Goal: Task Accomplishment & Management: Manage account settings

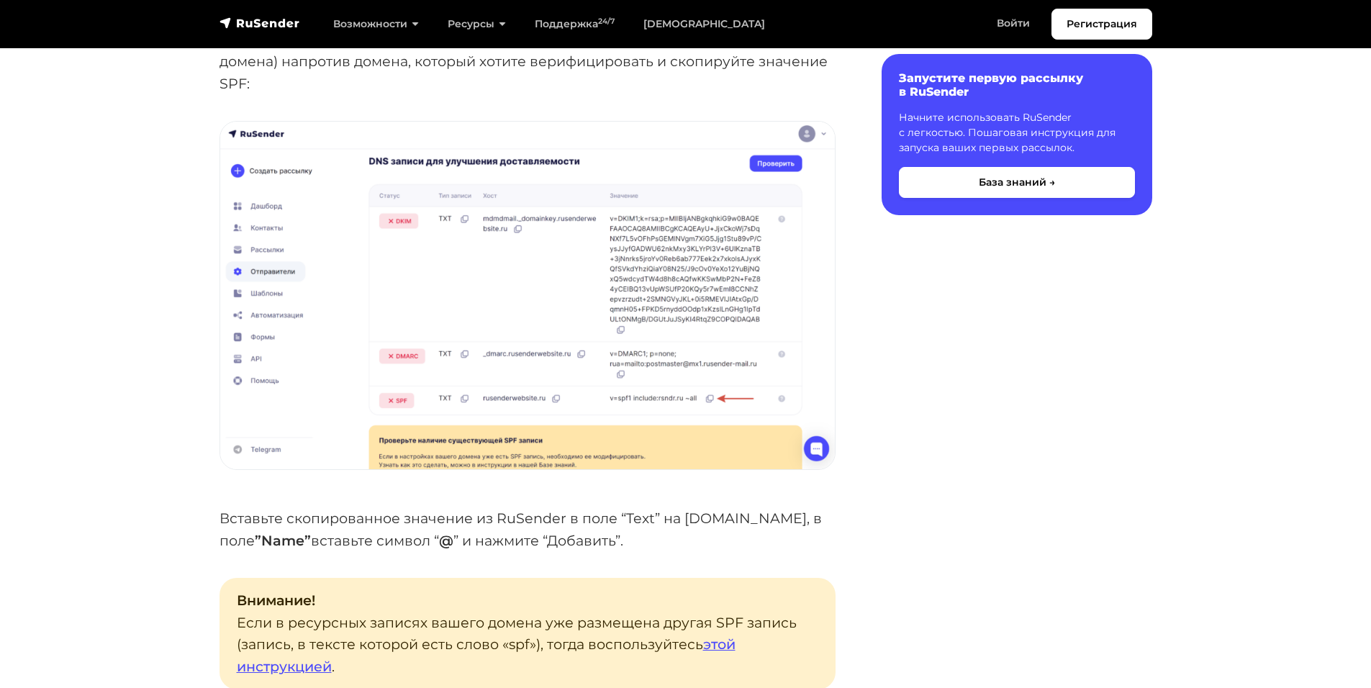
scroll to position [2303, 0]
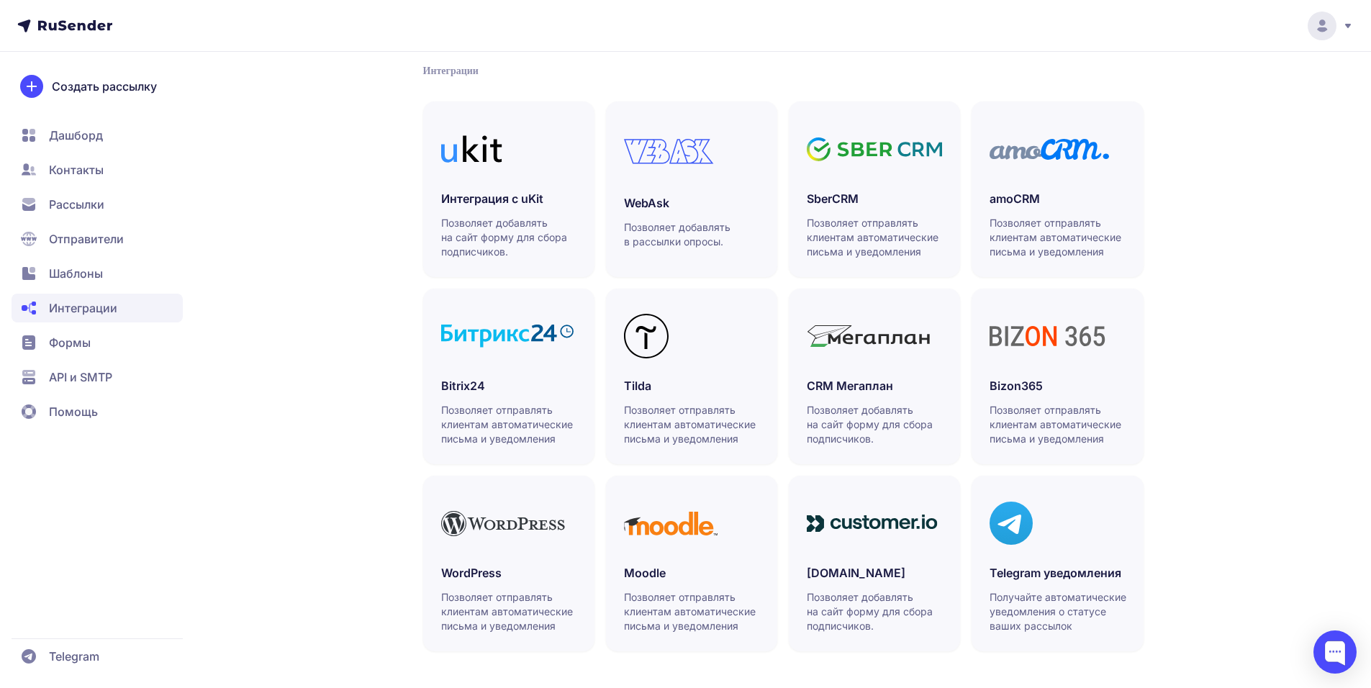
scroll to position [302, 0]
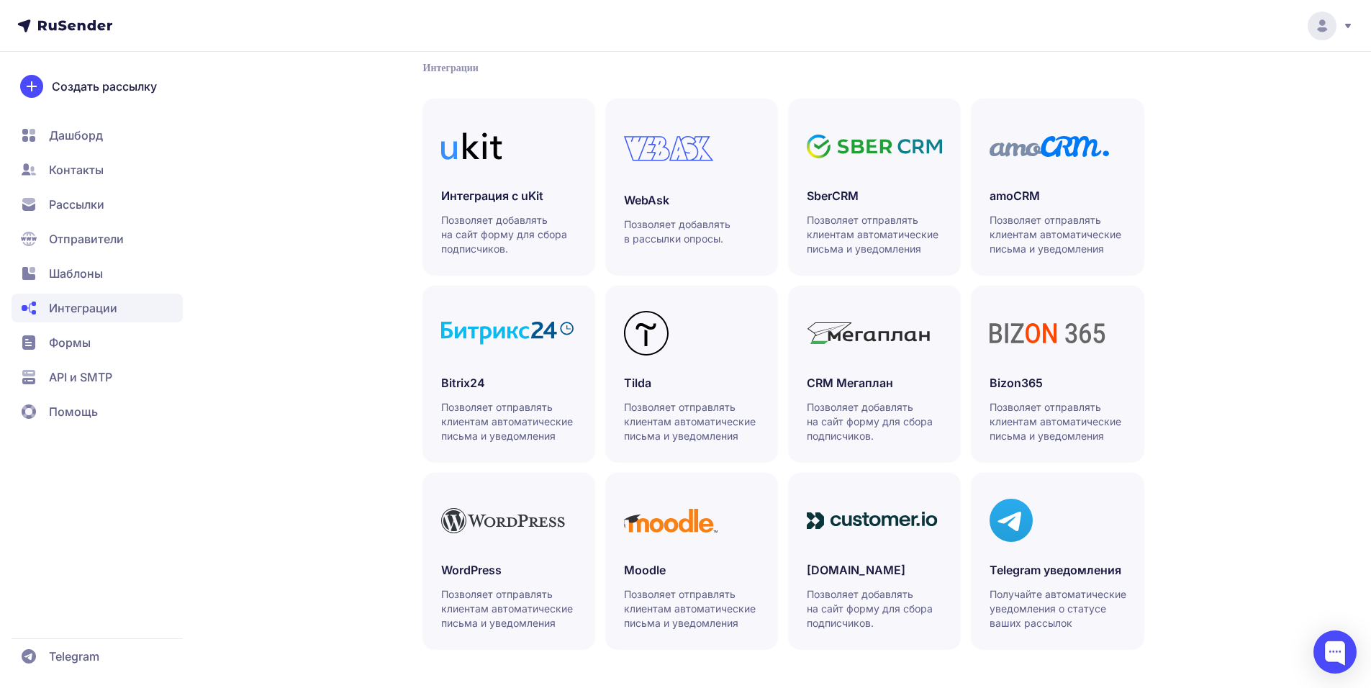
click at [74, 379] on span "API и SMTP" at bounding box center [80, 376] width 63 height 17
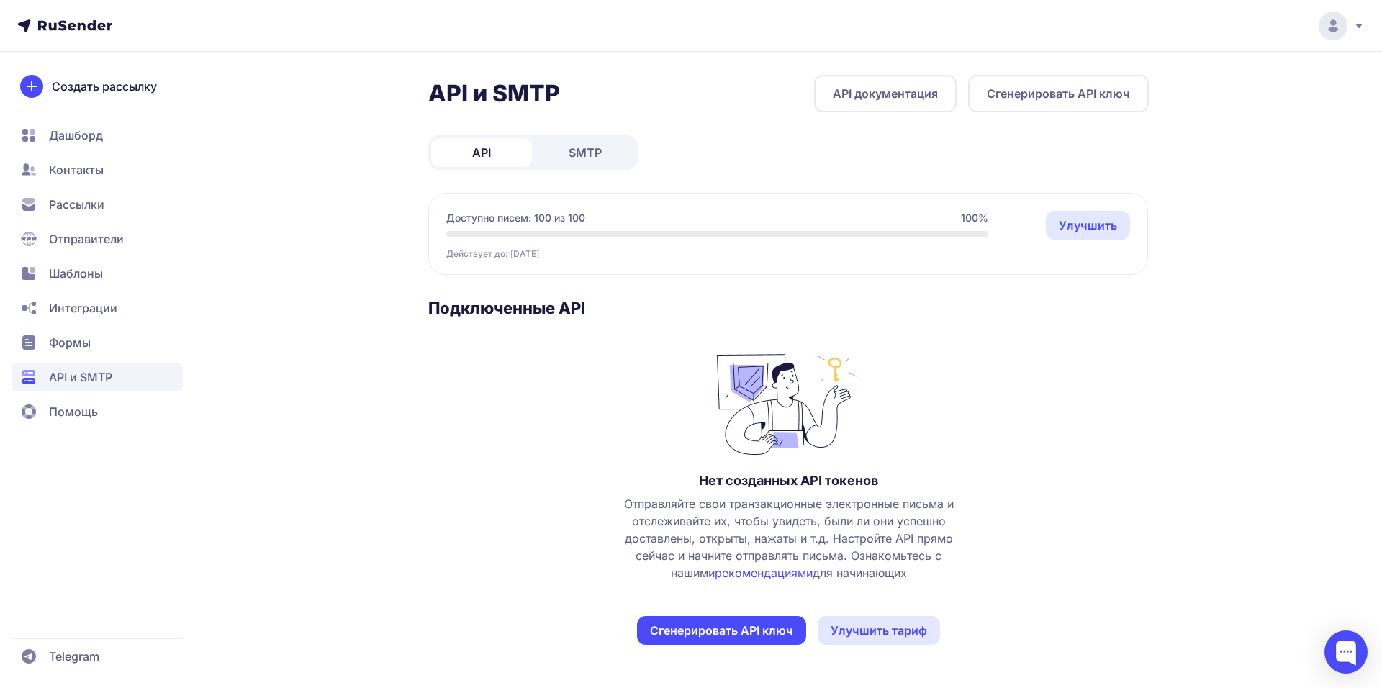
click at [593, 148] on span "SMTP" at bounding box center [584, 152] width 33 height 17
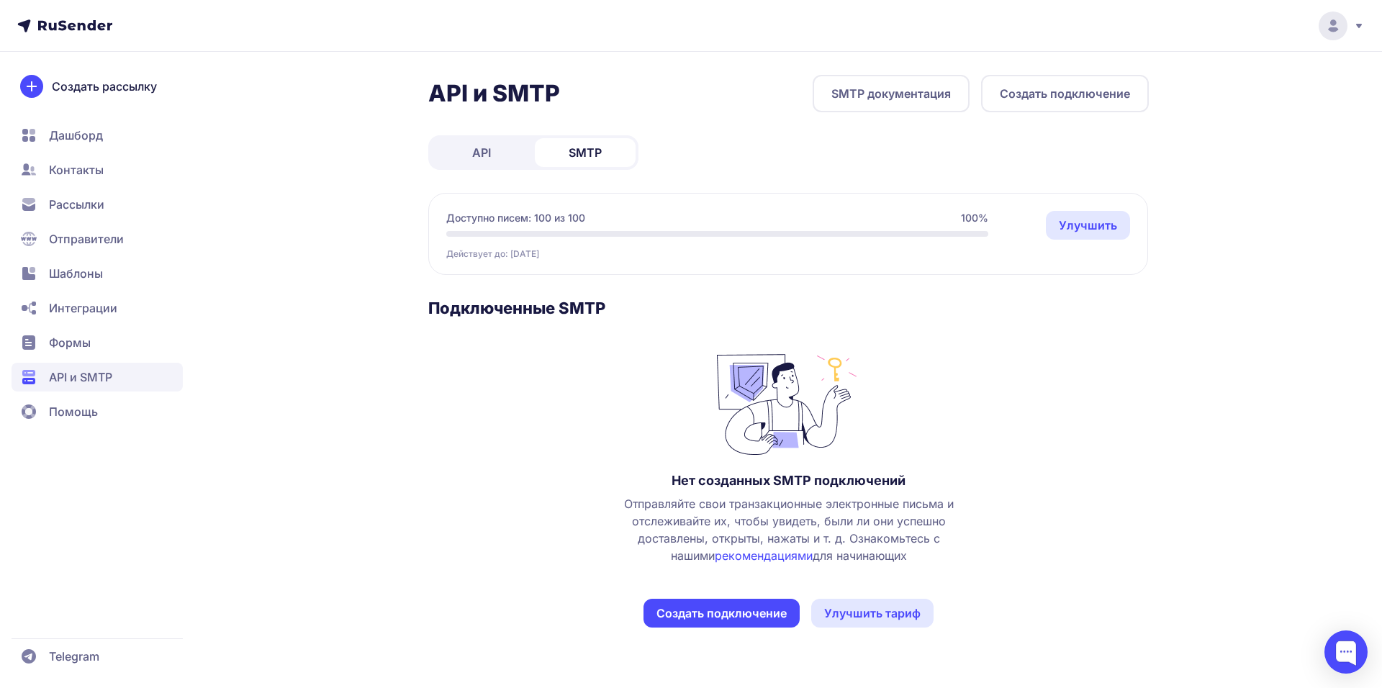
click at [507, 156] on link "API" at bounding box center [481, 152] width 101 height 29
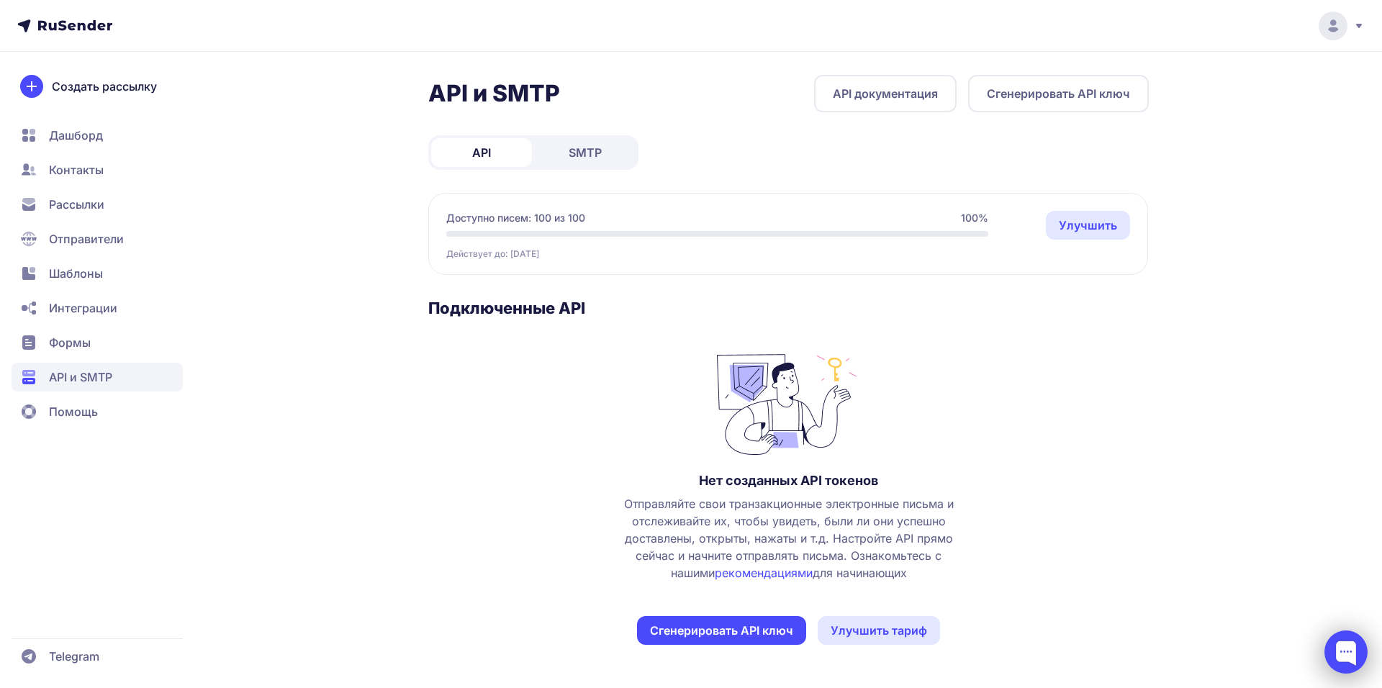
click at [1334, 658] on div at bounding box center [1345, 651] width 43 height 43
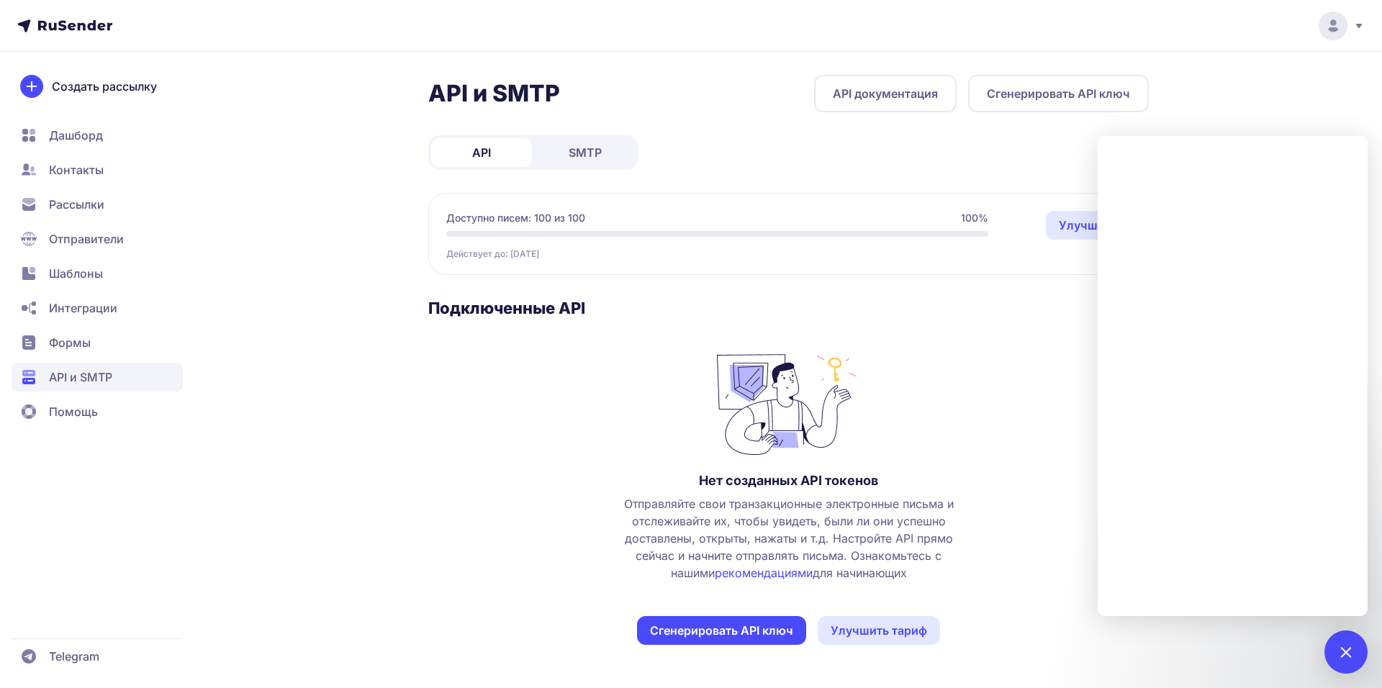
click at [80, 230] on span "Отправители" at bounding box center [86, 238] width 75 height 17
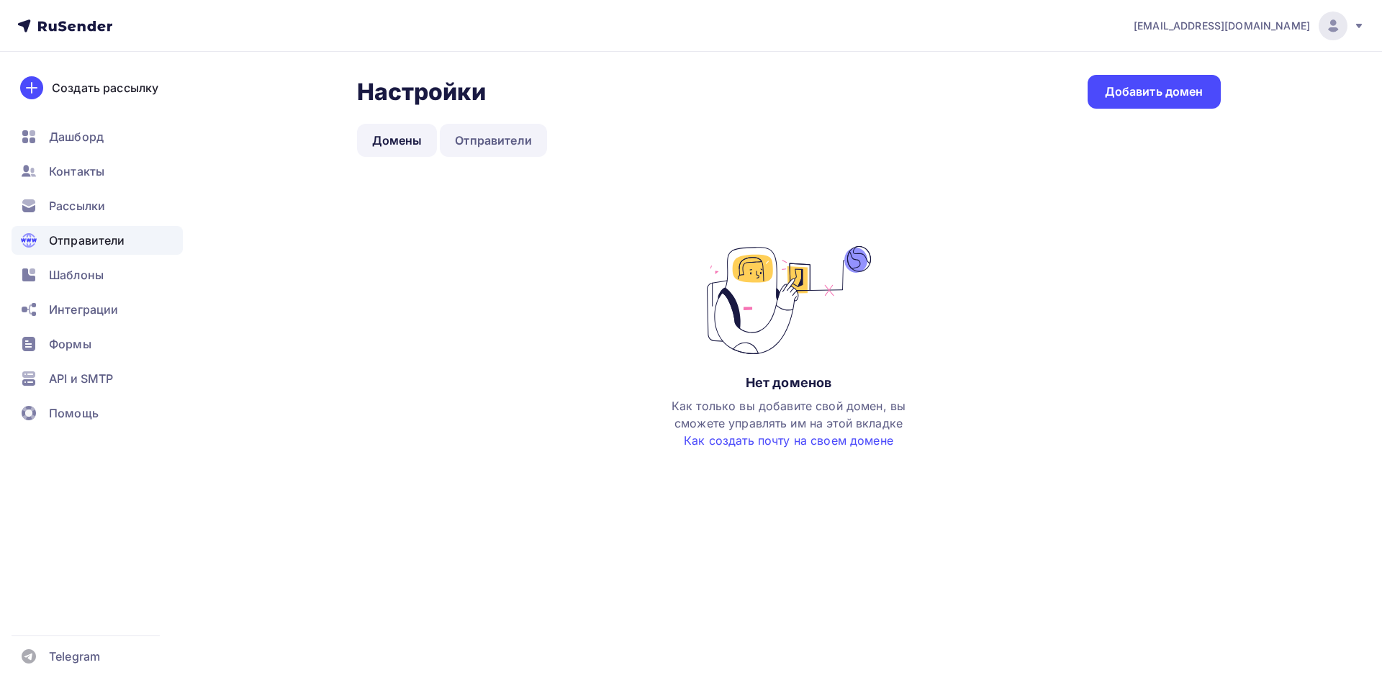
click at [508, 135] on link "Отправители" at bounding box center [493, 140] width 107 height 33
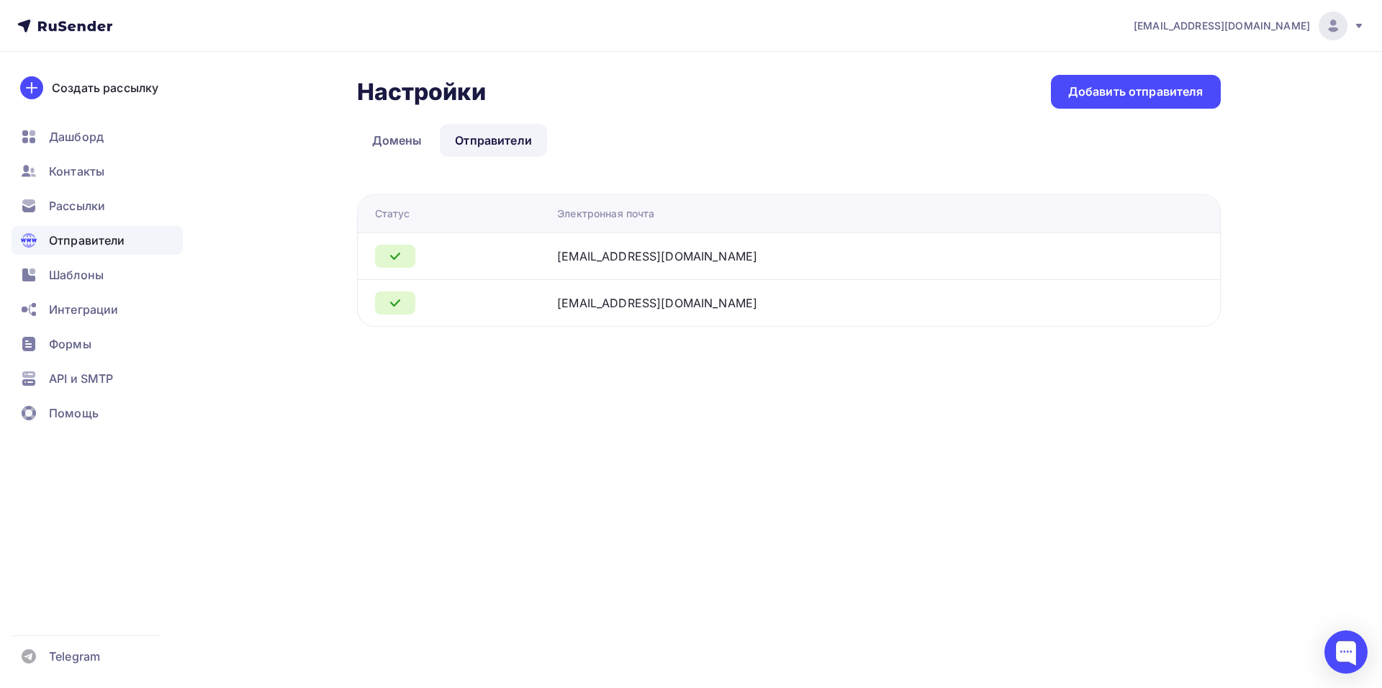
click at [552, 314] on td at bounding box center [455, 302] width 194 height 47
click at [629, 297] on div "[EMAIL_ADDRESS][DOMAIN_NAME]" at bounding box center [657, 302] width 200 height 17
click at [517, 143] on link "Отправители" at bounding box center [493, 140] width 107 height 33
click at [622, 228] on th "Электронная почта" at bounding box center [840, 213] width 579 height 37
click at [607, 262] on div "info@in-service.tech" at bounding box center [657, 256] width 200 height 17
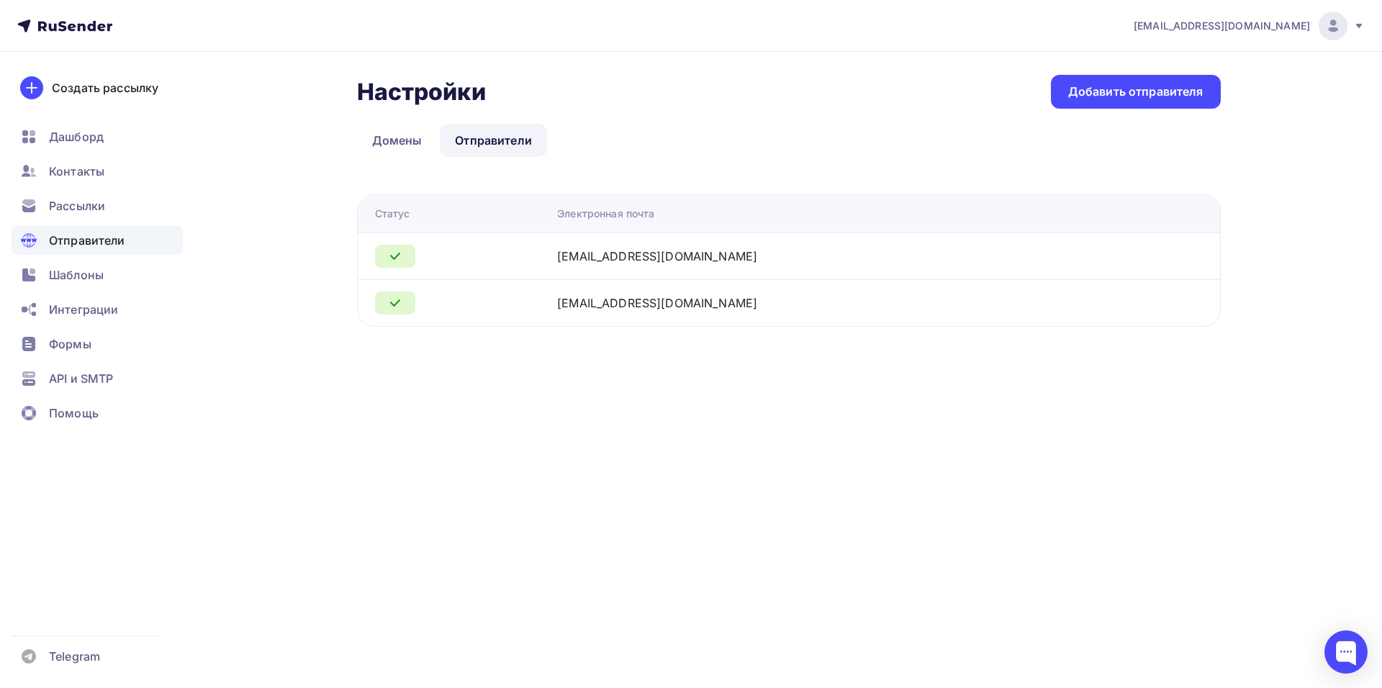
drag, startPoint x: 397, startPoint y: 253, endPoint x: 597, endPoint y: 253, distance: 199.3
click at [397, 254] on icon at bounding box center [394, 256] width 17 height 17
click at [694, 249] on div "info@in-service.tech" at bounding box center [657, 256] width 200 height 17
click at [657, 309] on div "a.kusheleva@in-service.tech" at bounding box center [657, 302] width 200 height 17
click at [647, 243] on td "info@in-service.tech" at bounding box center [840, 255] width 579 height 47
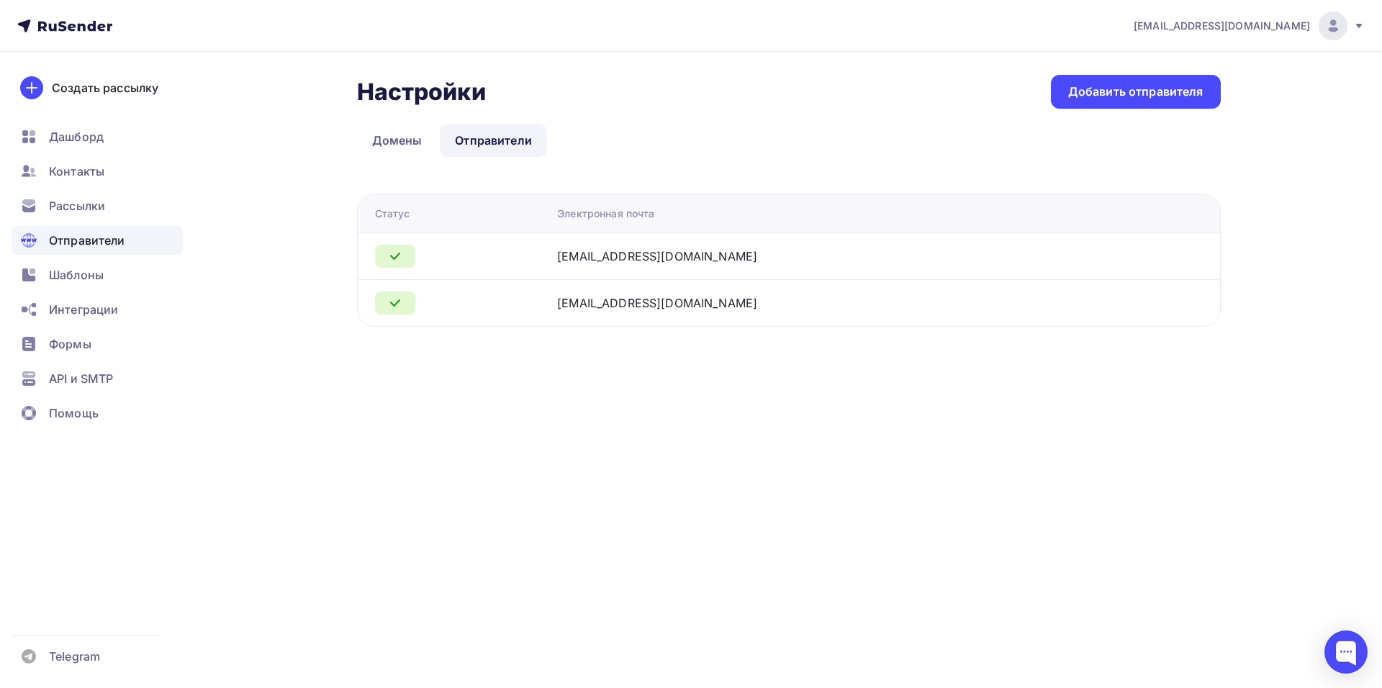
click at [645, 255] on div "info@in-service.tech" at bounding box center [657, 256] width 200 height 17
click at [670, 259] on div "info@in-service.tech" at bounding box center [657, 256] width 200 height 17
click at [670, 311] on div "a.kusheleva@in-service.tech" at bounding box center [657, 302] width 200 height 17
click at [1338, 627] on div "a.kusheleva@in-service.tech Аккаунт Тарифы Выйти Создать рассылку Дашборд Конта…" at bounding box center [691, 344] width 1382 height 688
click at [1344, 651] on div at bounding box center [1345, 651] width 43 height 43
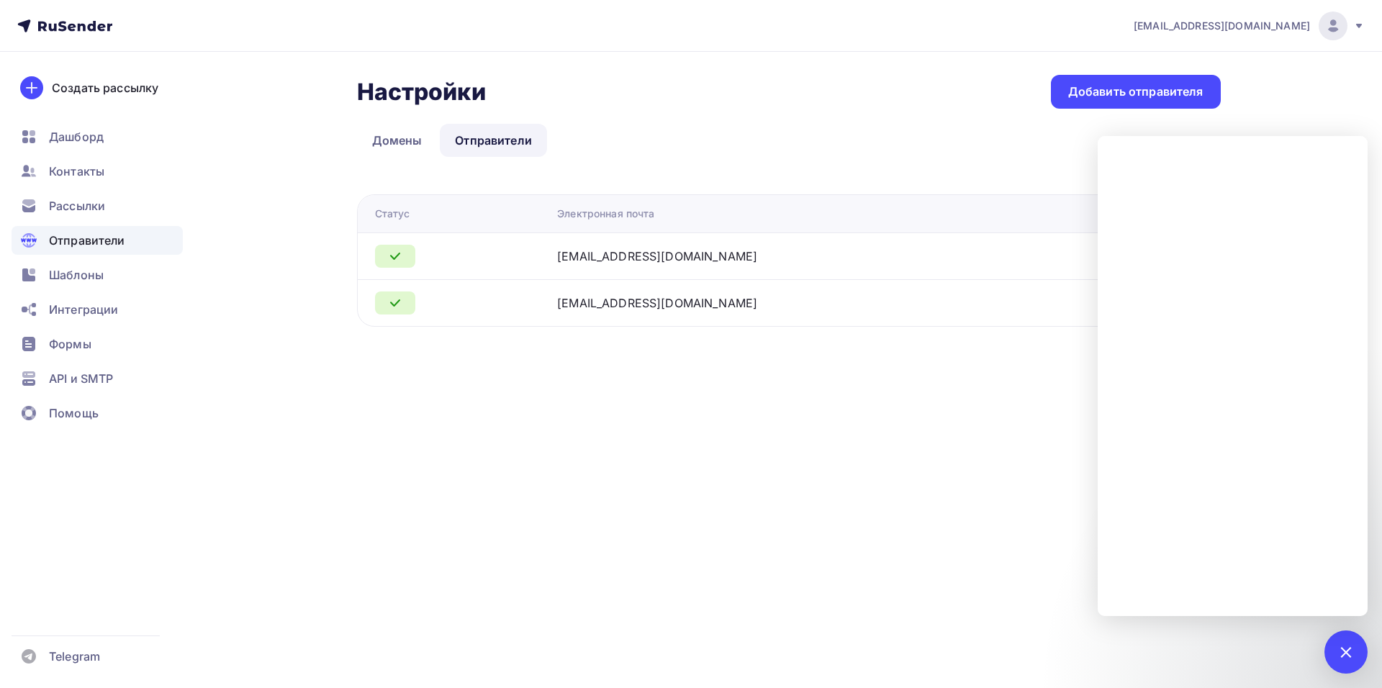
click at [847, 445] on div "a.kusheleva@in-service.tech Аккаунт Тарифы Выйти Создать рассылку Дашборд Конта…" at bounding box center [691, 344] width 1382 height 688
click at [1308, 99] on div "a.kusheleva@in-service.tech Аккаунт Тарифы Выйти Создать рассылку Дашборд Конта…" at bounding box center [691, 192] width 1382 height 384
click at [1343, 657] on div at bounding box center [1345, 651] width 19 height 19
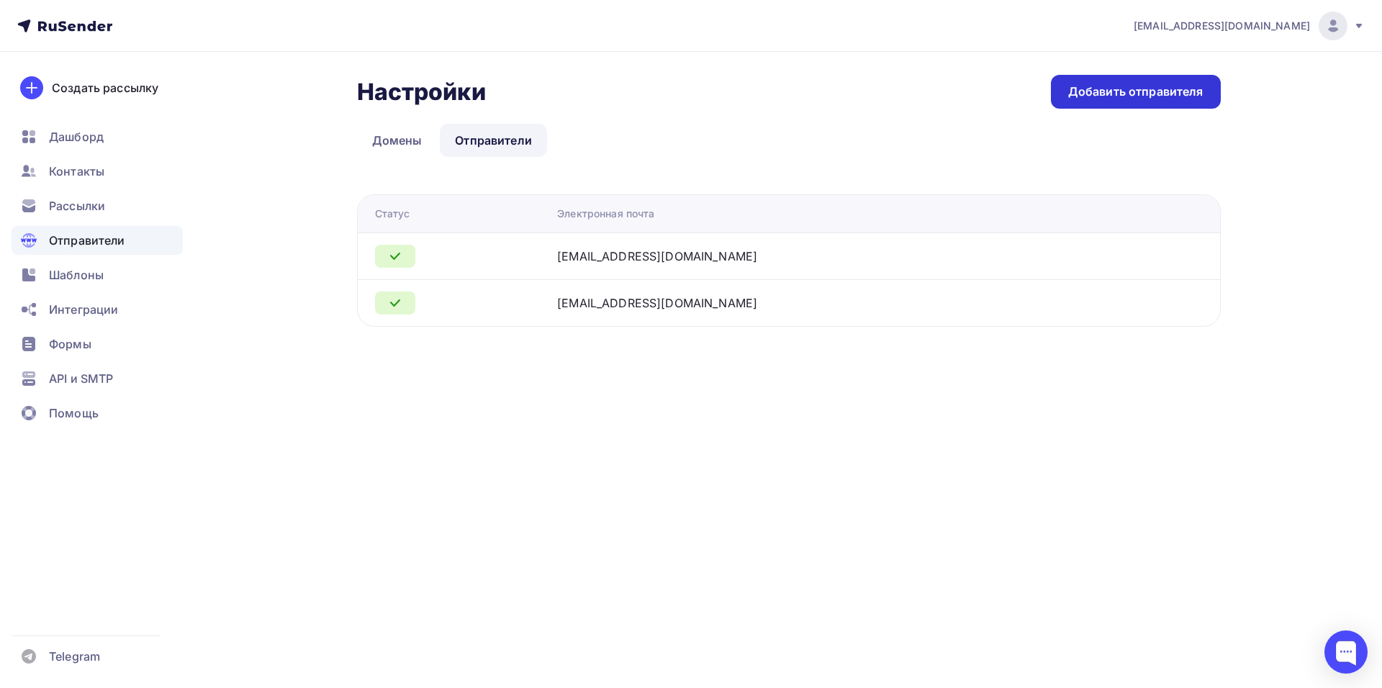
click at [1164, 91] on div "Добавить отправителя" at bounding box center [1135, 91] width 135 height 17
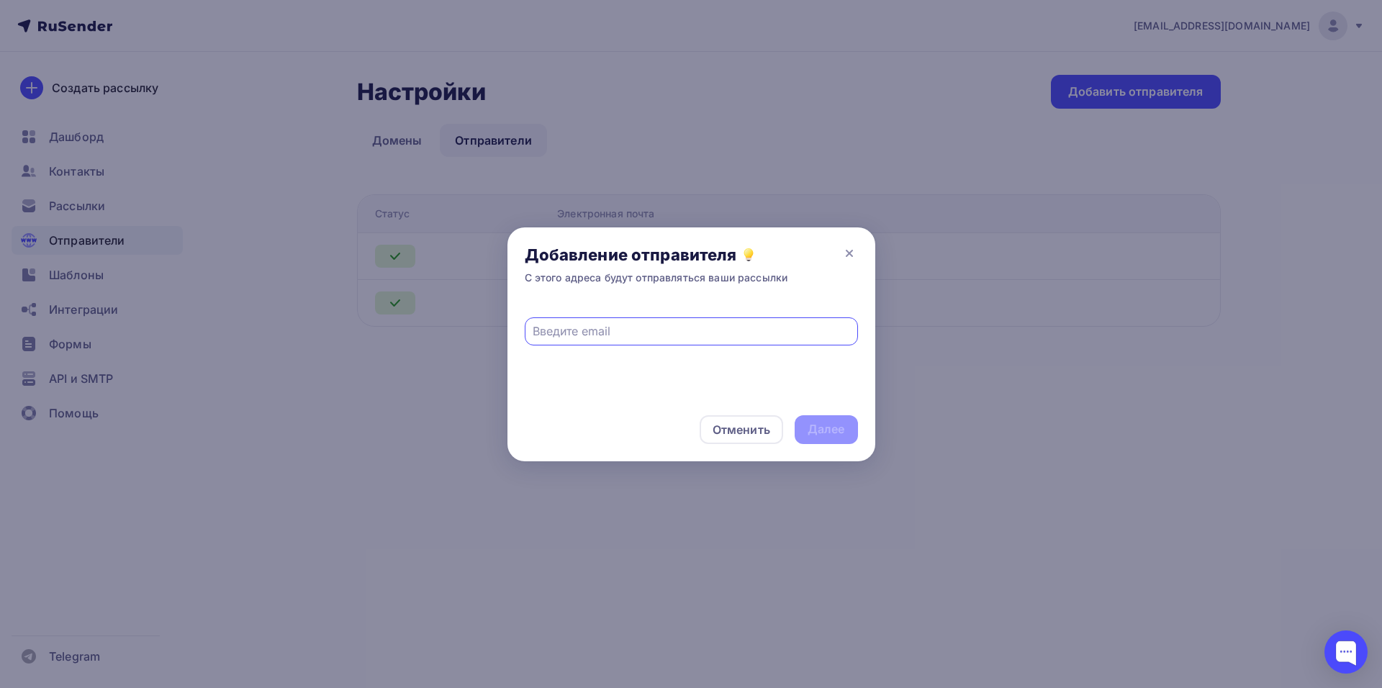
click at [866, 245] on div "Добавление отправителя С этого адреса будут отправляться ваши рассылки" at bounding box center [691, 264] width 368 height 75
click at [865, 244] on div "Добавление отправителя С этого адреса будут отправляться ваши рассылки" at bounding box center [691, 264] width 368 height 75
click at [860, 248] on div "Добавление отправителя С этого адреса будут отправляться ваши рассылки" at bounding box center [691, 264] width 368 height 75
click at [847, 256] on icon at bounding box center [848, 253] width 17 height 17
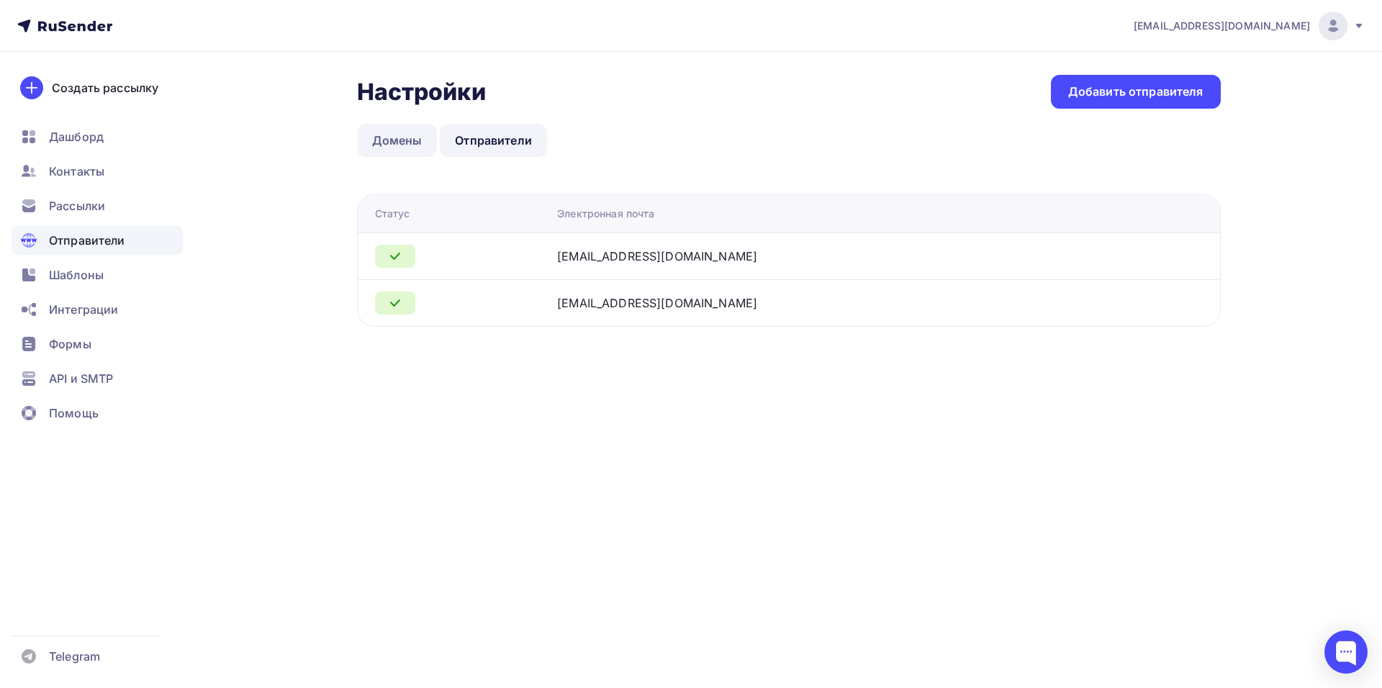
click at [402, 137] on link "Домены" at bounding box center [397, 140] width 81 height 33
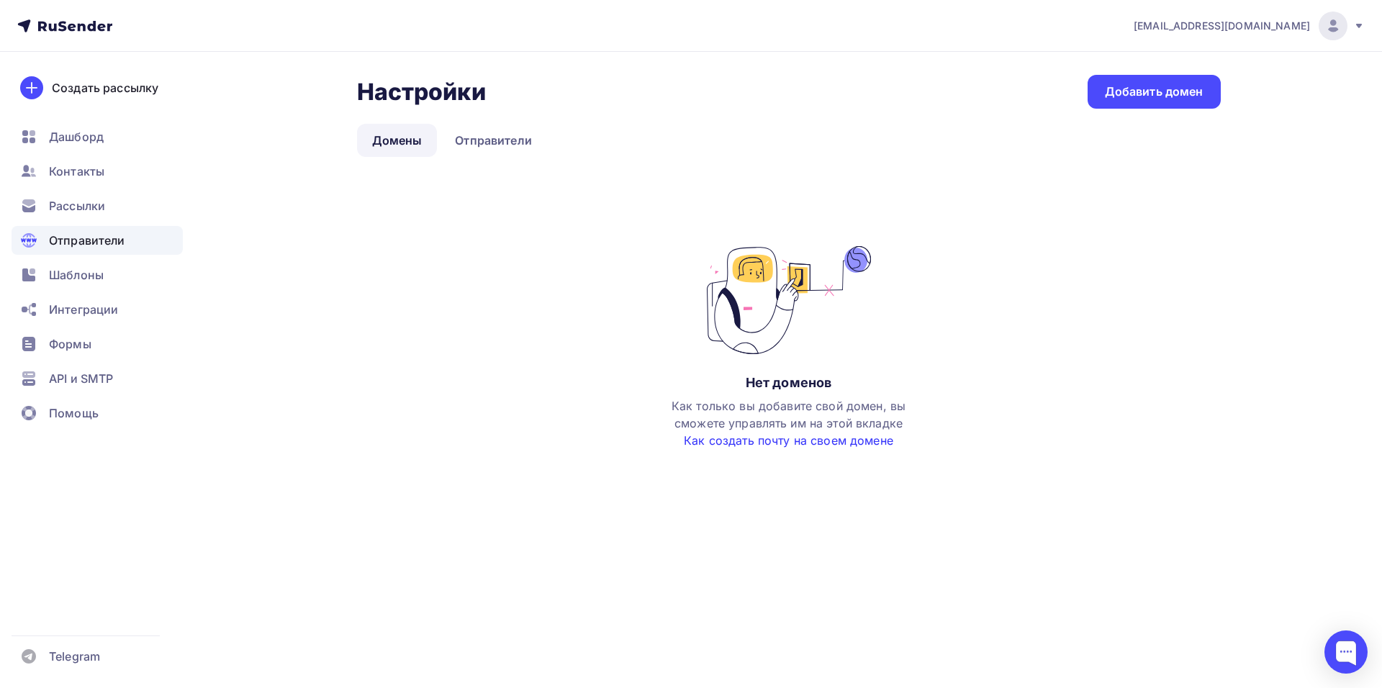
click at [838, 444] on link "Как создать почту на своем домене" at bounding box center [788, 440] width 209 height 14
click at [479, 124] on link "Отправители" at bounding box center [493, 140] width 107 height 33
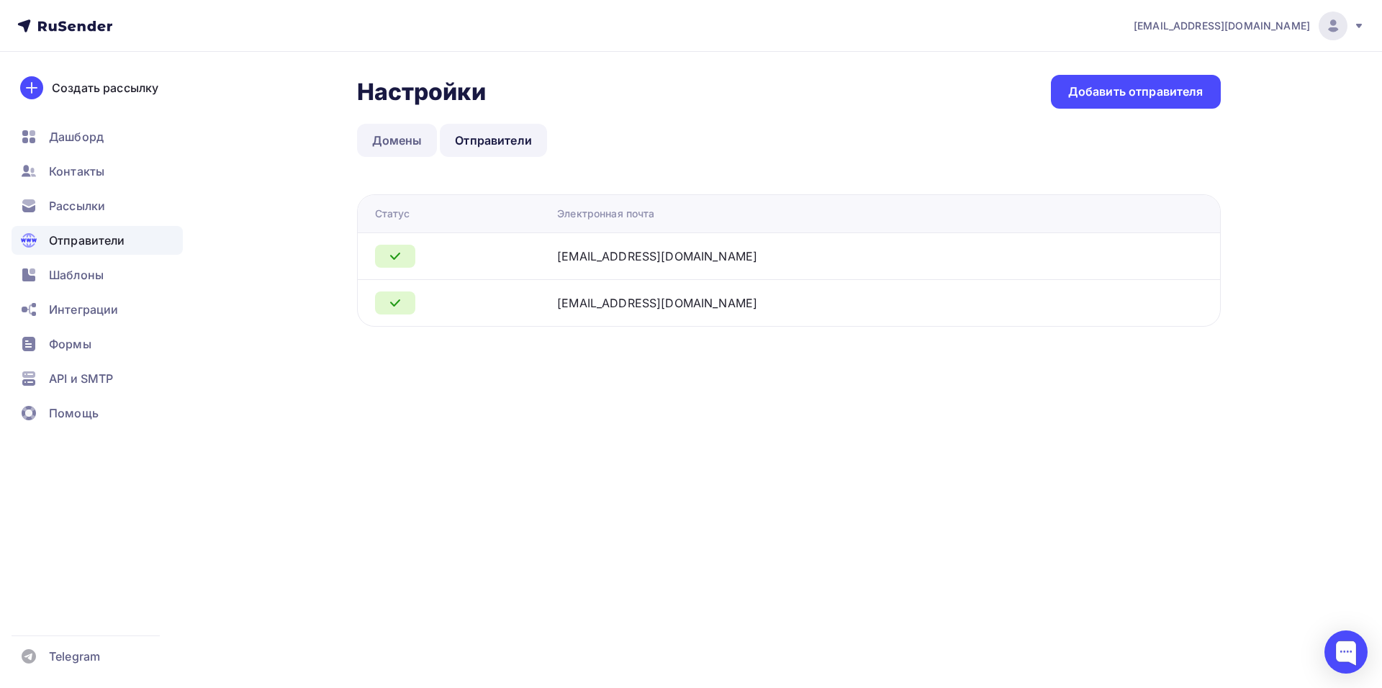
click at [397, 153] on link "Домены" at bounding box center [397, 140] width 81 height 33
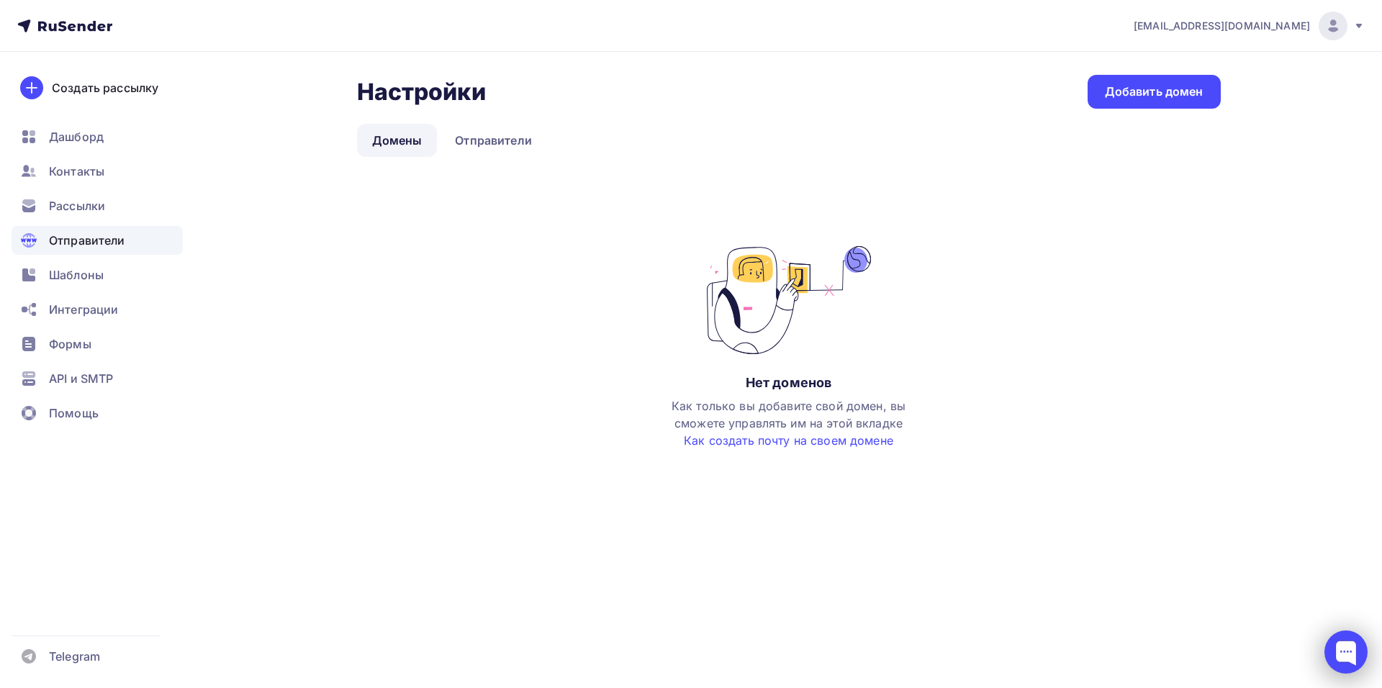
click at [1353, 652] on div at bounding box center [1345, 651] width 43 height 43
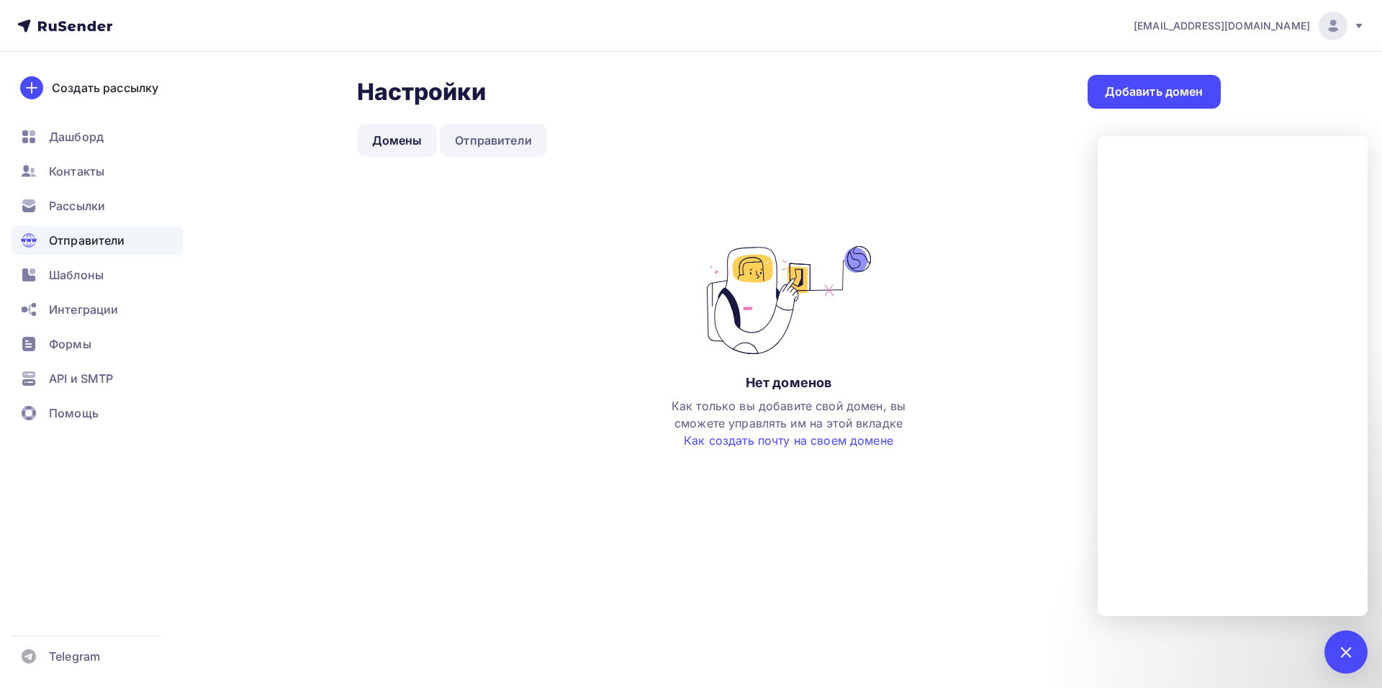
click at [473, 142] on link "Отправители" at bounding box center [493, 140] width 107 height 33
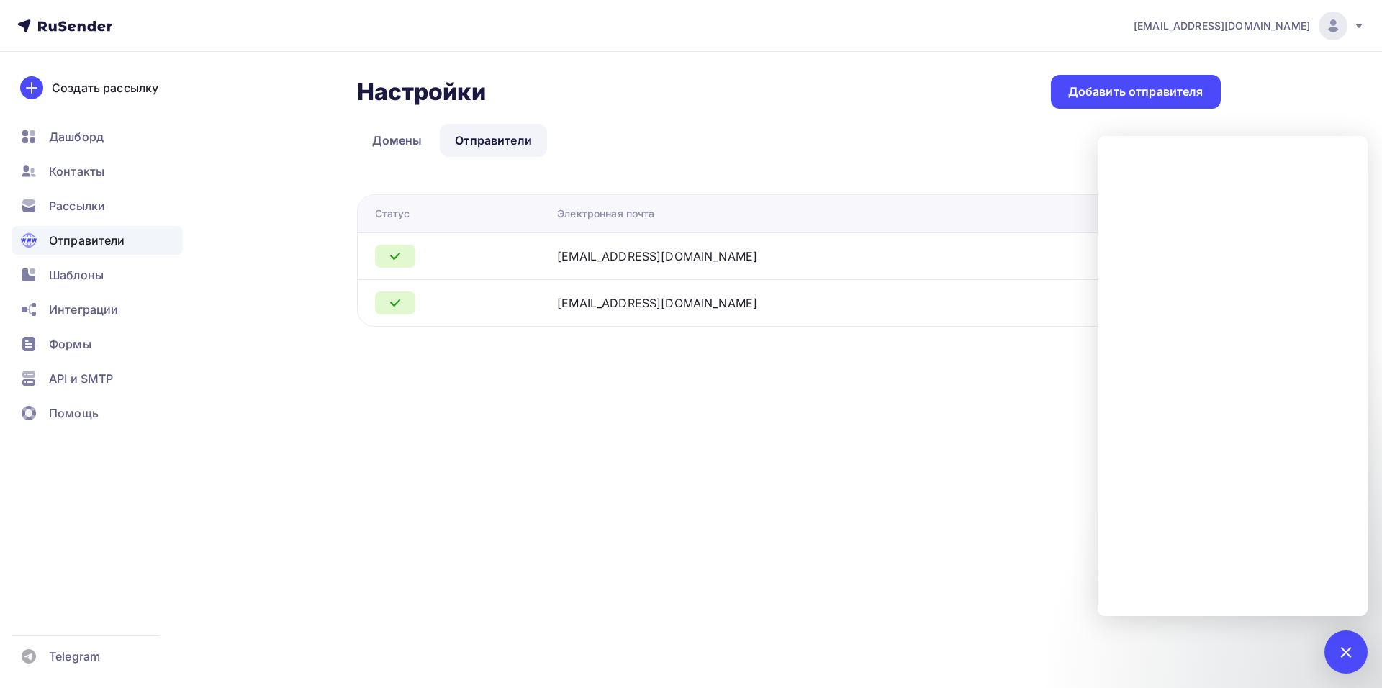
click at [712, 408] on div "a.kusheleva@in-service.tech Аккаунт Тарифы Выйти Создать рассылку Дашборд Конта…" at bounding box center [691, 344] width 1382 height 688
click at [1349, 654] on div at bounding box center [1345, 651] width 19 height 19
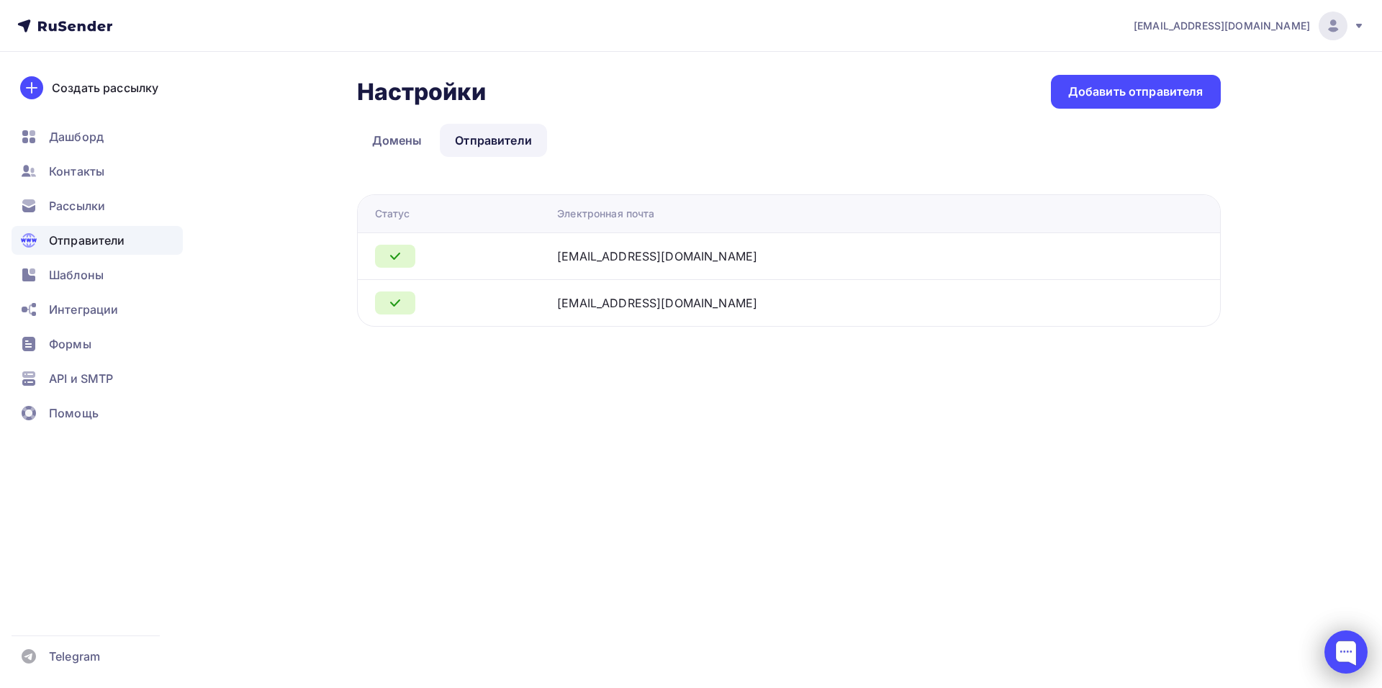
click at [1338, 650] on div at bounding box center [1345, 651] width 43 height 43
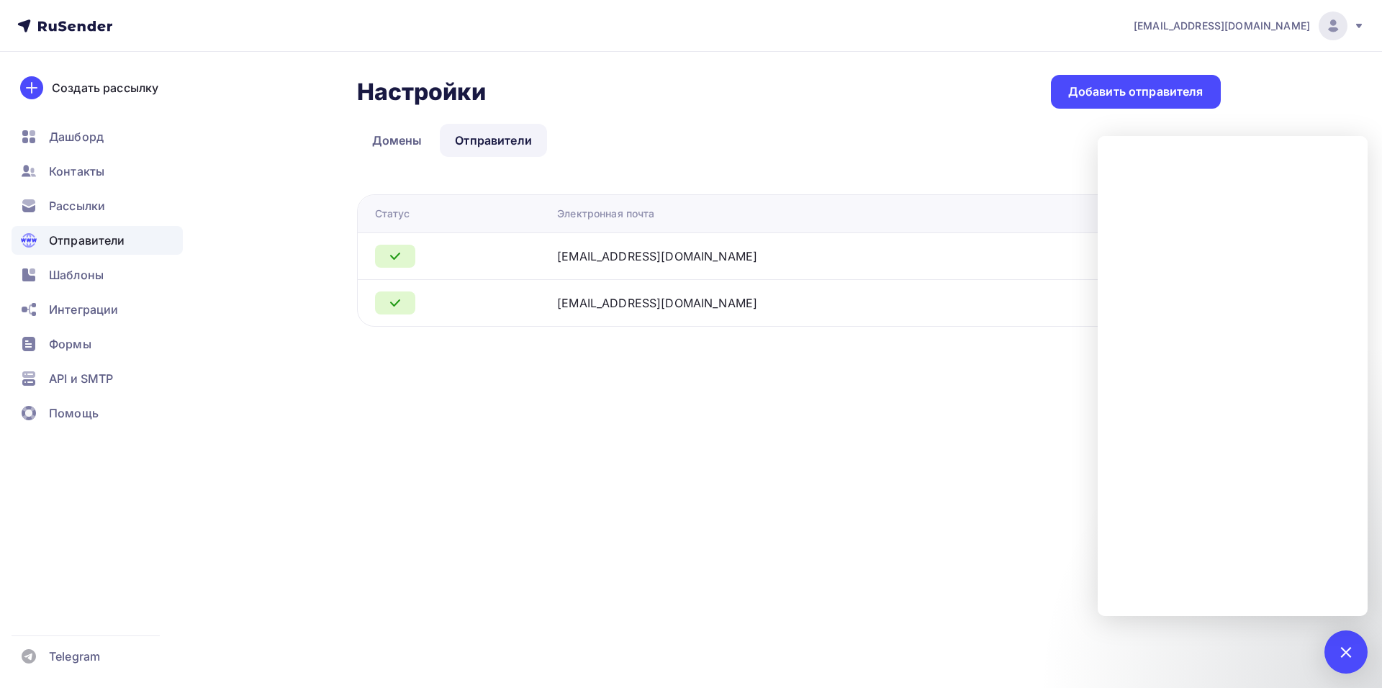
click at [912, 380] on div "Настройки Настройки Добавить отправителя Домены Отправители Отправители Домены …" at bounding box center [690, 218] width 1179 height 332
click at [1292, 130] on div "a.kusheleva@in-service.tech Аккаунт Тарифы Выйти Создать рассылку Дашборд Конта…" at bounding box center [691, 192] width 1382 height 384
drag, startPoint x: 764, startPoint y: 391, endPoint x: 751, endPoint y: 379, distance: 17.3
click at [765, 393] on div "a.kusheleva@in-service.tech Аккаунт Тарифы Выйти Создать рассылку Дашборд Конта…" at bounding box center [691, 344] width 1382 height 688
click at [1342, 646] on div at bounding box center [1345, 651] width 19 height 19
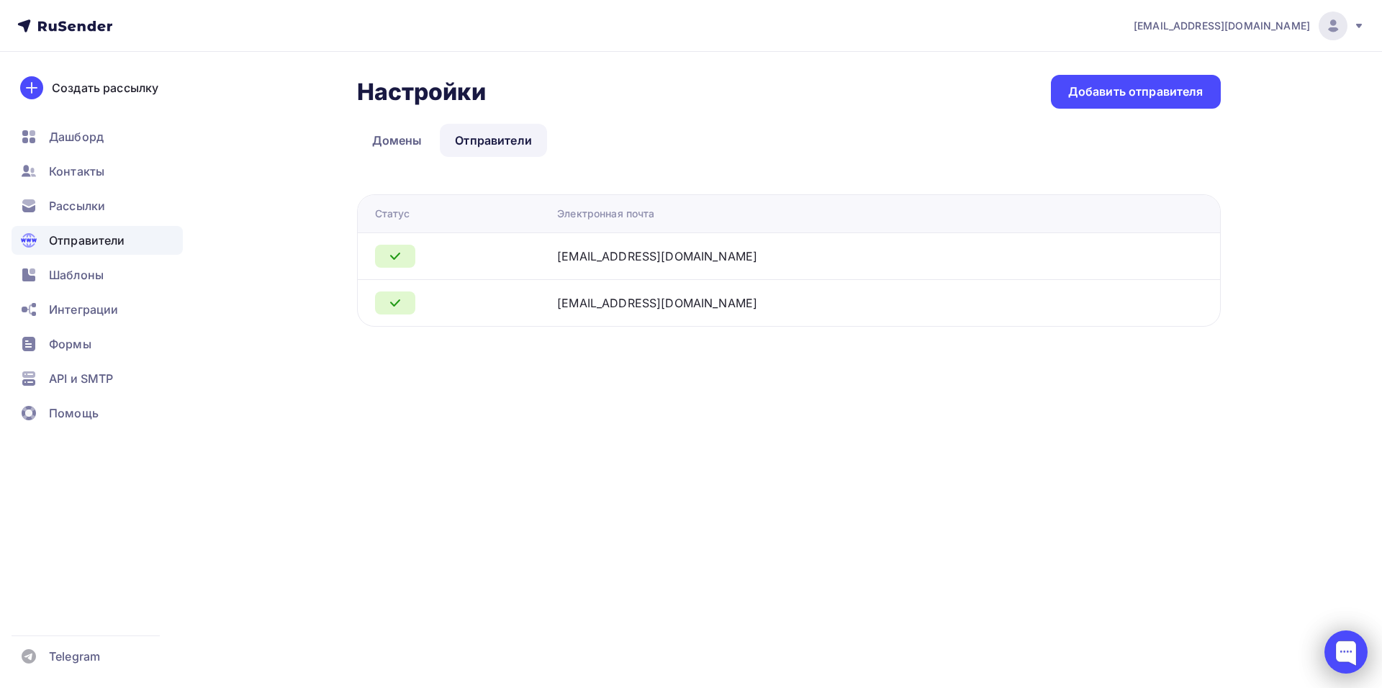
click at [1352, 653] on div at bounding box center [1345, 651] width 43 height 43
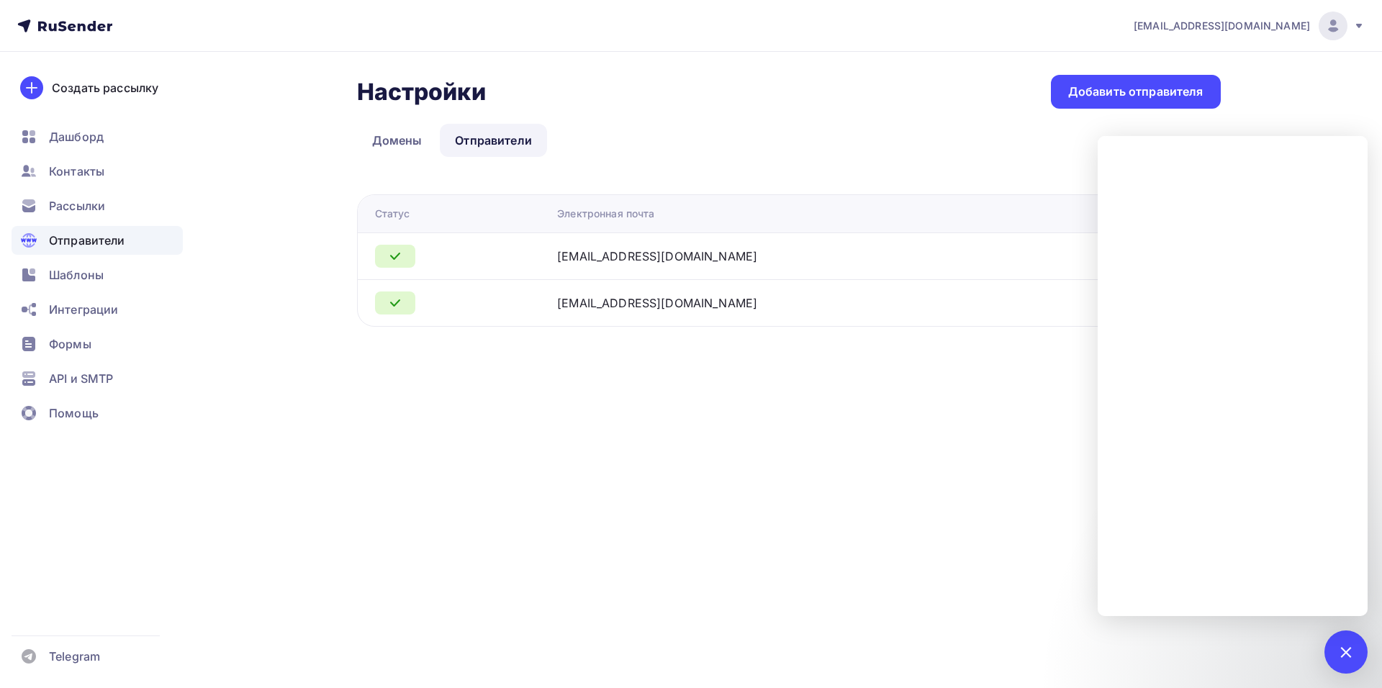
click at [732, 289] on td "a.kusheleva@in-service.tech" at bounding box center [840, 302] width 579 height 47
click at [65, 243] on span "Отправители" at bounding box center [87, 240] width 76 height 17
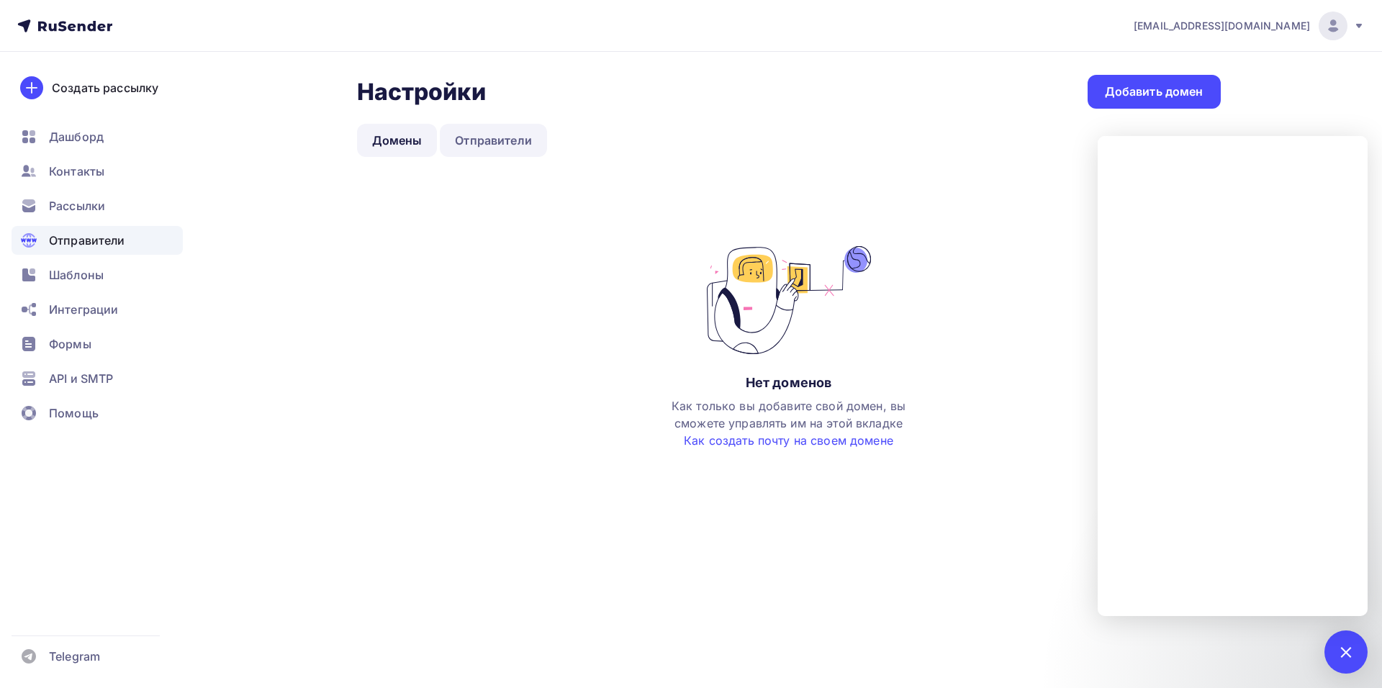
click at [493, 141] on link "Отправители" at bounding box center [493, 140] width 107 height 33
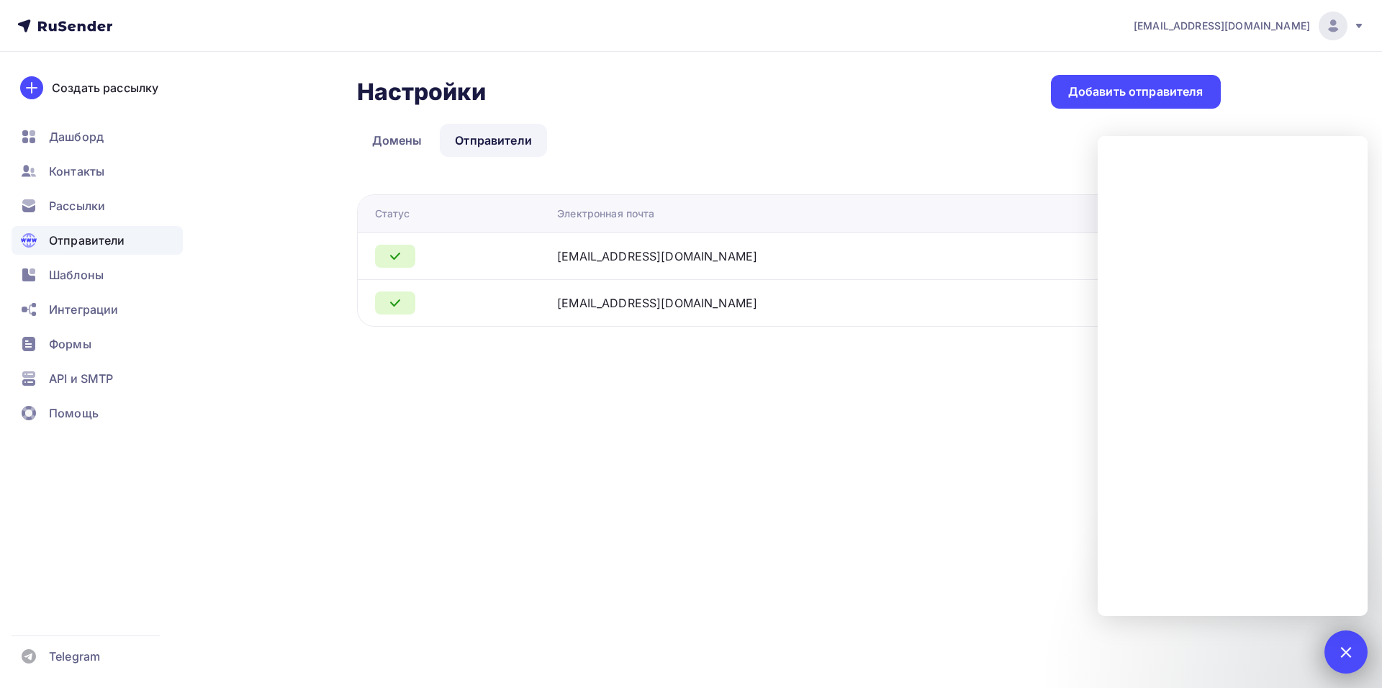
click at [1341, 647] on div at bounding box center [1345, 651] width 19 height 19
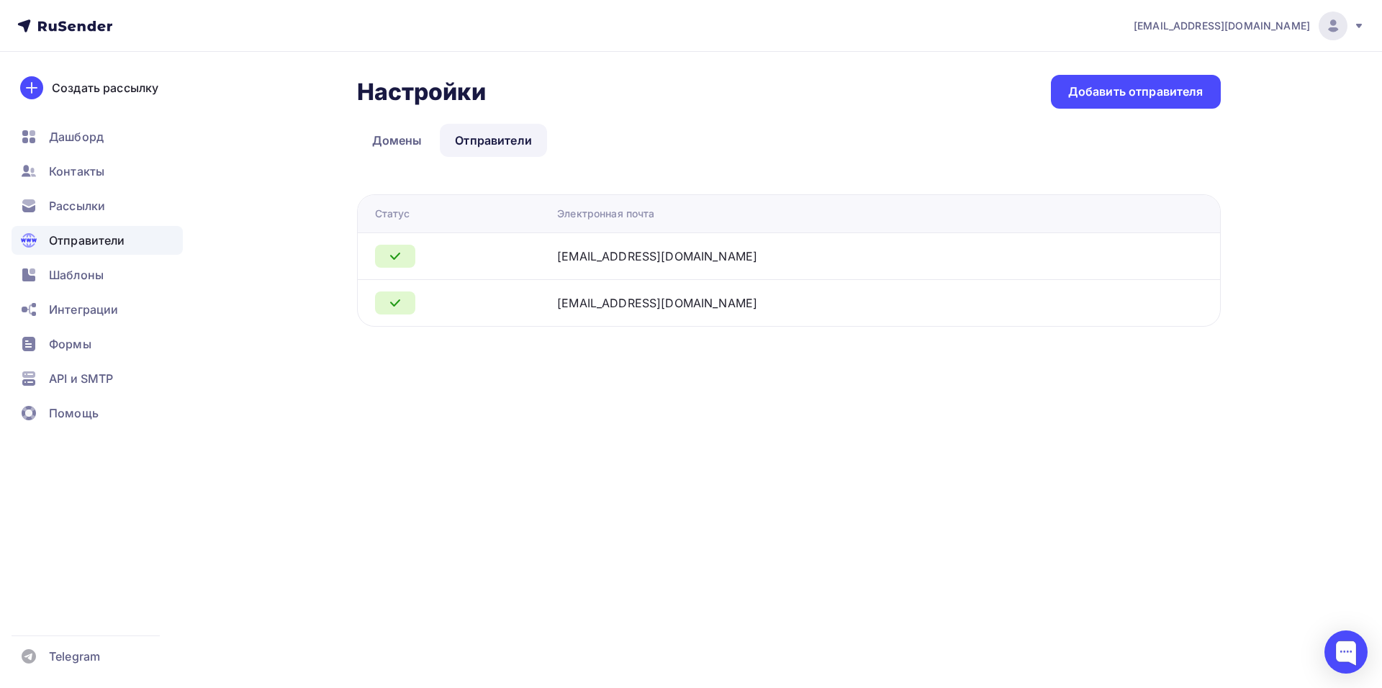
click at [400, 257] on icon at bounding box center [394, 256] width 17 height 17
click at [403, 245] on div at bounding box center [395, 256] width 40 height 23
click at [1141, 345] on div "Настройки Настройки Добавить отправителя Домены Отправители Отправители Домены …" at bounding box center [690, 218] width 1179 height 332
click at [1359, 35] on div "a.kusheleva@in-service.tech" at bounding box center [1248, 26] width 231 height 29
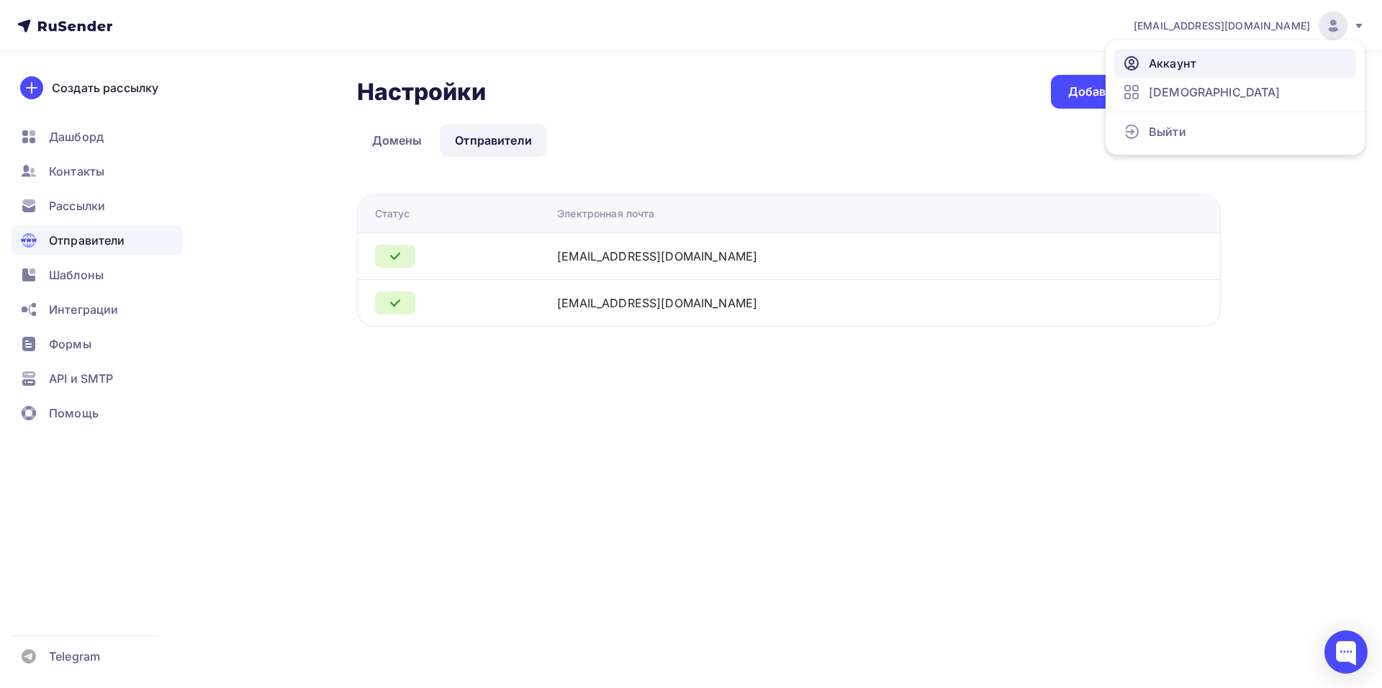
click at [1202, 63] on link "Аккаунт" at bounding box center [1235, 63] width 242 height 29
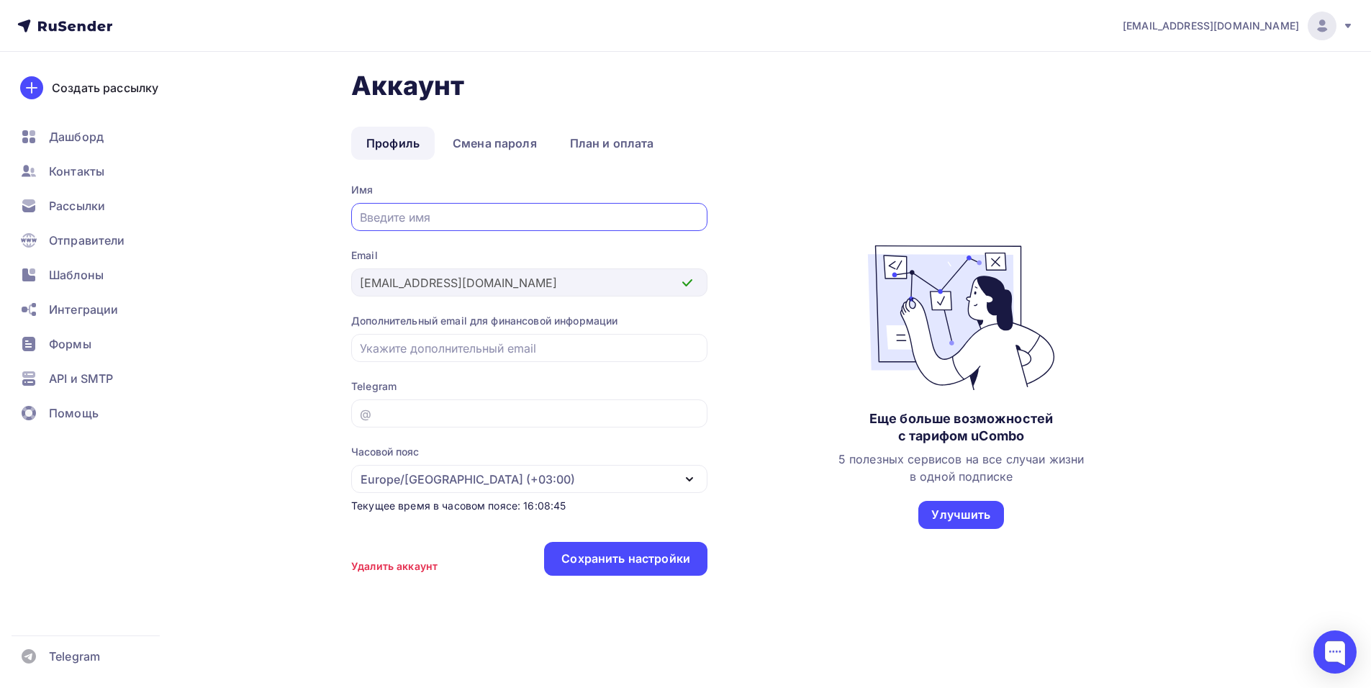
scroll to position [6, 0]
click at [404, 98] on h1 "Аккаунт" at bounding box center [783, 85] width 864 height 32
click at [78, 166] on span "Контакты" at bounding box center [76, 171] width 55 height 17
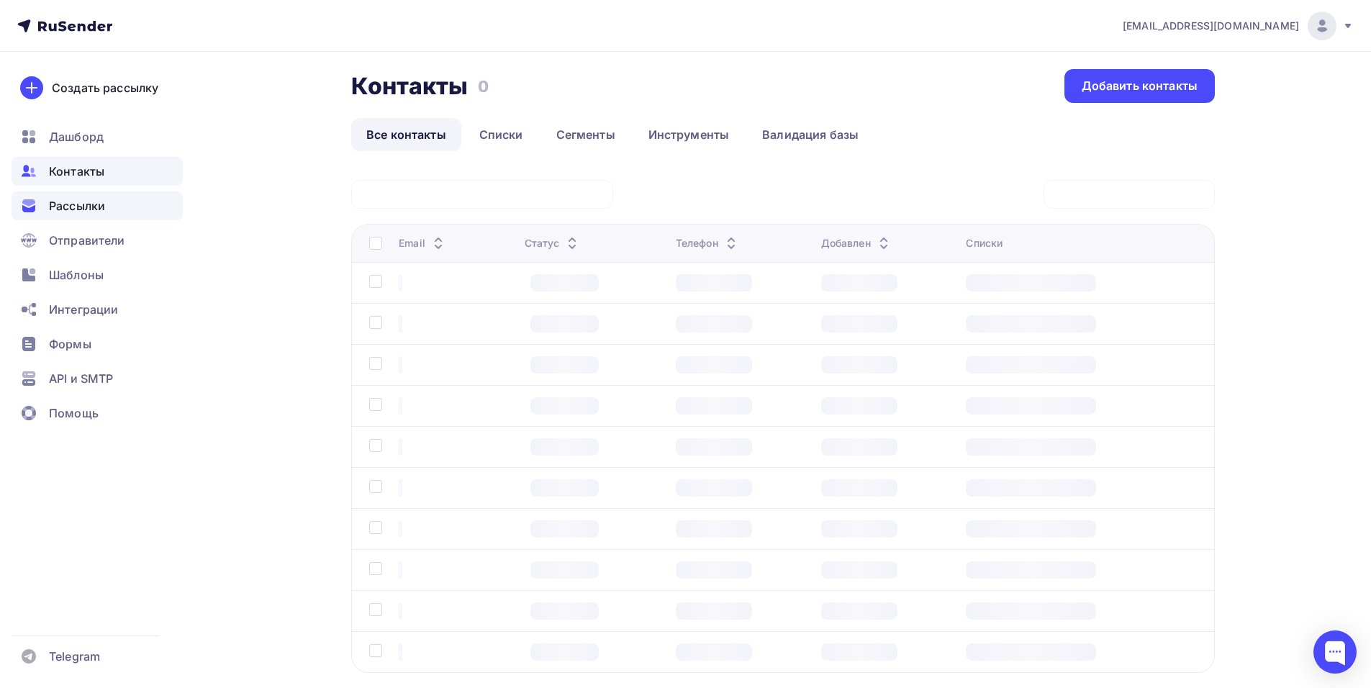
click at [83, 207] on span "Рассылки" at bounding box center [77, 205] width 56 height 17
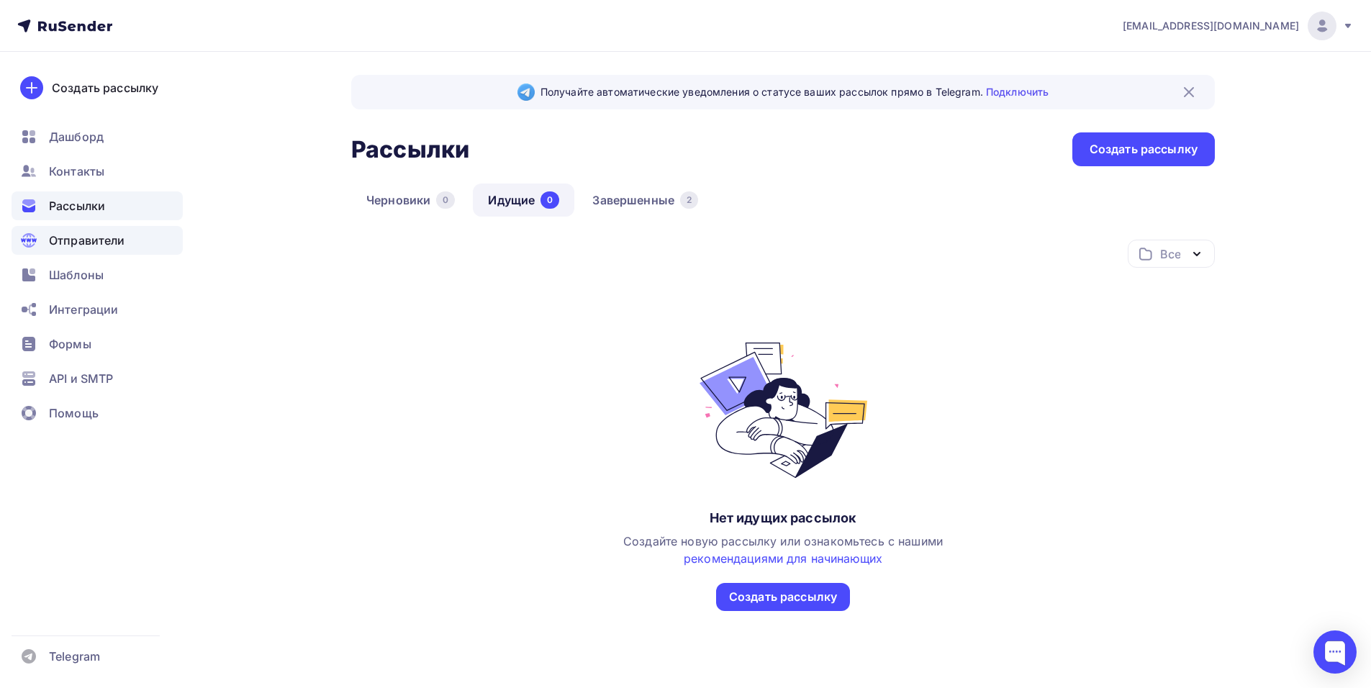
click at [93, 232] on span "Отправители" at bounding box center [87, 240] width 76 height 17
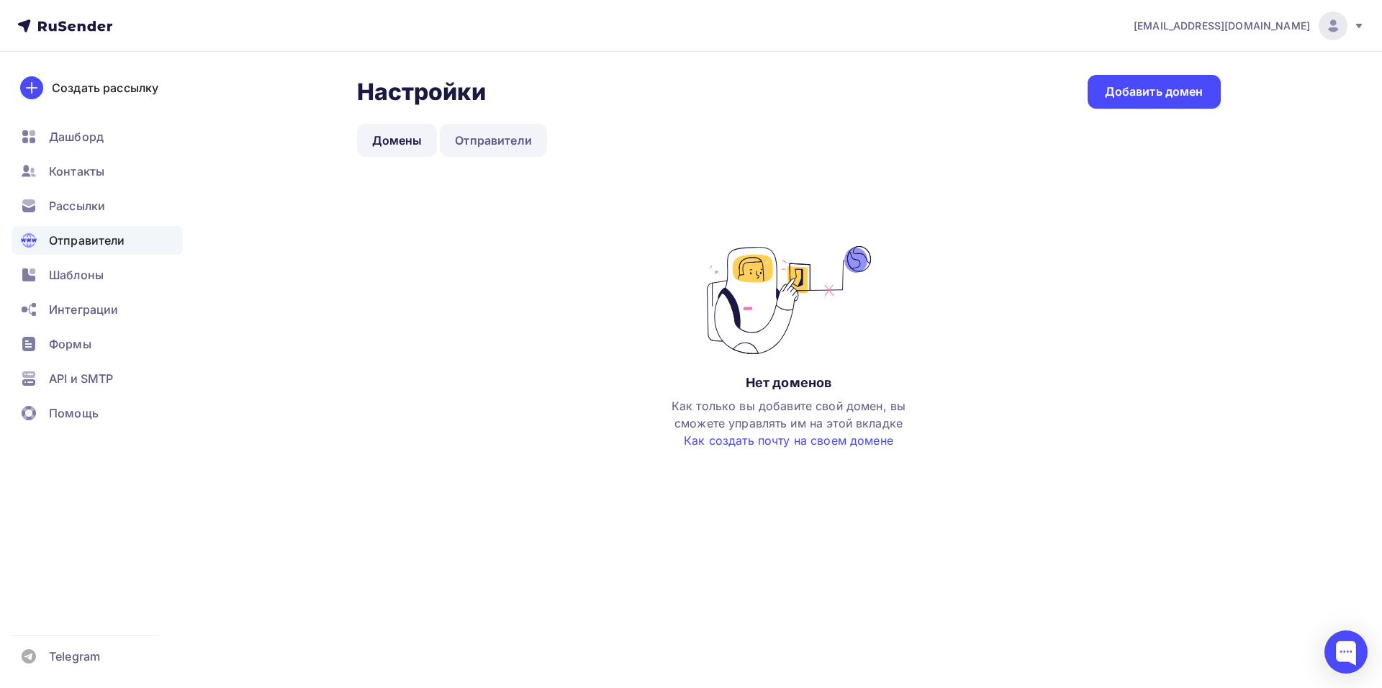
click at [503, 139] on link "Отправители" at bounding box center [493, 140] width 107 height 33
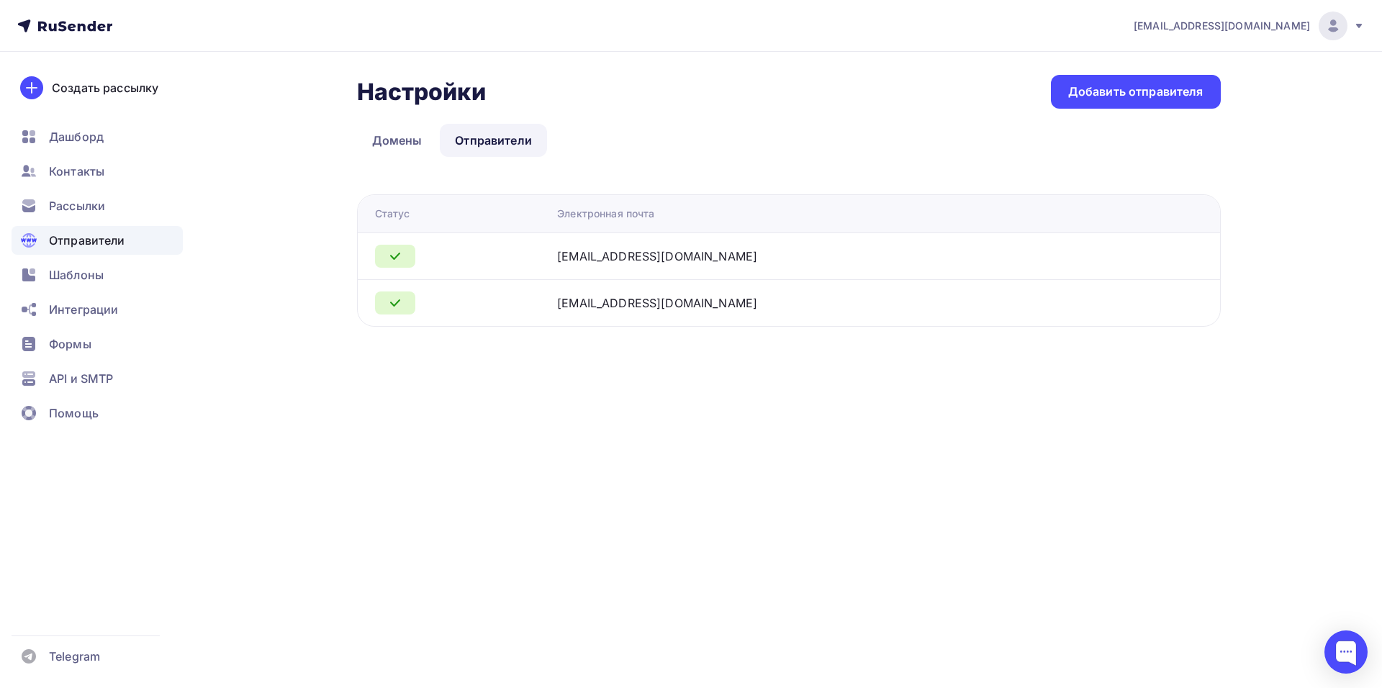
drag, startPoint x: 432, startPoint y: 155, endPoint x: 425, endPoint y: 145, distance: 12.8
click at [432, 154] on li "Домены" at bounding box center [398, 140] width 83 height 33
click at [397, 136] on link "Домены" at bounding box center [397, 140] width 81 height 33
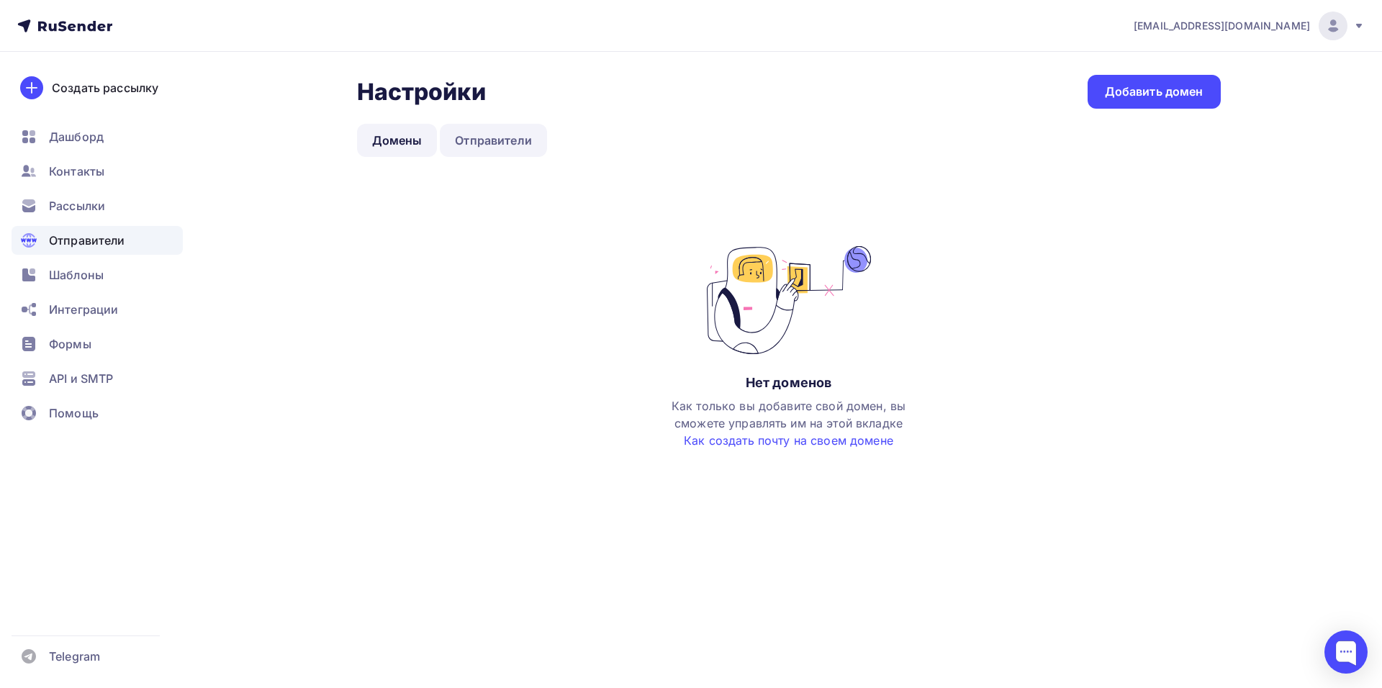
click at [463, 130] on link "Отправители" at bounding box center [493, 140] width 107 height 33
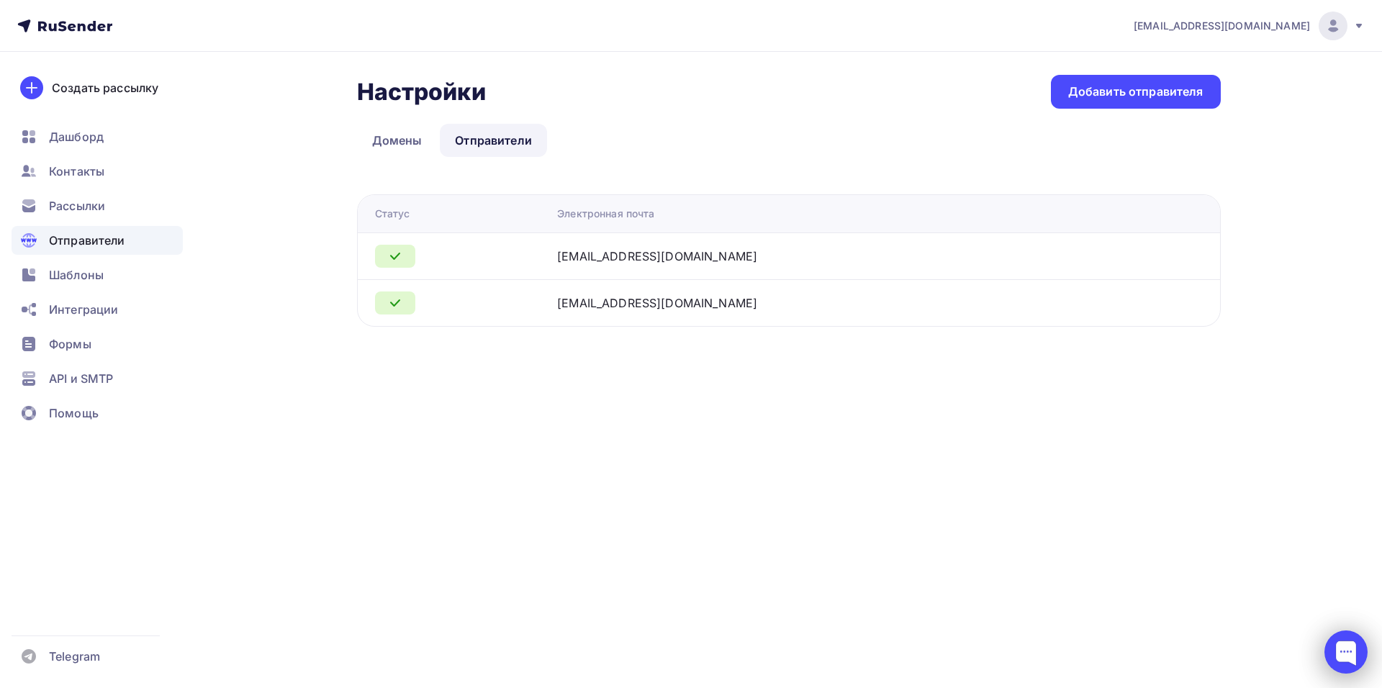
click at [1345, 653] on div at bounding box center [1345, 651] width 43 height 43
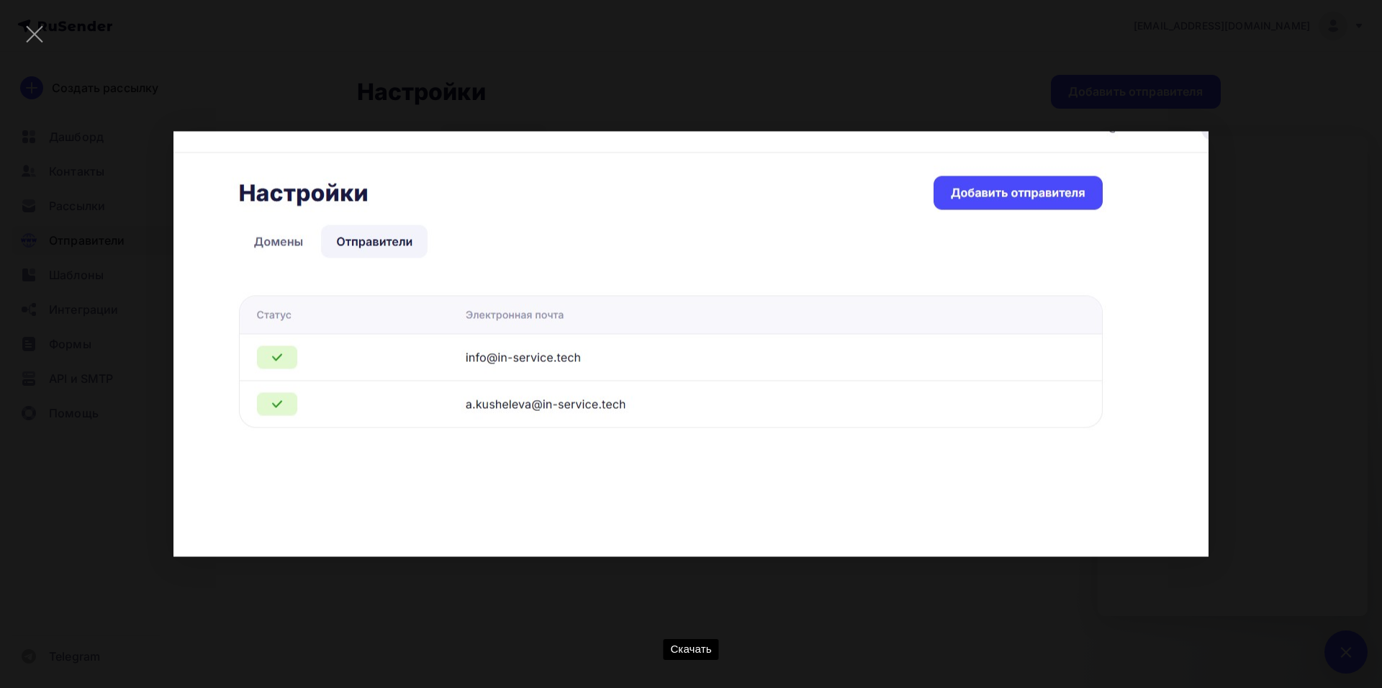
click at [974, 604] on div "Скачать" at bounding box center [691, 344] width 1338 height 645
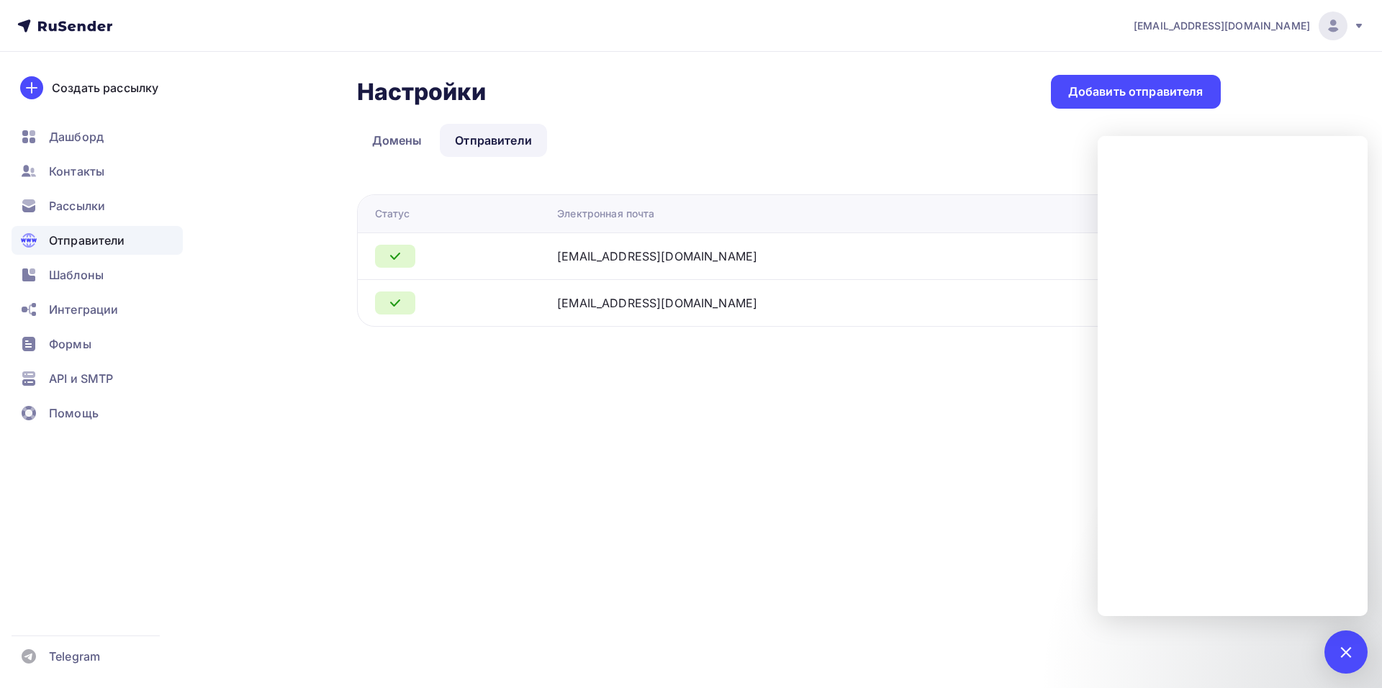
click at [461, 89] on h2 "Настройки" at bounding box center [421, 92] width 129 height 29
drag, startPoint x: 451, startPoint y: 92, endPoint x: 463, endPoint y: 107, distance: 19.0
click at [457, 102] on h2 "Настройки" at bounding box center [421, 92] width 129 height 29
click at [508, 142] on link "Отправители" at bounding box center [493, 140] width 107 height 33
click at [605, 504] on div "a.kusheleva@in-service.tech Аккаунт Тарифы Выйти Создать рассылку Дашборд Конта…" at bounding box center [691, 344] width 1382 height 688
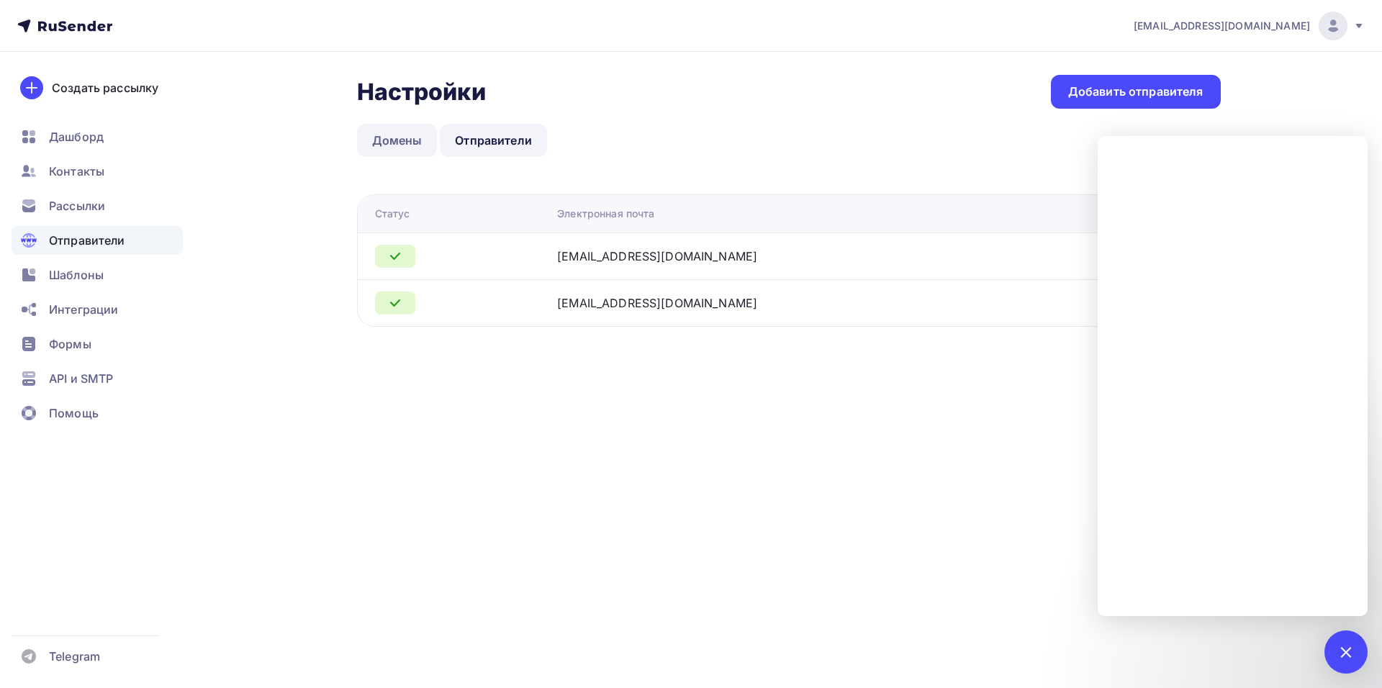
click at [379, 145] on link "Домены" at bounding box center [397, 140] width 81 height 33
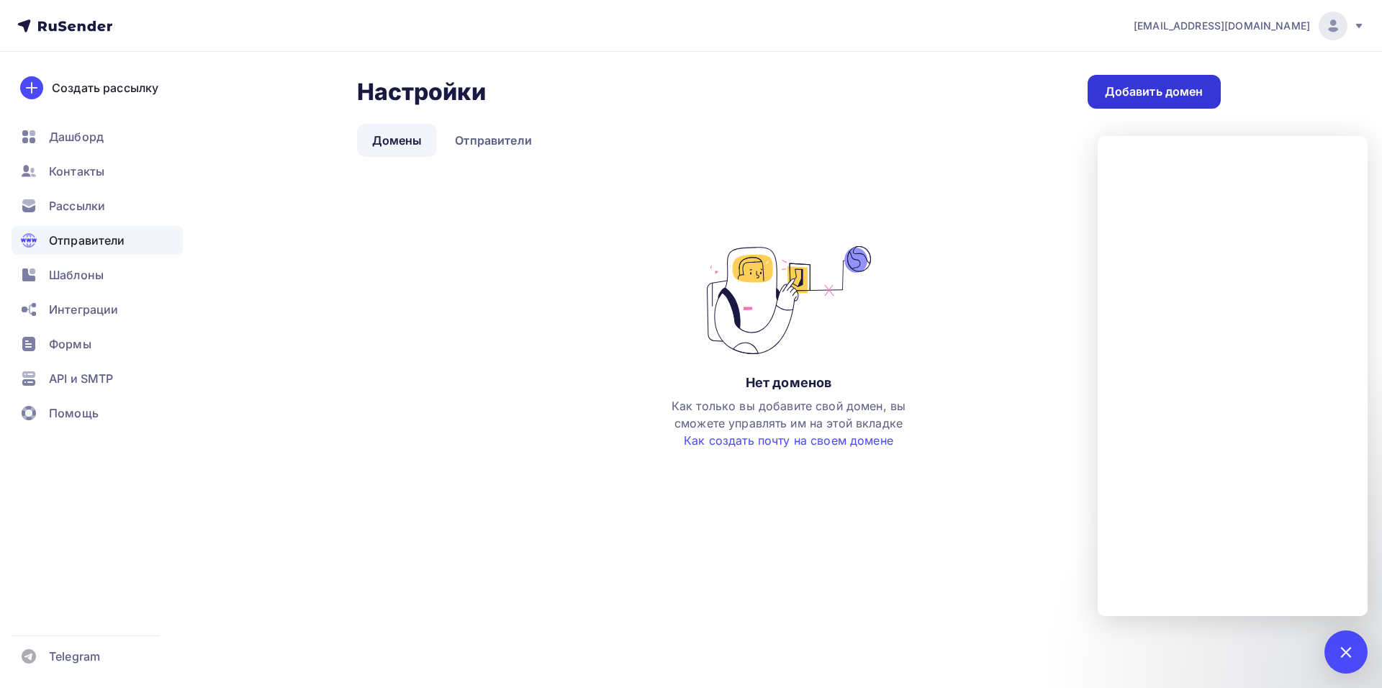
click at [1125, 94] on div "Добавить домен" at bounding box center [1154, 91] width 99 height 17
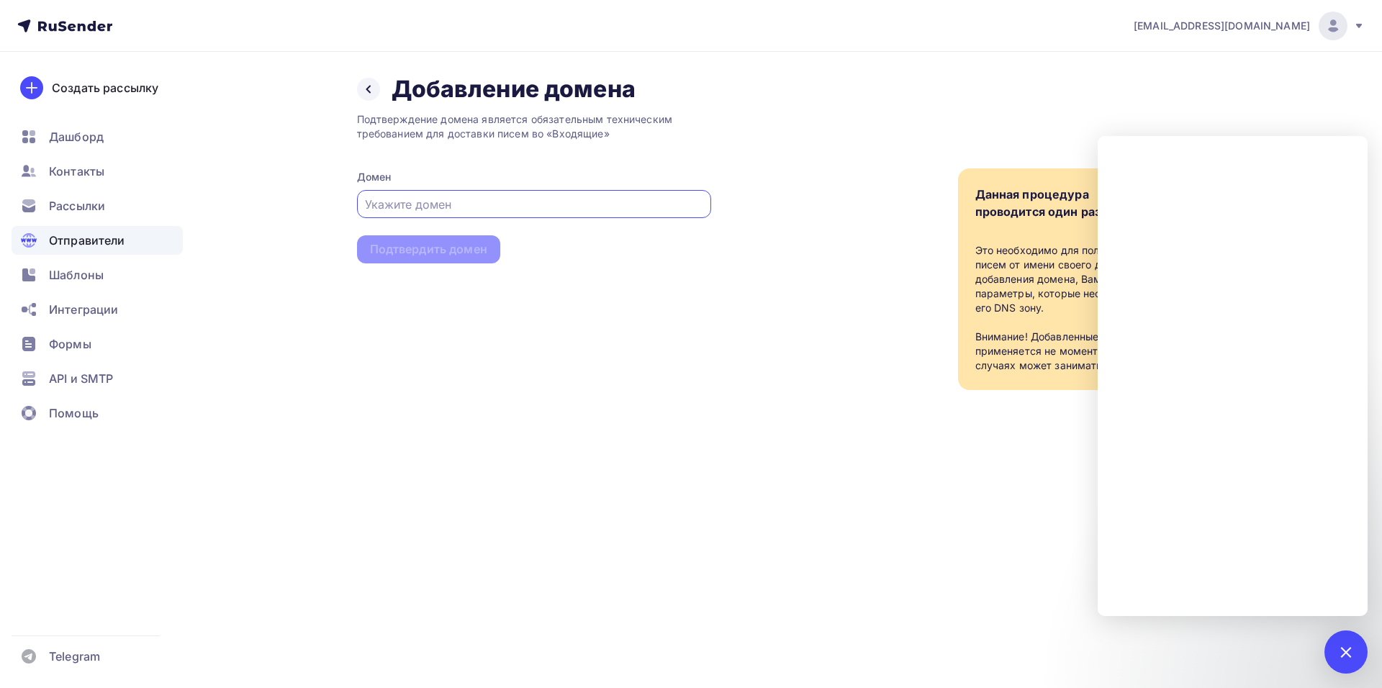
click at [481, 205] on input "text" at bounding box center [533, 204] width 337 height 17
click at [1218, 127] on div "Данная процедура проводится один раз Это необходимо для полноценной отправки пи…" at bounding box center [965, 247] width 509 height 286
click at [1336, 641] on div at bounding box center [1345, 651] width 43 height 43
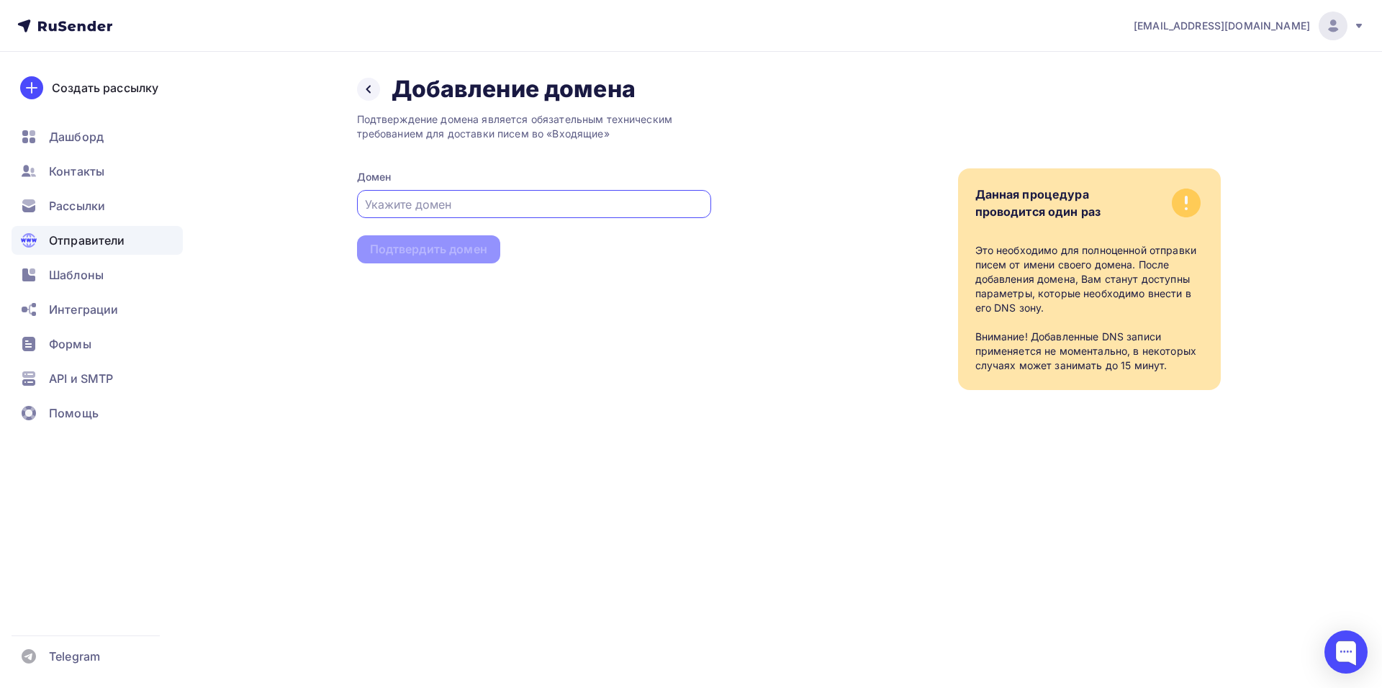
click at [570, 203] on input "text" at bounding box center [533, 204] width 337 height 17
click at [1344, 654] on div at bounding box center [1345, 651] width 43 height 43
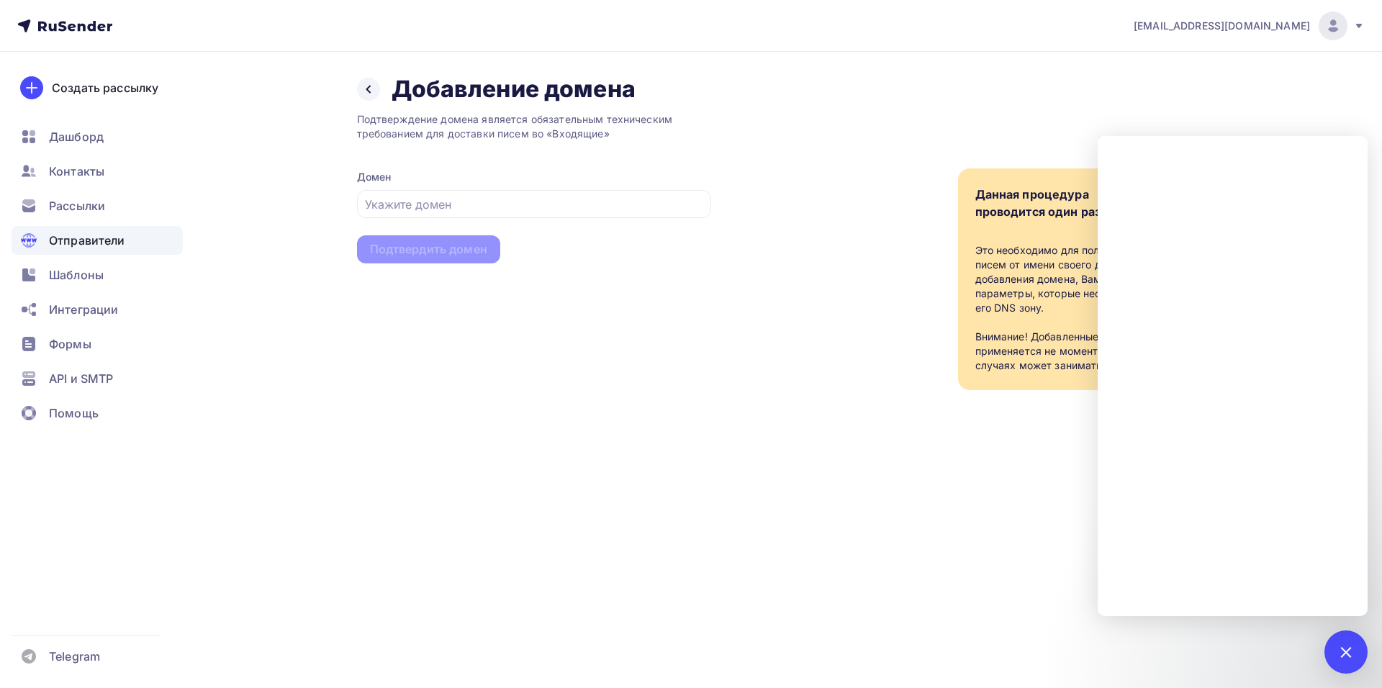
click at [929, 504] on div "a.kusheleva@in-service.tech Аккаунт Тарифы Выйти Создать рассылку Дашборд Конта…" at bounding box center [691, 344] width 1382 height 688
click at [1341, 643] on div at bounding box center [1345, 651] width 43 height 43
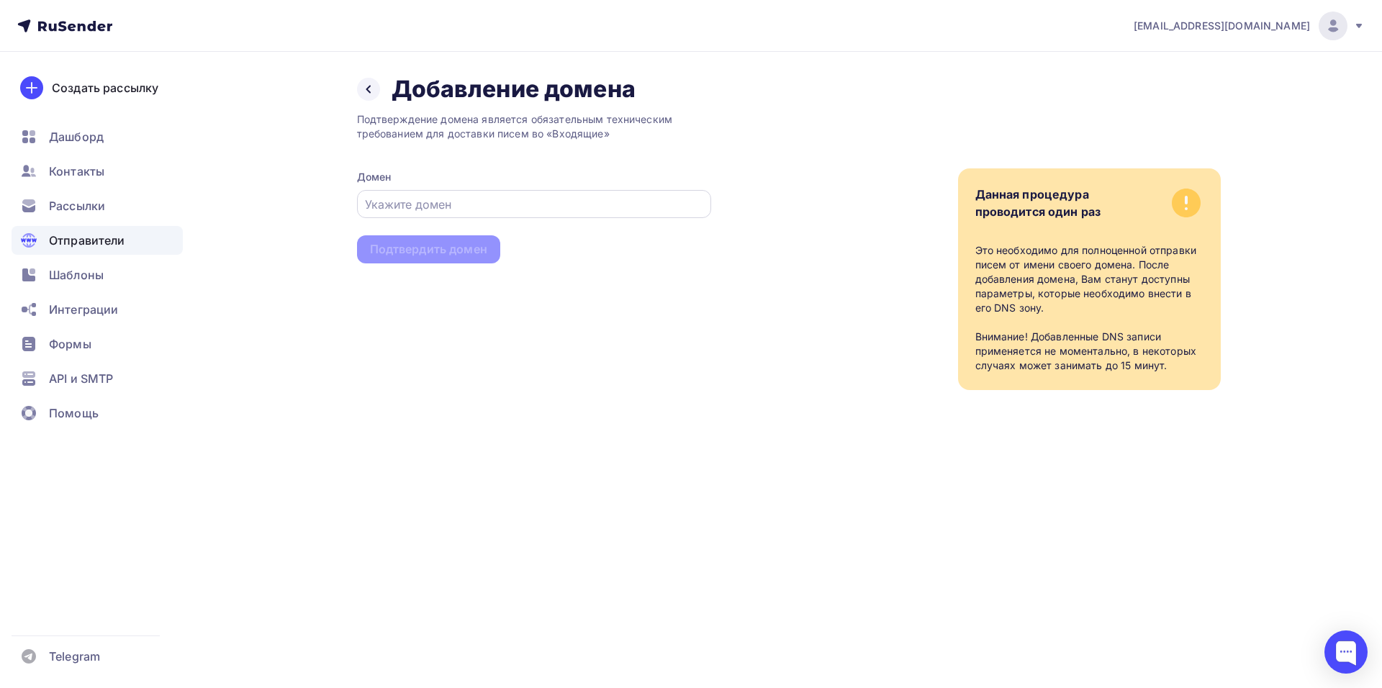
click at [477, 213] on div at bounding box center [534, 204] width 354 height 28
click at [481, 201] on input "text" at bounding box center [533, 204] width 337 height 17
paste input "in-service.tech"
type input "in-service.tech"
click at [481, 253] on div "Подтвердить домен" at bounding box center [428, 249] width 117 height 17
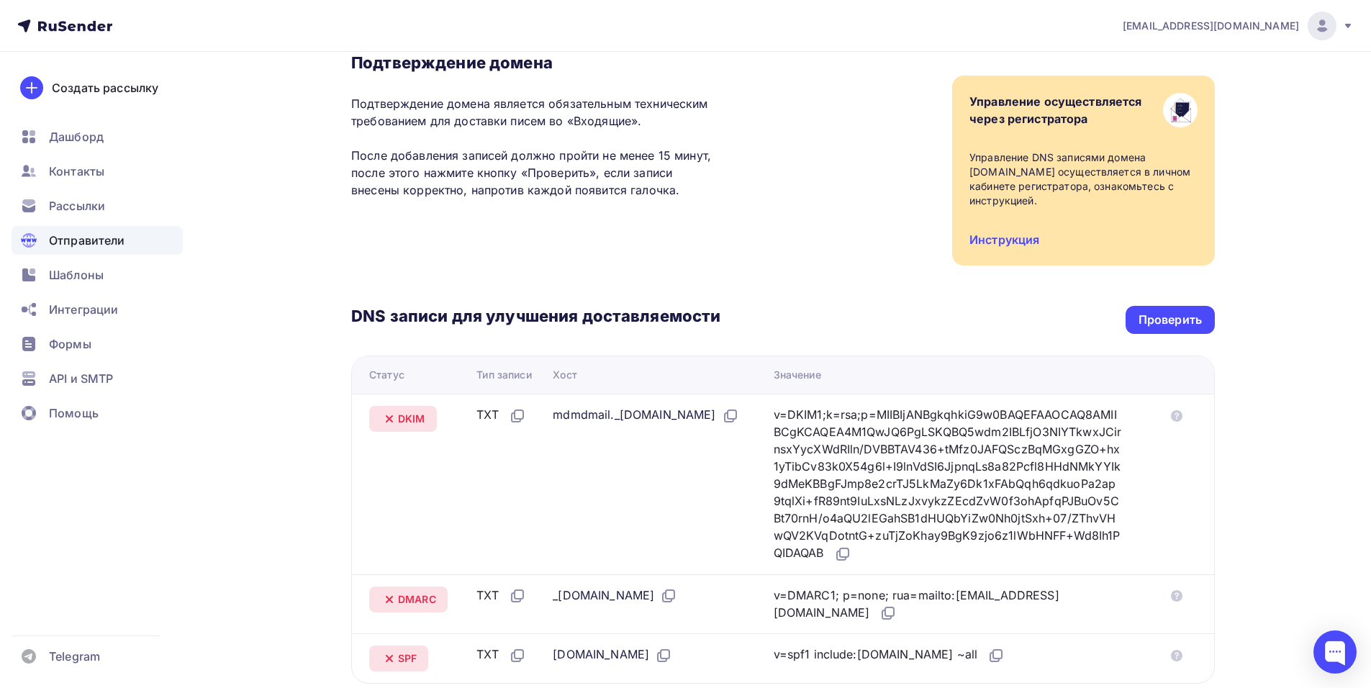
scroll to position [216, 0]
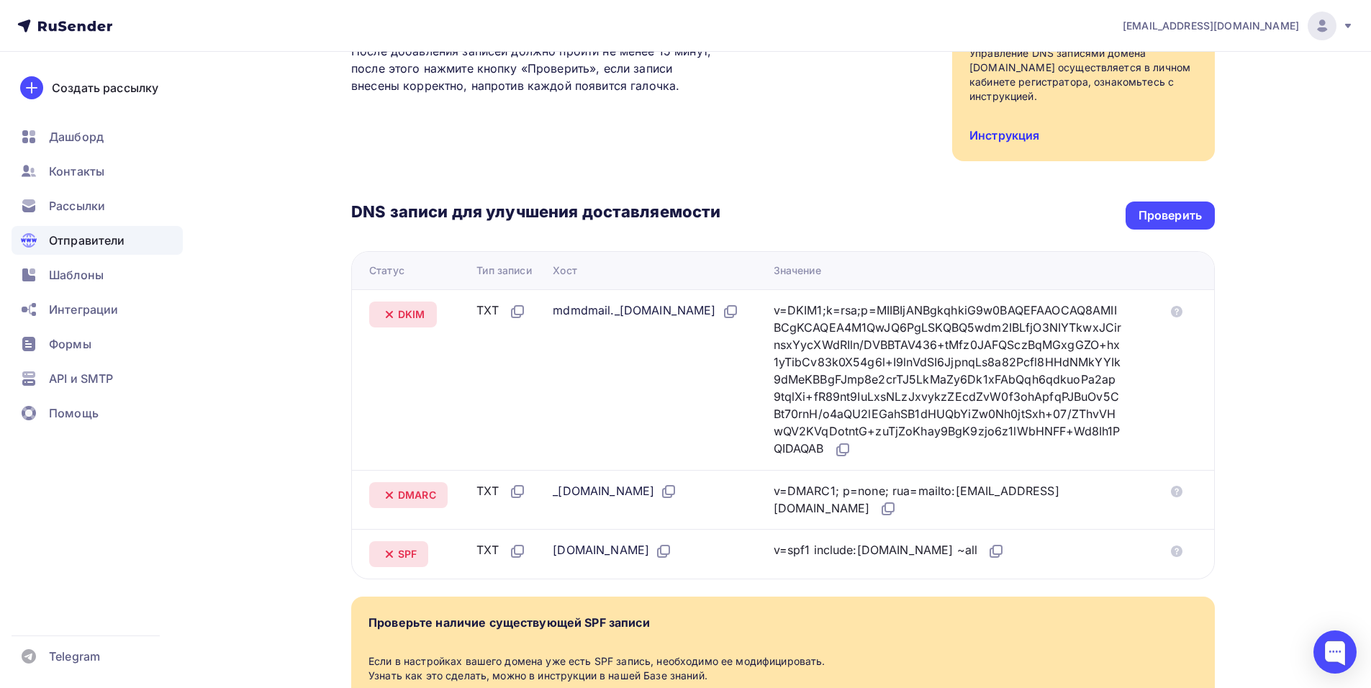
click at [1019, 138] on link "Инструкция" at bounding box center [1004, 135] width 70 height 14
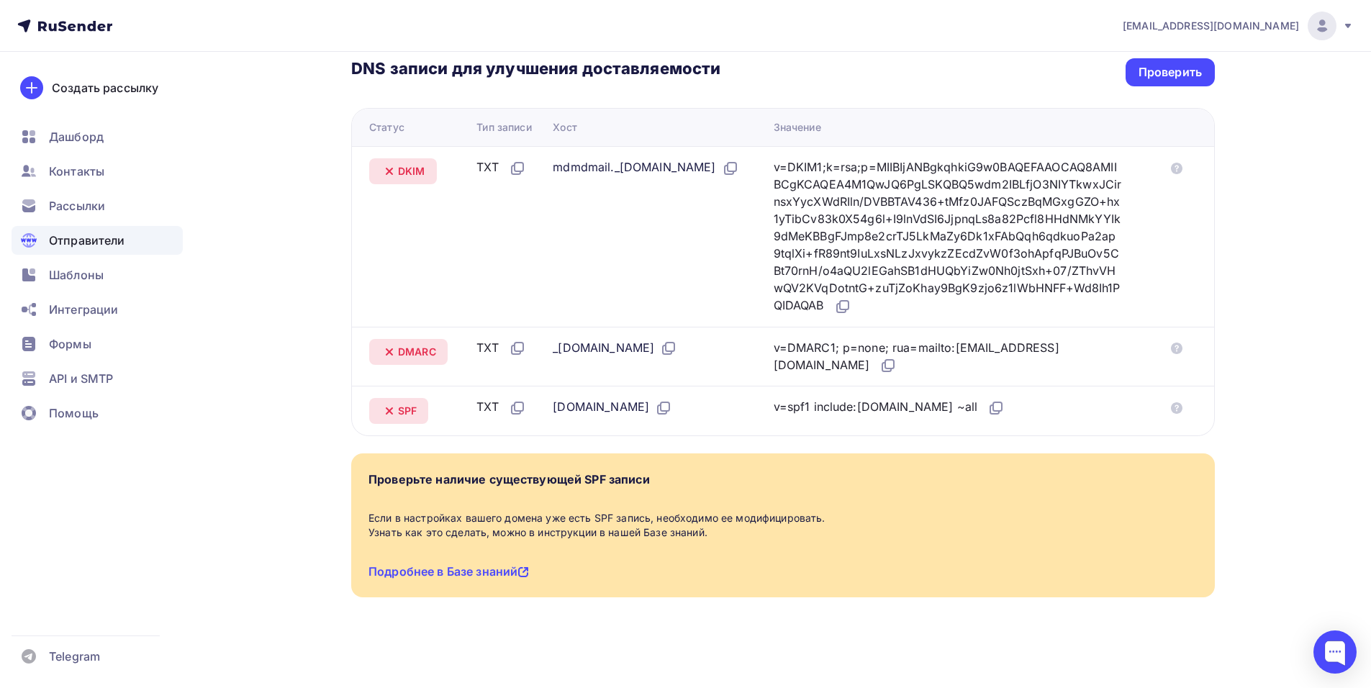
scroll to position [360, 0]
click at [1320, 639] on div at bounding box center [1334, 651] width 43 height 43
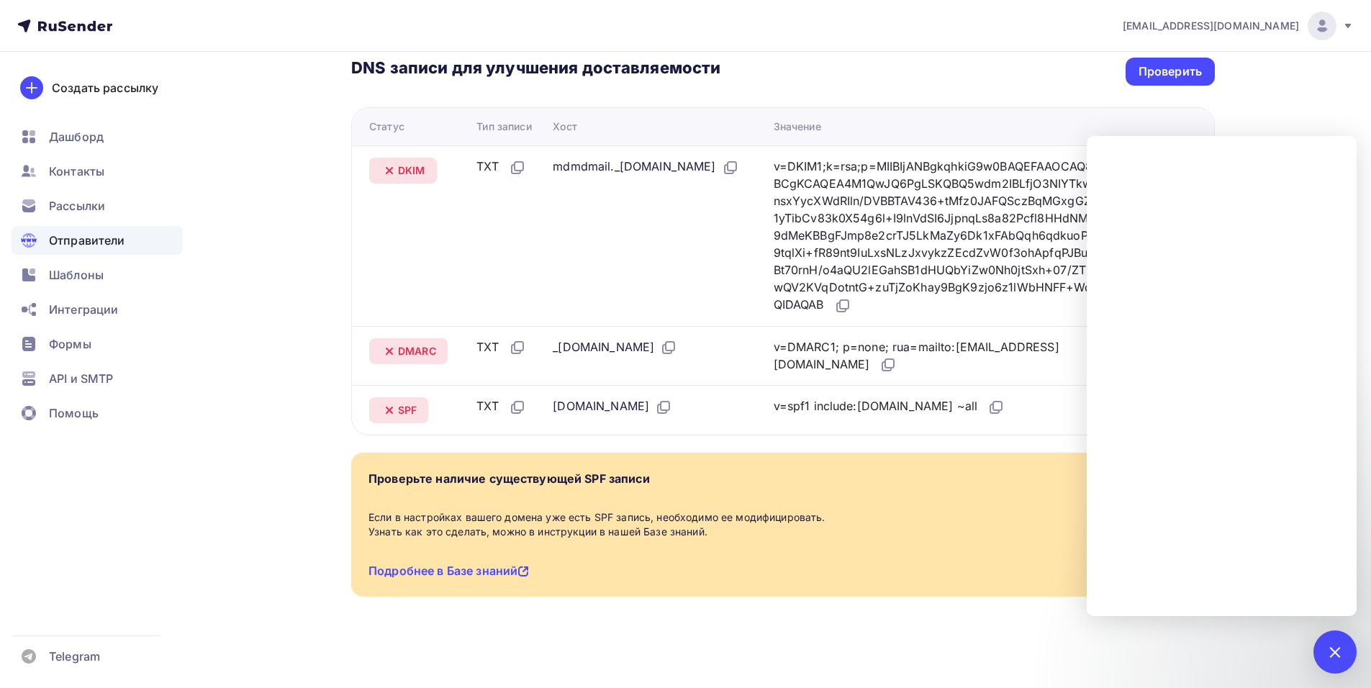
drag, startPoint x: 1338, startPoint y: 646, endPoint x: 1285, endPoint y: 614, distance: 62.3
click at [1338, 646] on div at bounding box center [1334, 651] width 19 height 19
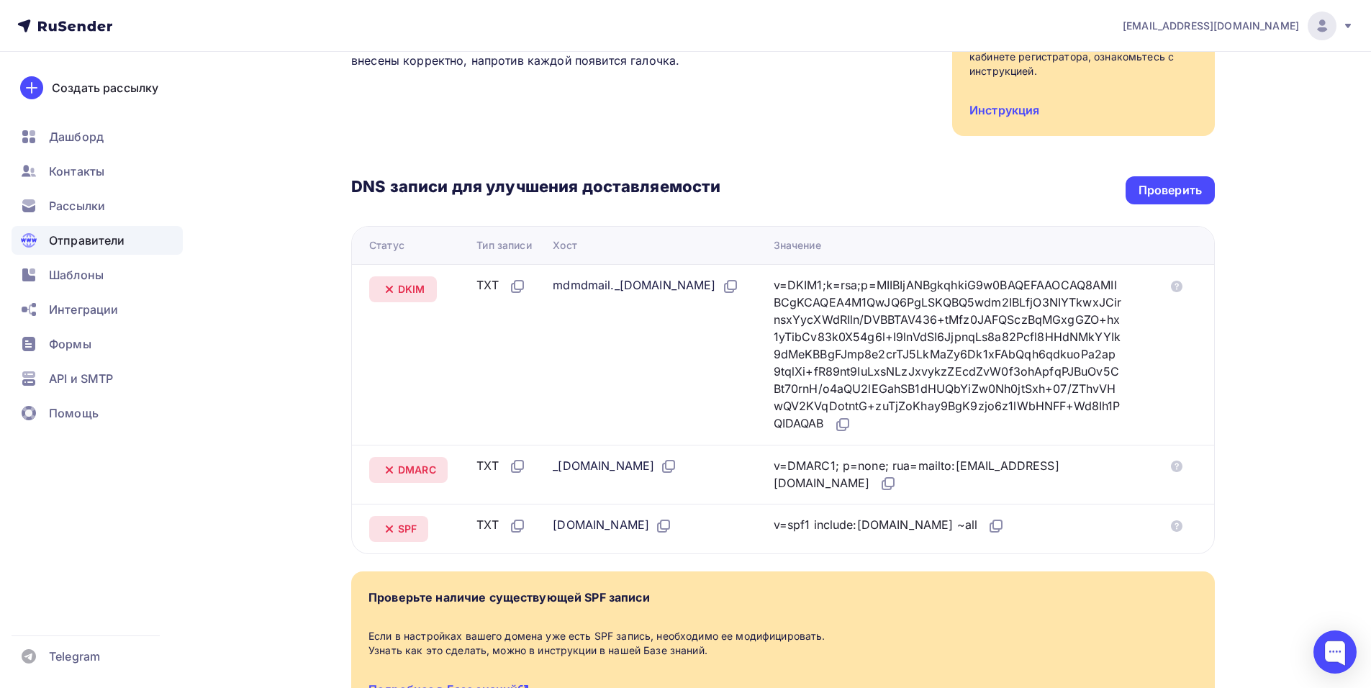
scroll to position [216, 0]
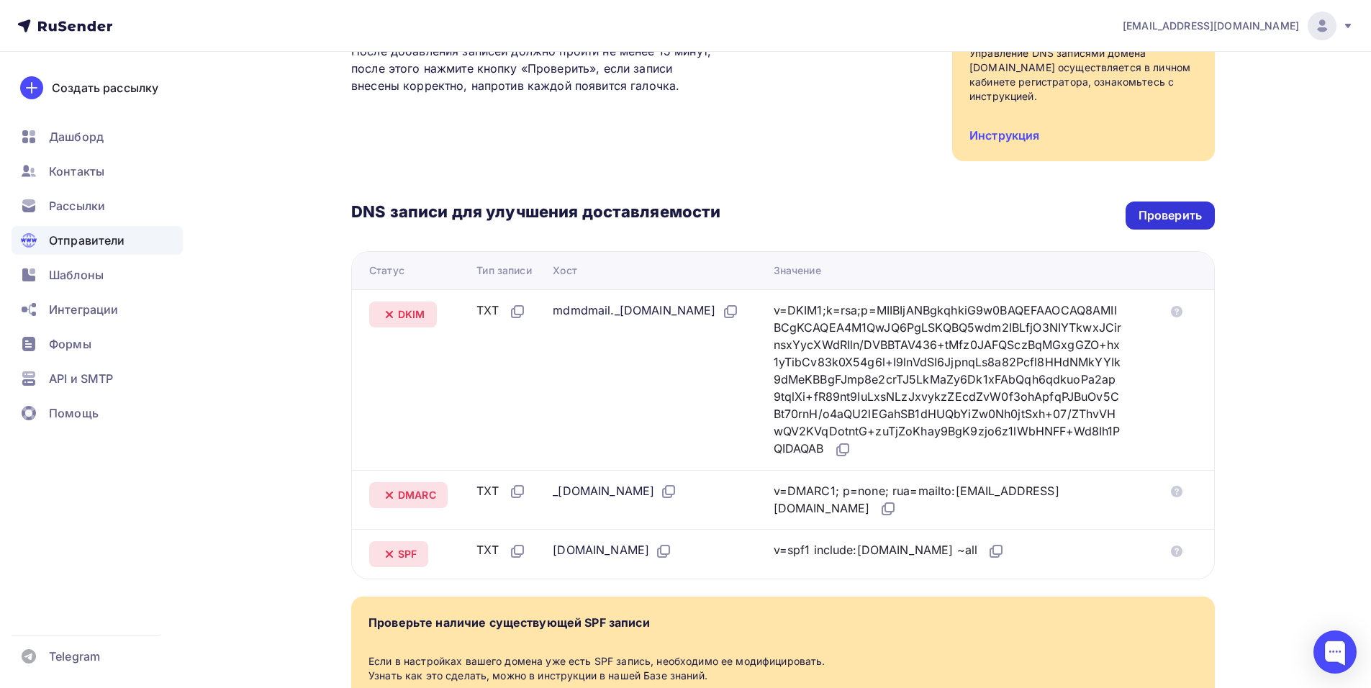
click at [1189, 214] on div "Проверить" at bounding box center [1169, 215] width 63 height 17
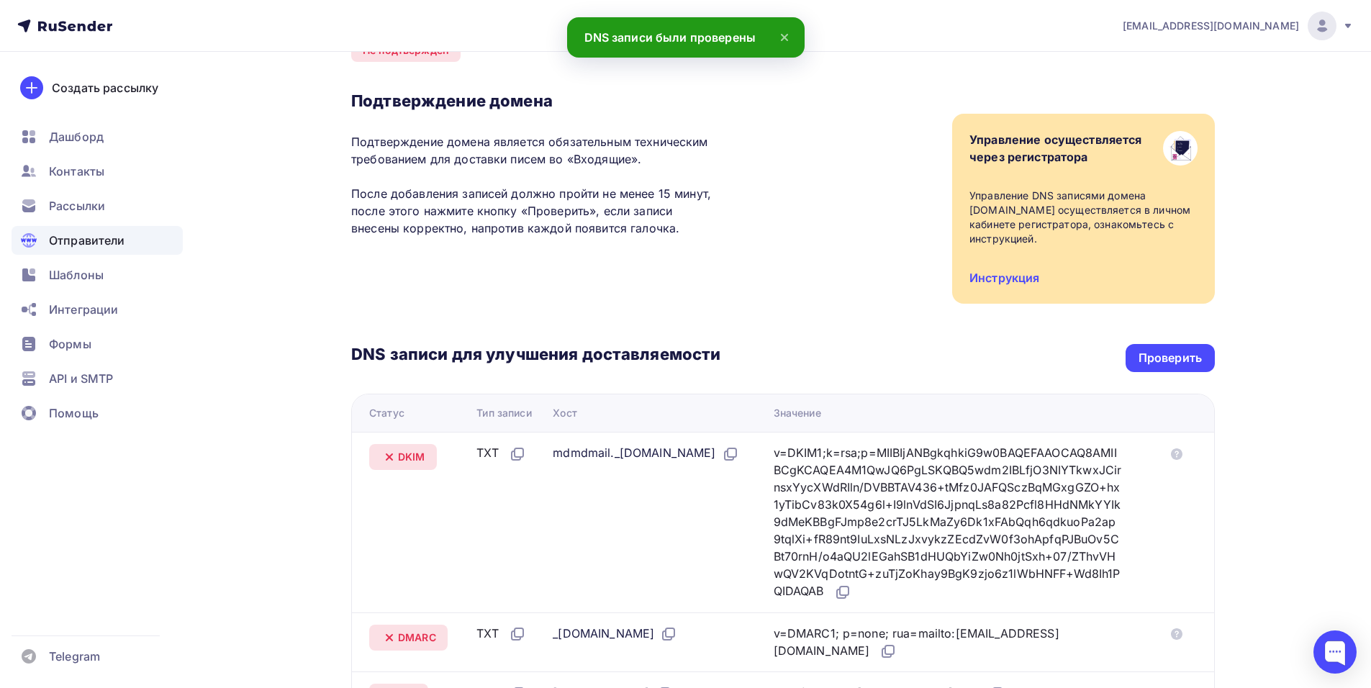
scroll to position [72, 0]
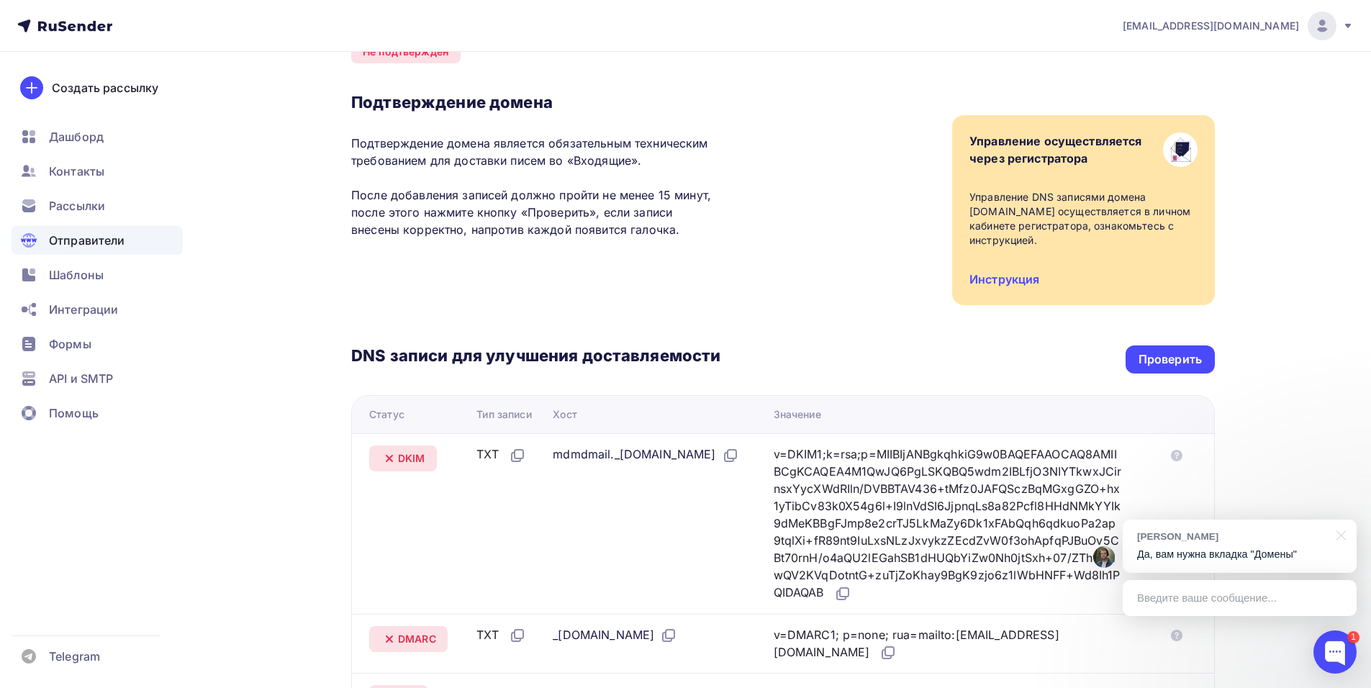
click at [1251, 551] on p "Да, вам нужна вкладка "Домены"" at bounding box center [1239, 554] width 205 height 15
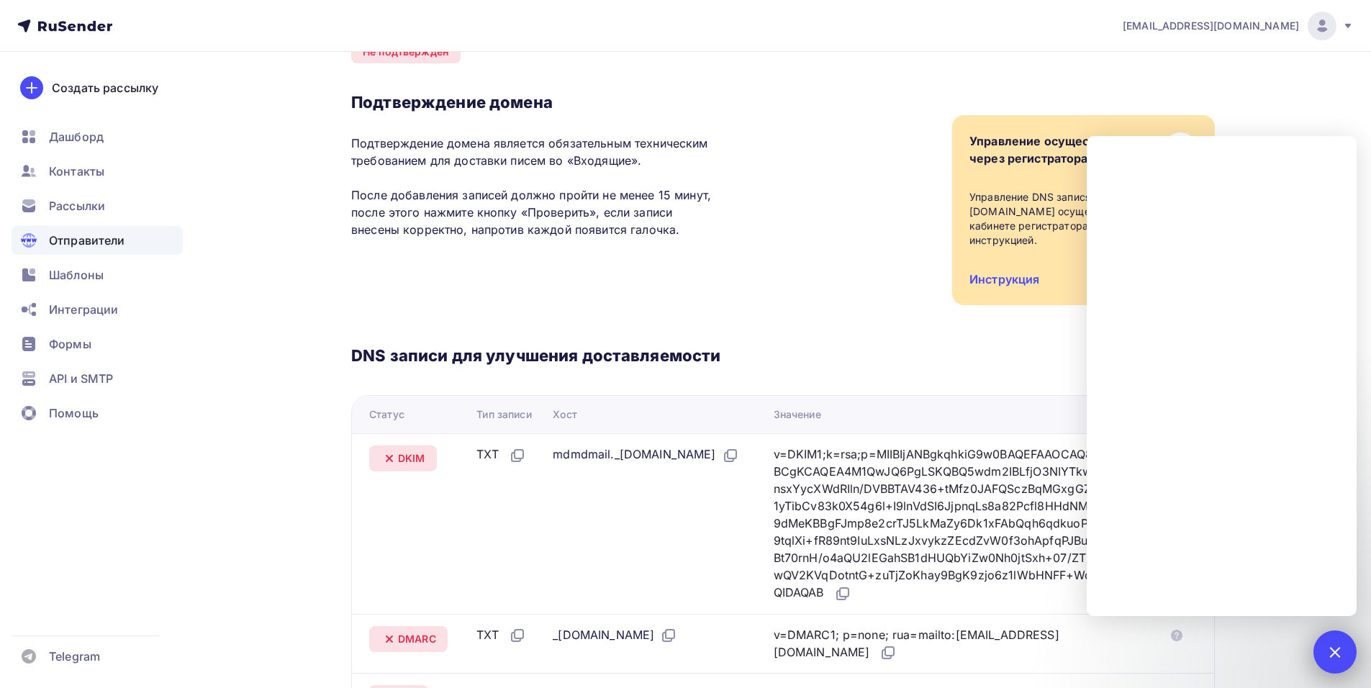
click at [1336, 640] on div "1" at bounding box center [1334, 651] width 43 height 43
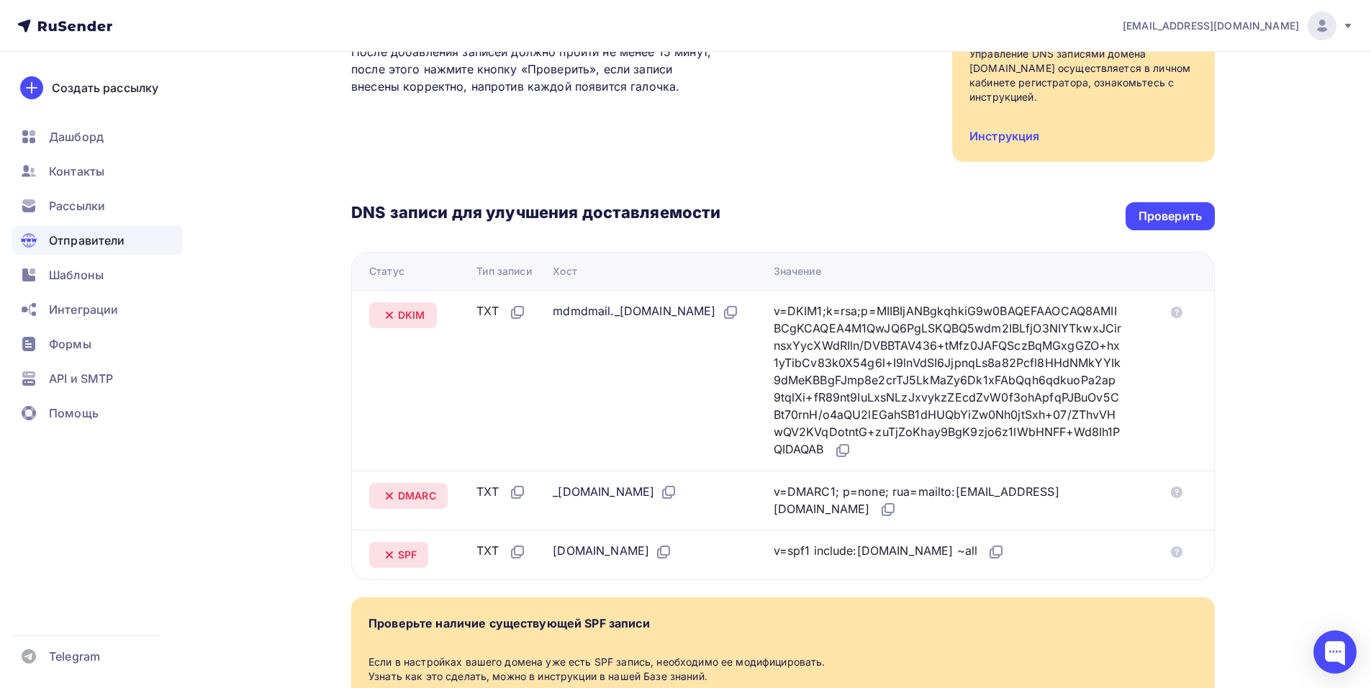
scroll to position [288, 0]
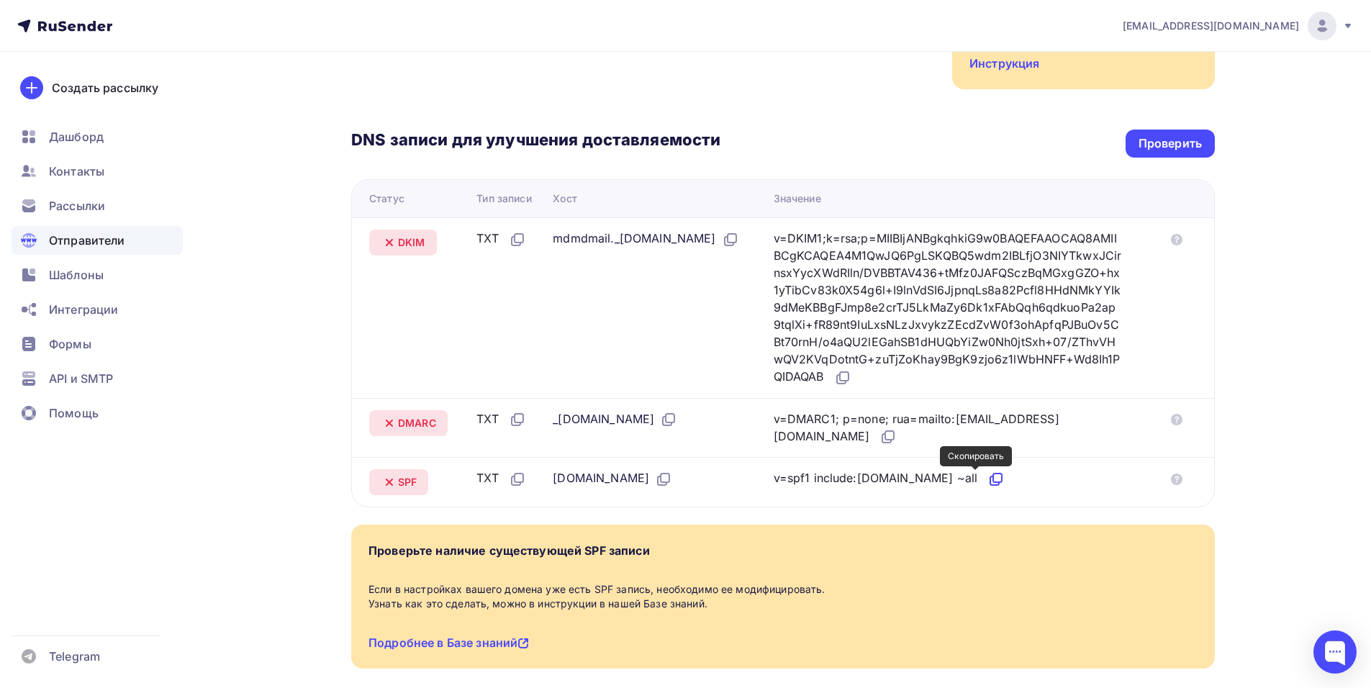
click at [987, 484] on icon at bounding box center [995, 479] width 17 height 17
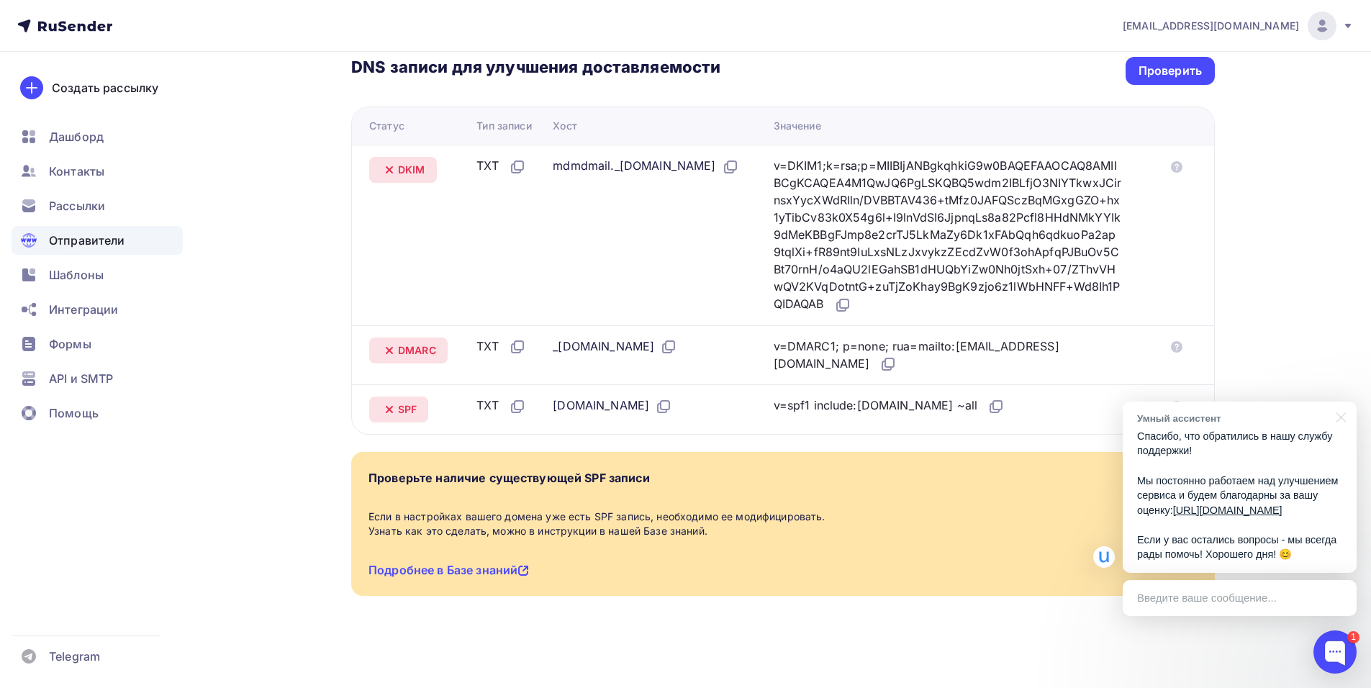
scroll to position [361, 0]
click at [1166, 69] on div "Проверить" at bounding box center [1169, 70] width 63 height 17
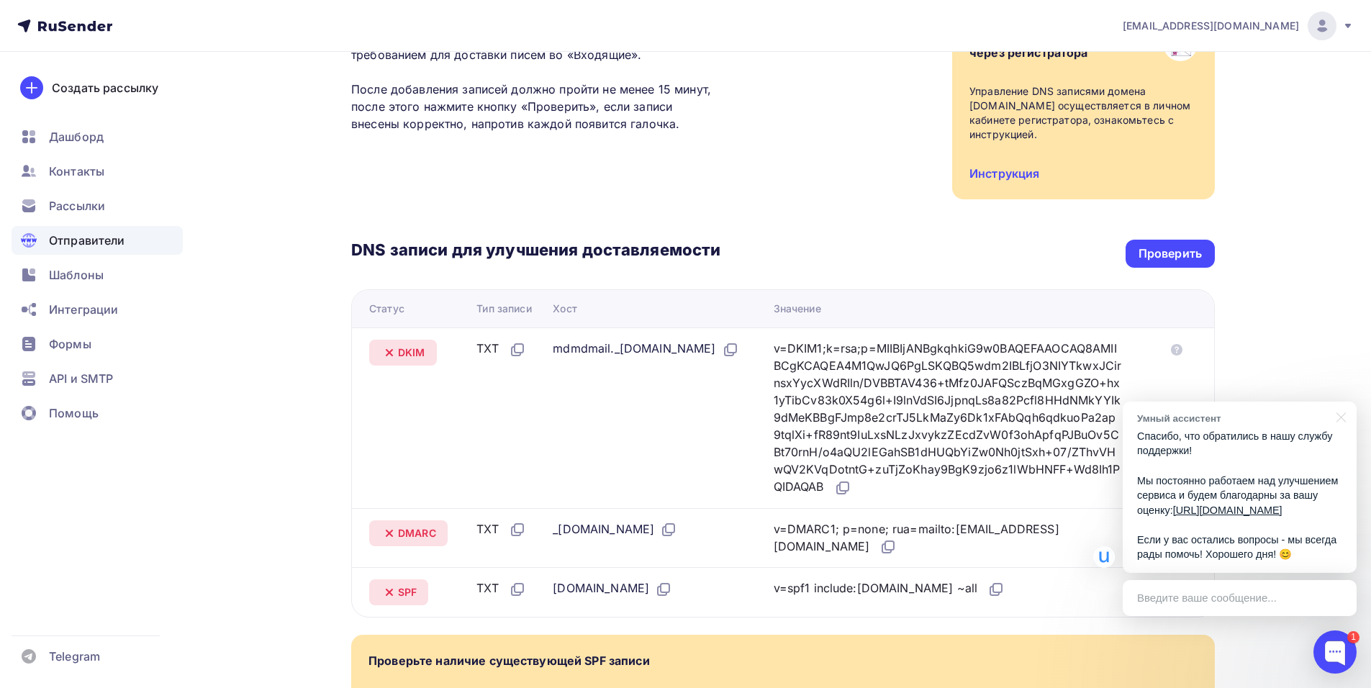
scroll to position [145, 0]
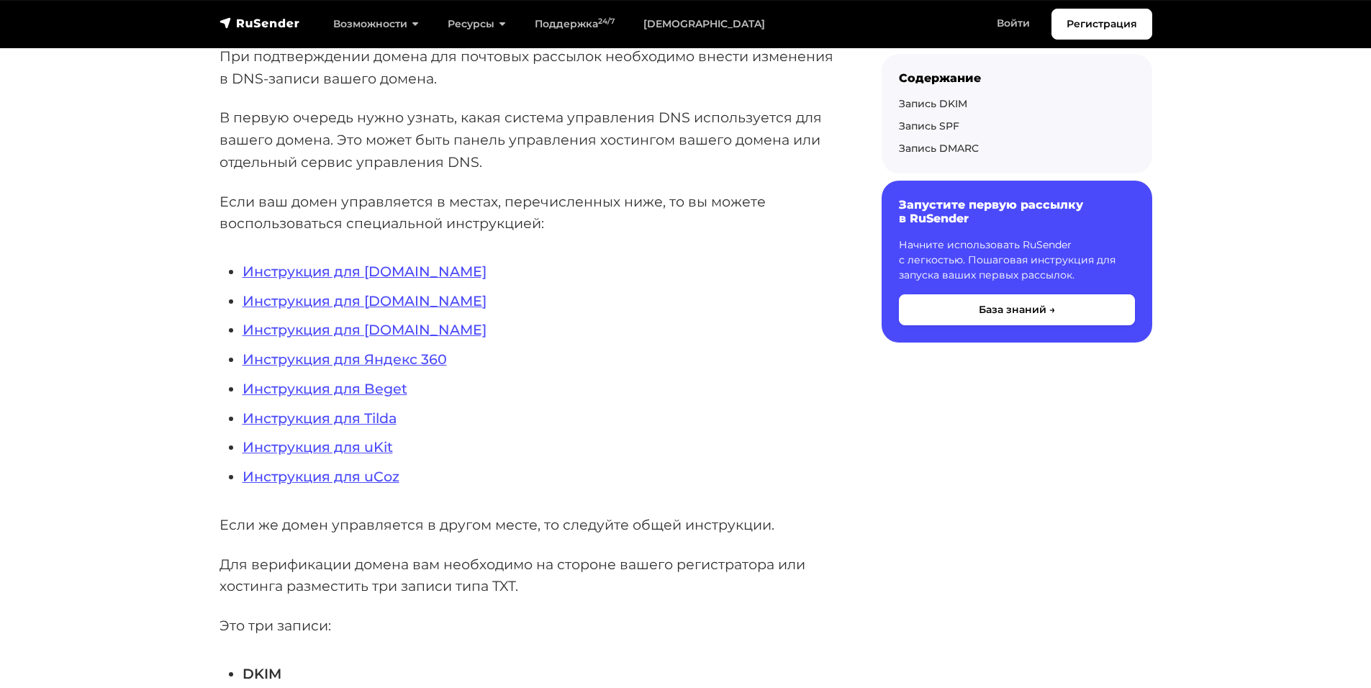
scroll to position [288, 0]
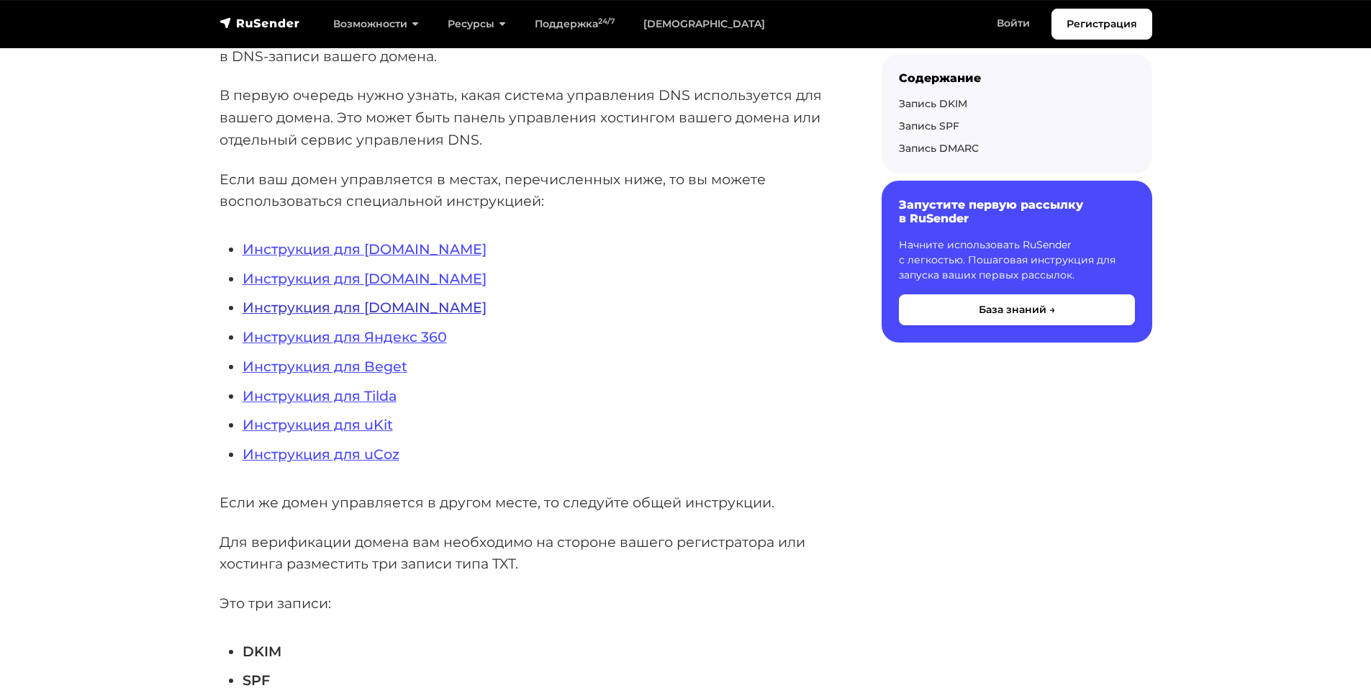
click at [394, 307] on link "Инструкция для NIC.RU" at bounding box center [365, 307] width 244 height 17
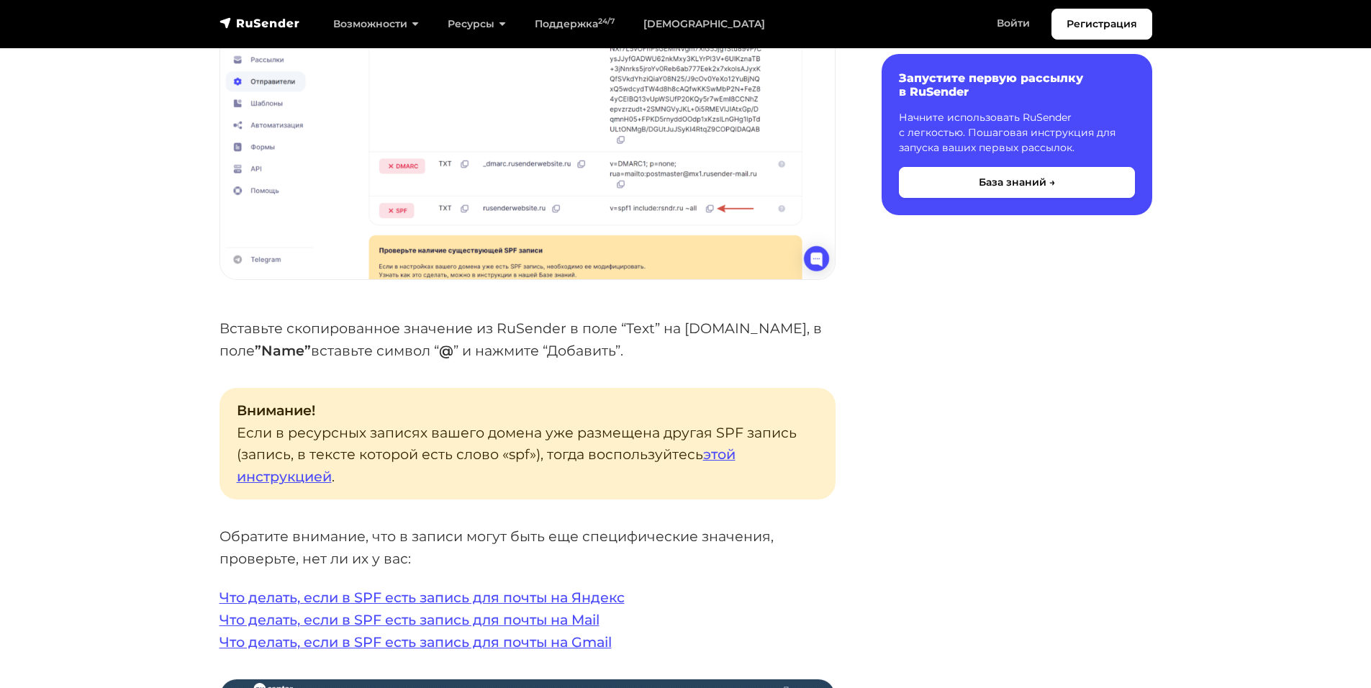
scroll to position [2591, 0]
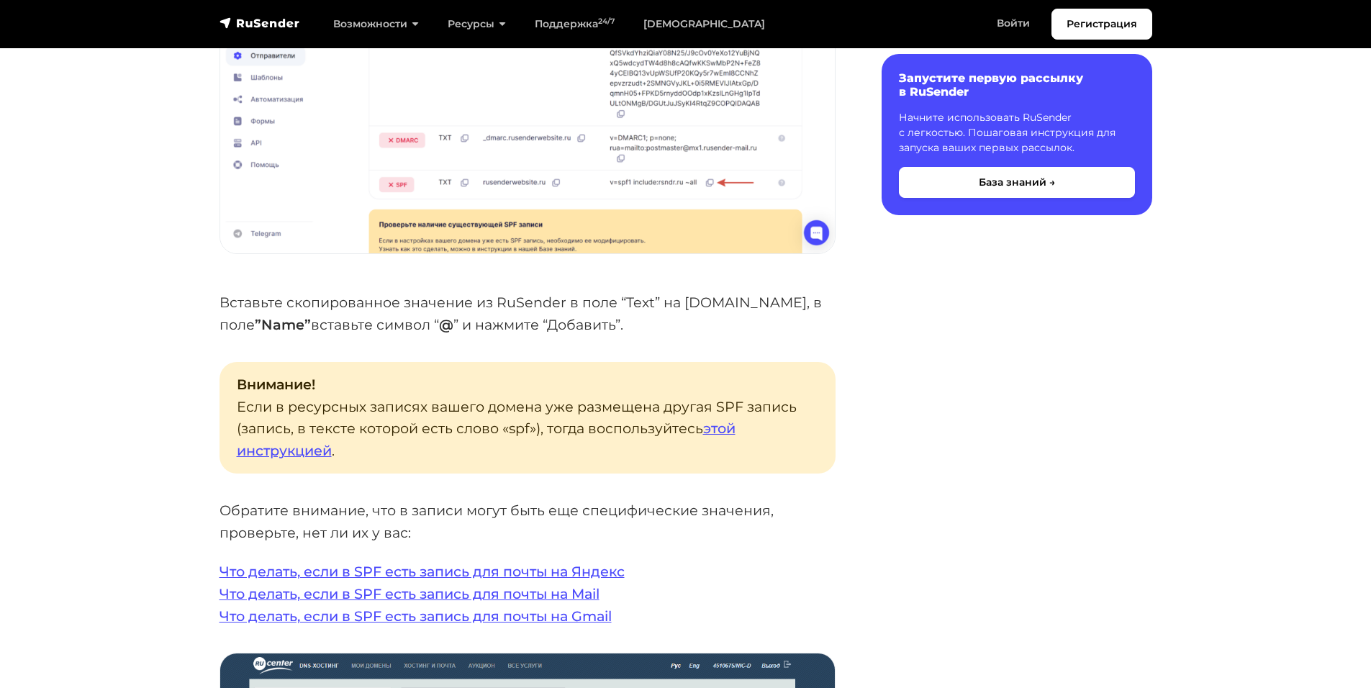
click at [704, 432] on p "Внимание! Если в ресурсных записях вашего домена уже размещена другая SPF запис…" at bounding box center [527, 418] width 616 height 112
click at [723, 427] on link "этой инструкцией" at bounding box center [486, 440] width 499 height 40
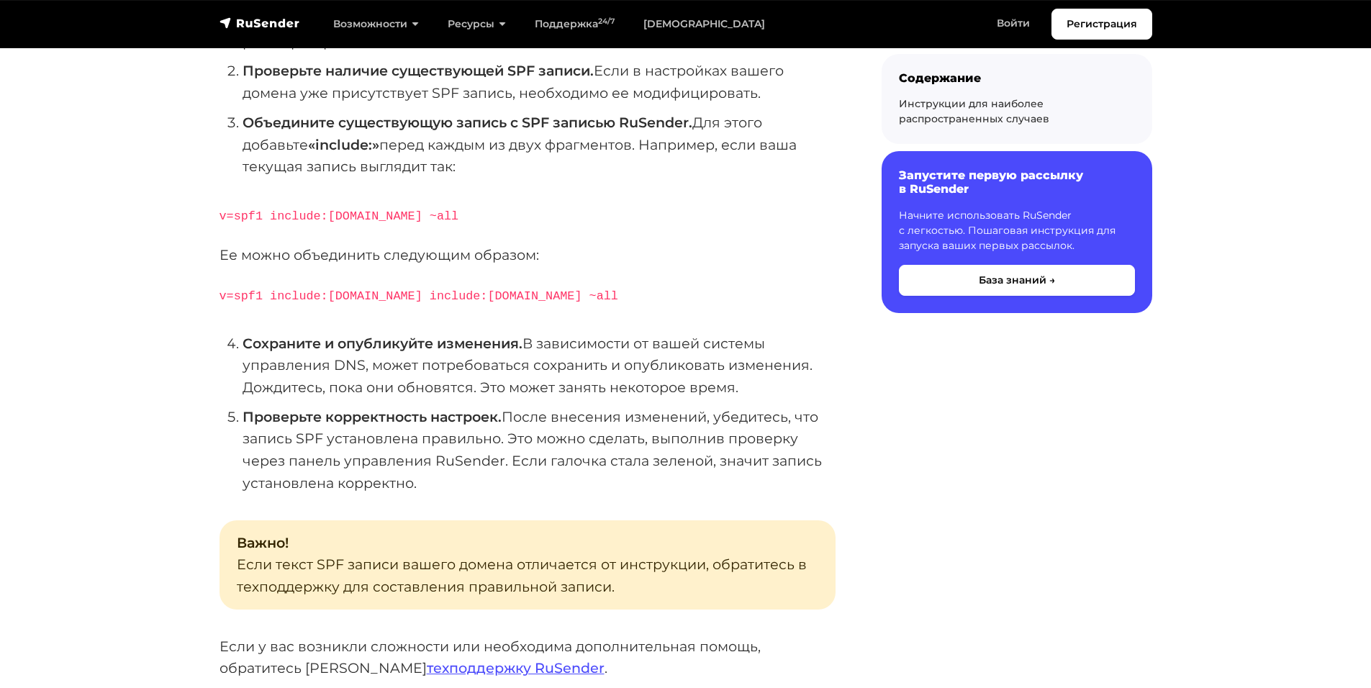
scroll to position [648, 0]
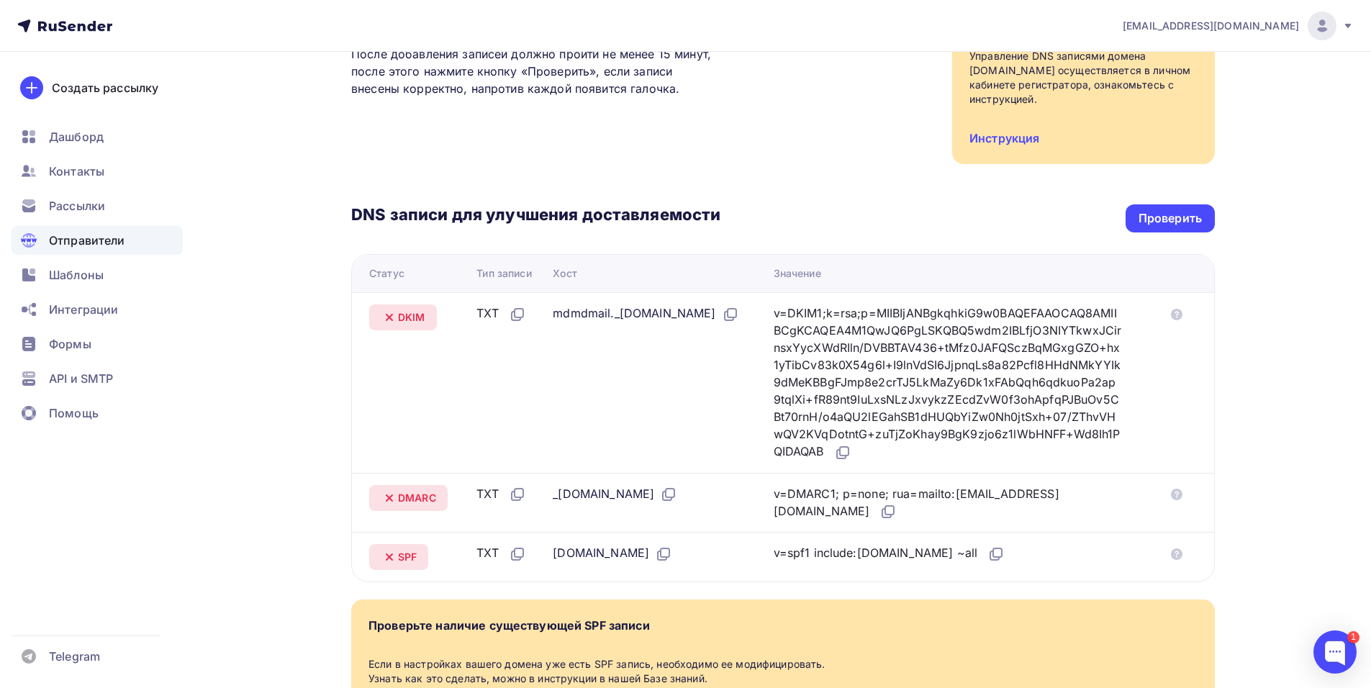
scroll to position [216, 0]
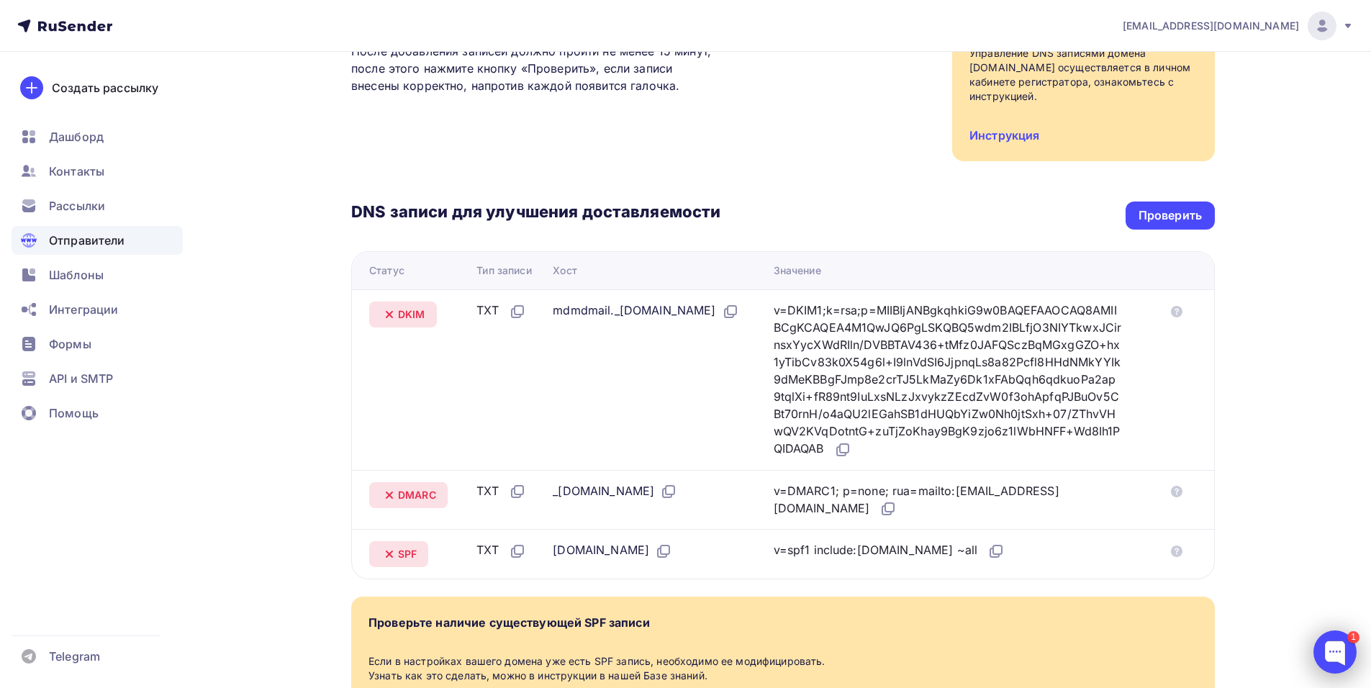
click at [1321, 643] on div at bounding box center [1334, 651] width 43 height 43
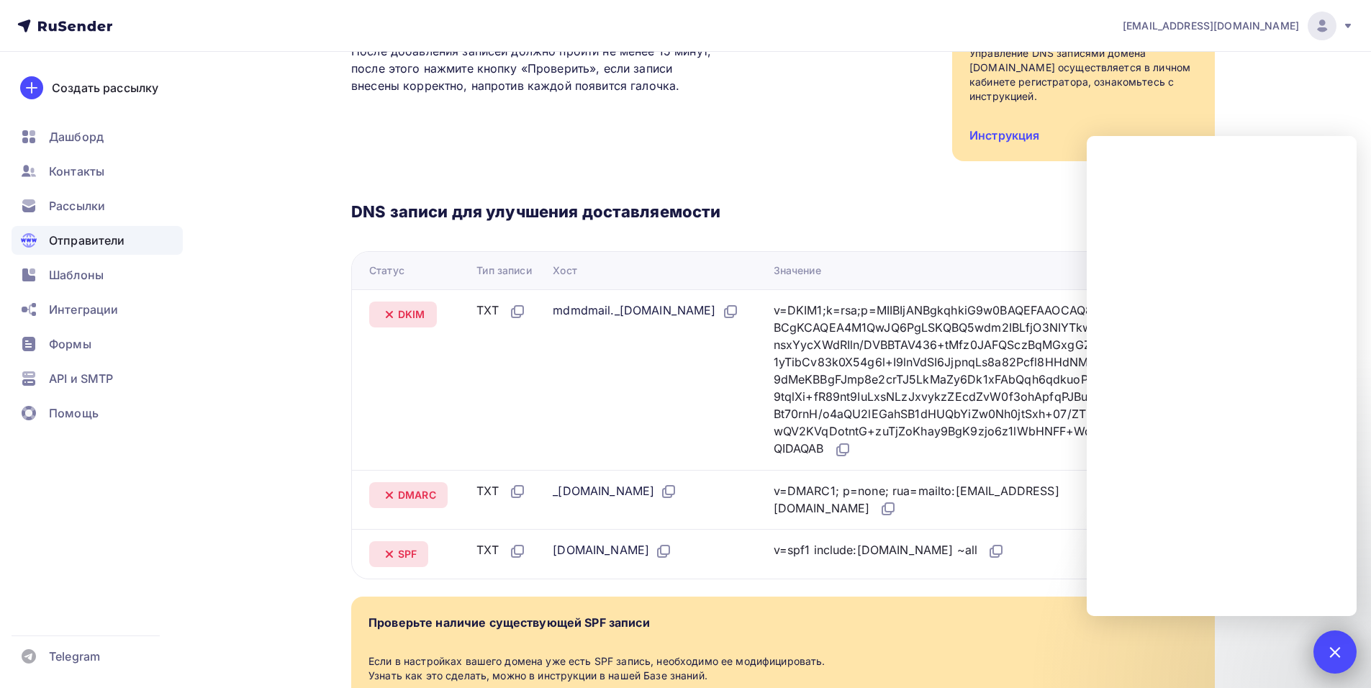
click at [1331, 655] on div at bounding box center [1334, 651] width 19 height 19
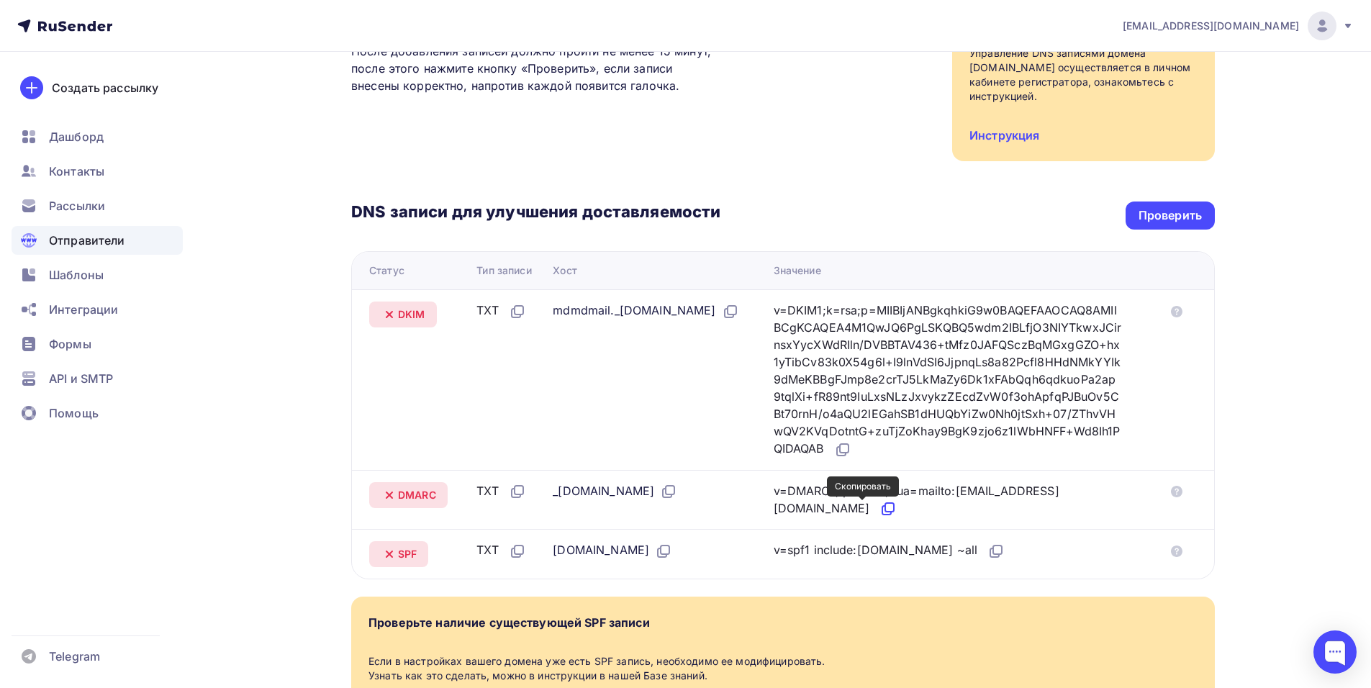
click at [879, 508] on icon at bounding box center [887, 508] width 17 height 17
click at [852, 509] on div "v=DMARC1; p=none; rua=mailto:[EMAIL_ADDRESS][DOMAIN_NAME]" at bounding box center [948, 500] width 348 height 36
click at [879, 506] on icon at bounding box center [887, 508] width 17 height 17
click at [851, 454] on icon at bounding box center [842, 449] width 17 height 17
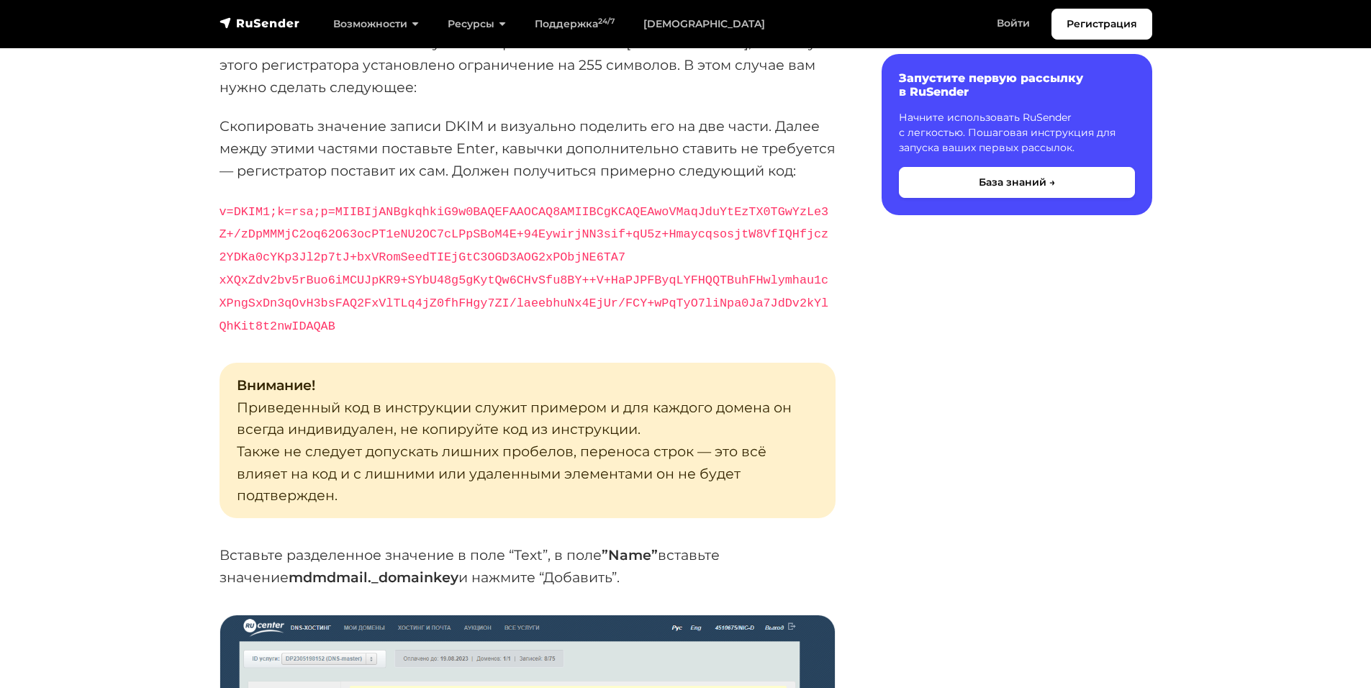
scroll to position [5109, 0]
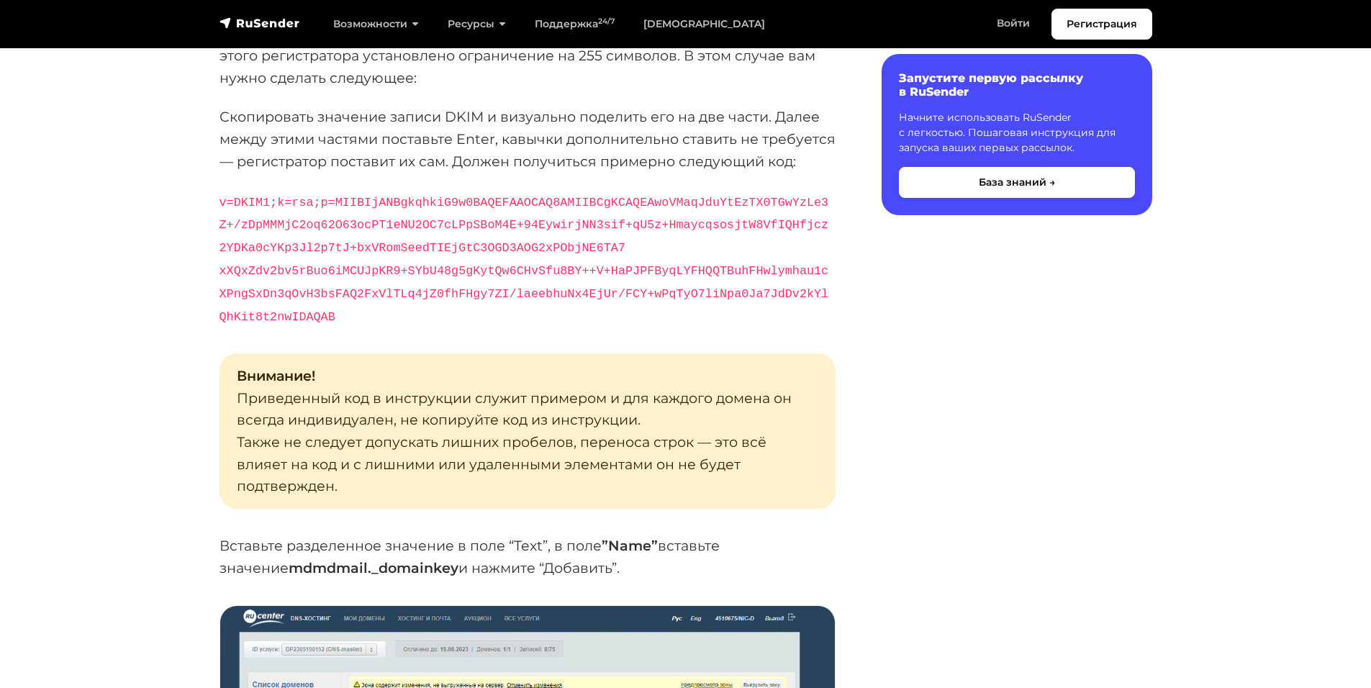
drag, startPoint x: 217, startPoint y: 544, endPoint x: 389, endPoint y: 540, distance: 171.3
copy strong "mdmdmail._domainkey"
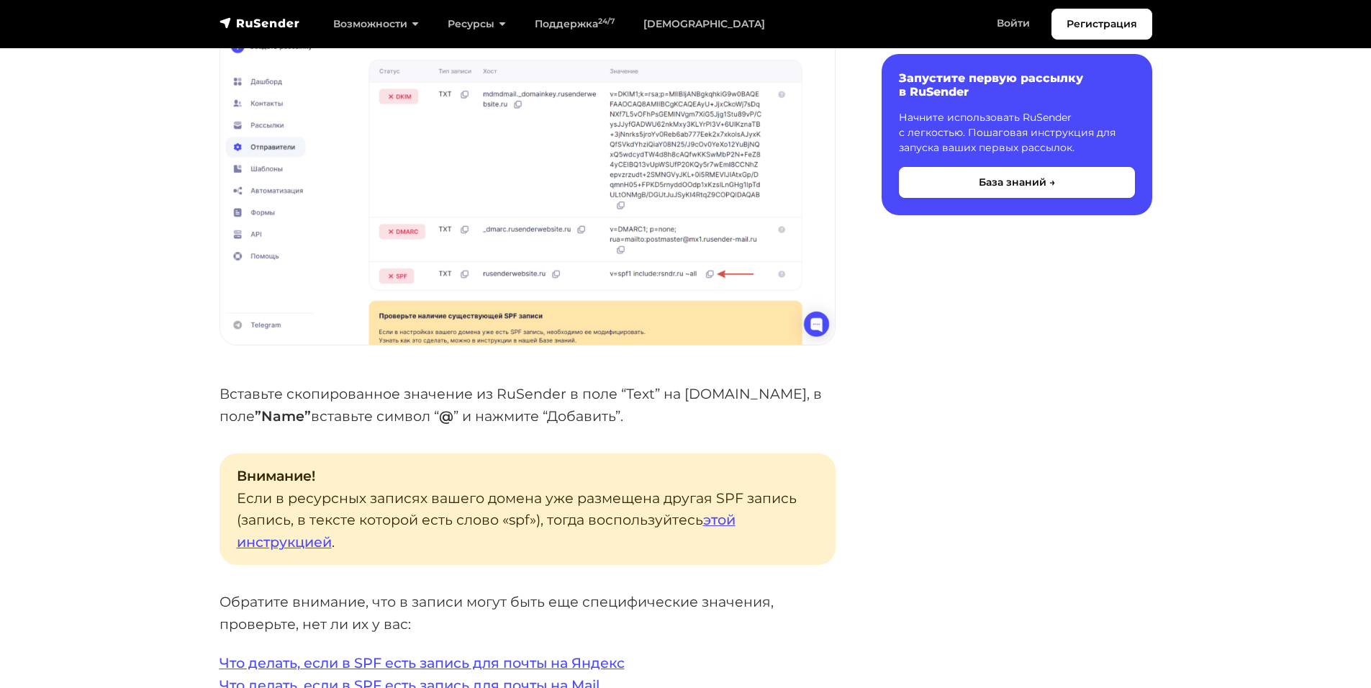
scroll to position [2519, 0]
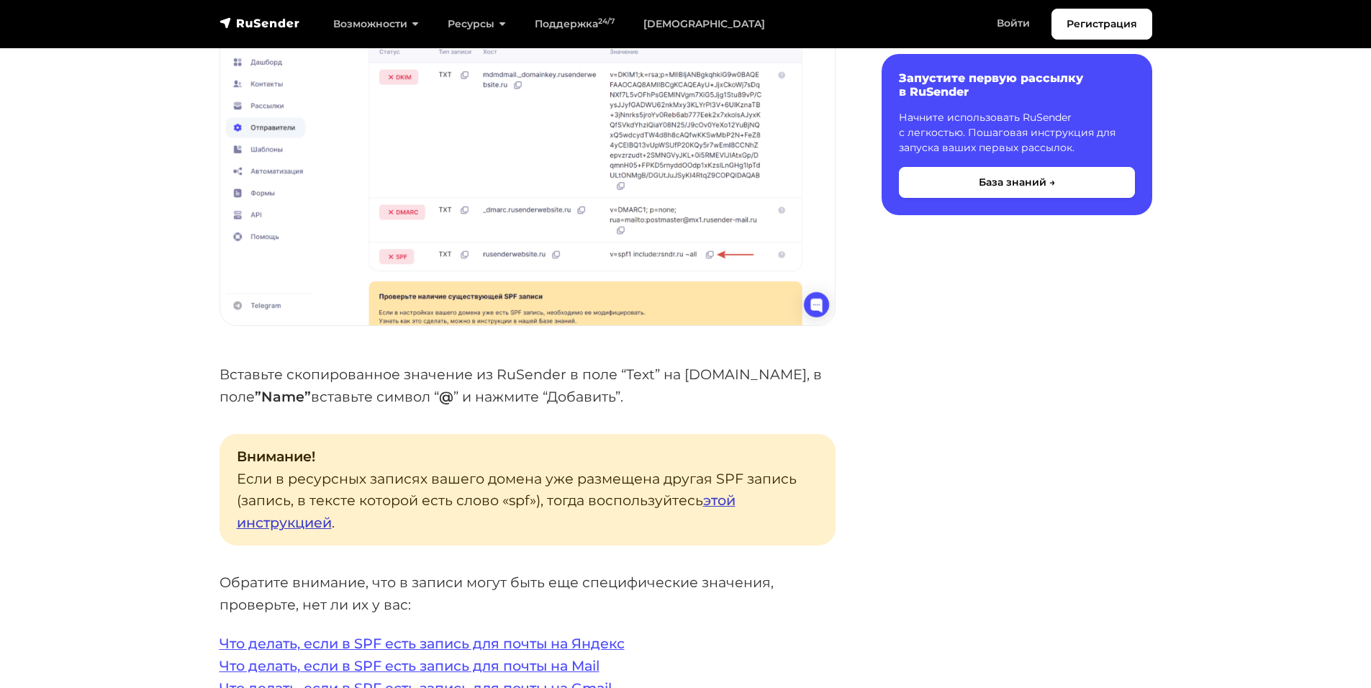
click at [713, 499] on link "этой инструкцией" at bounding box center [486, 511] width 499 height 40
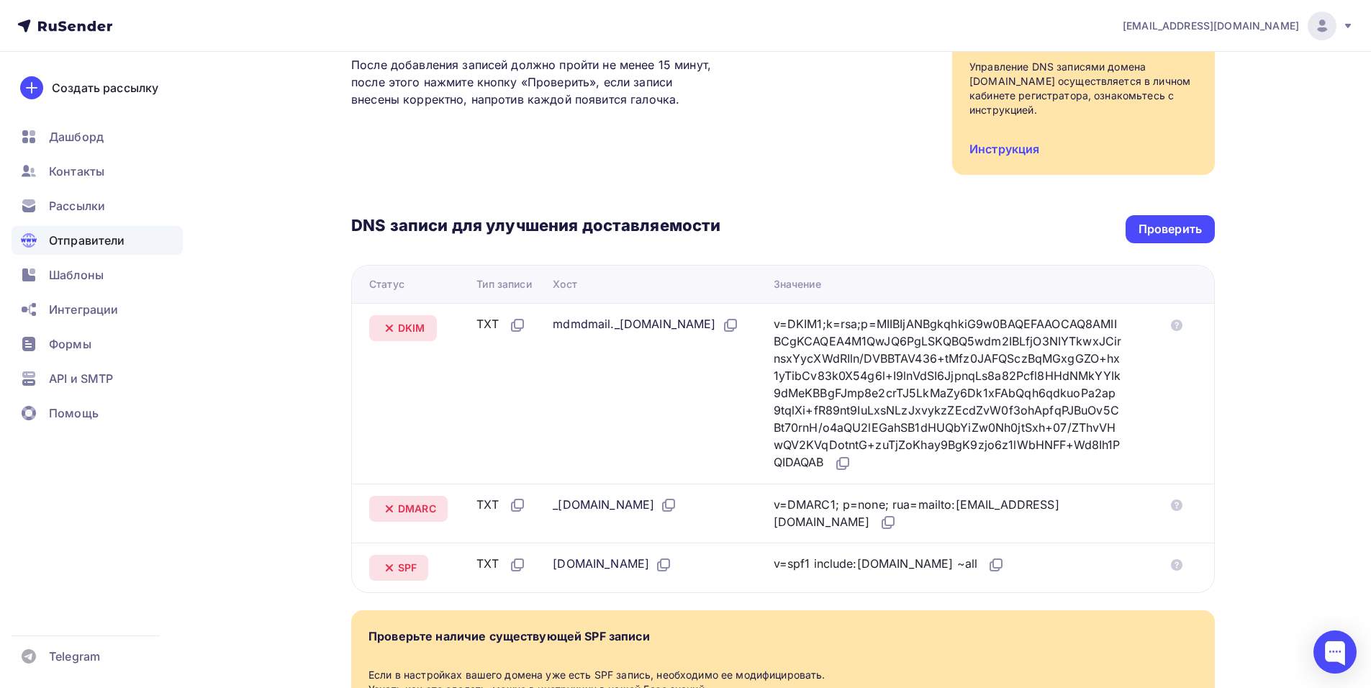
scroll to position [216, 0]
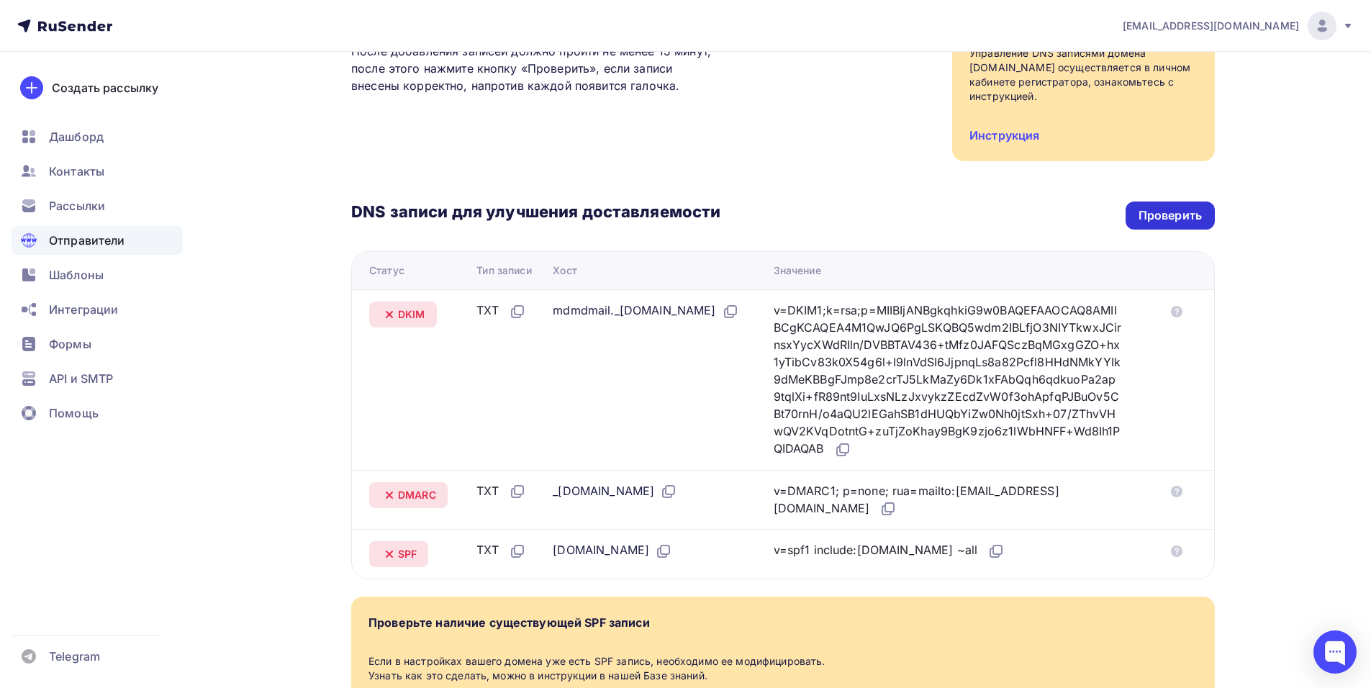
click at [1180, 223] on div "Проверить" at bounding box center [1169, 215] width 63 height 17
click at [1152, 218] on div "Проверить" at bounding box center [1169, 215] width 63 height 17
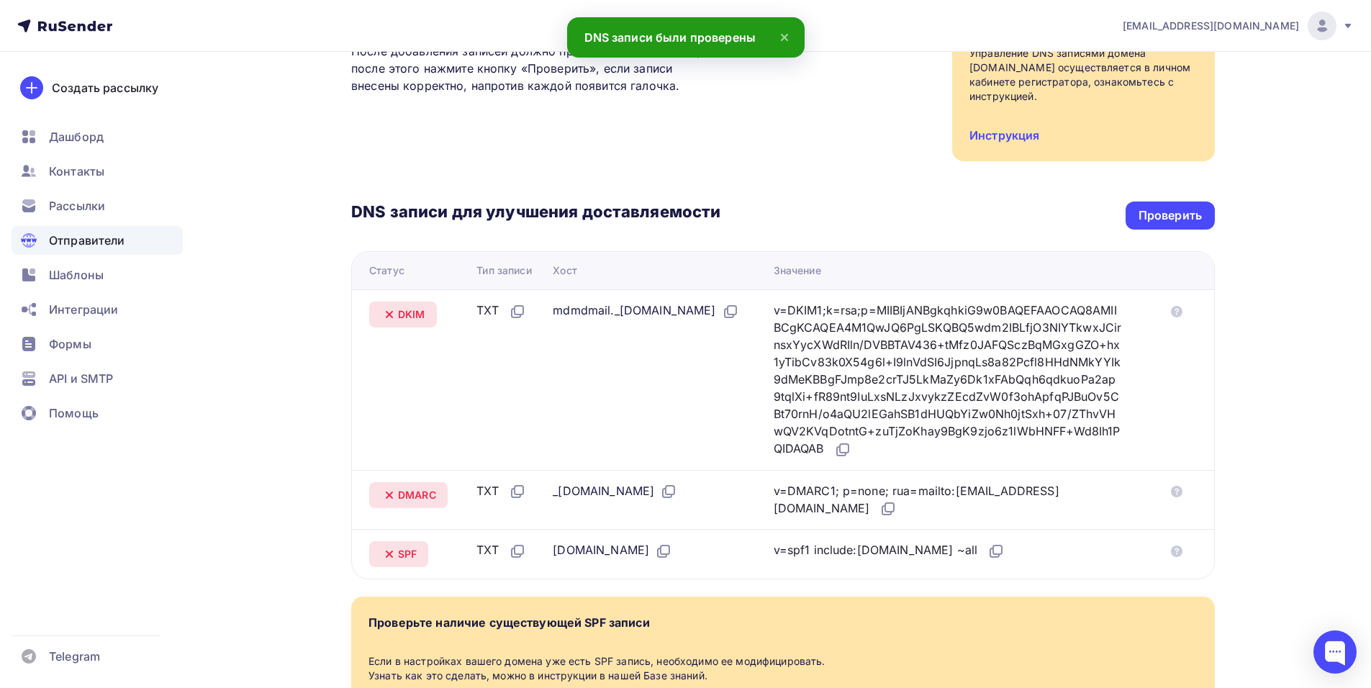
click at [418, 307] on span "DKIM" at bounding box center [411, 314] width 27 height 14
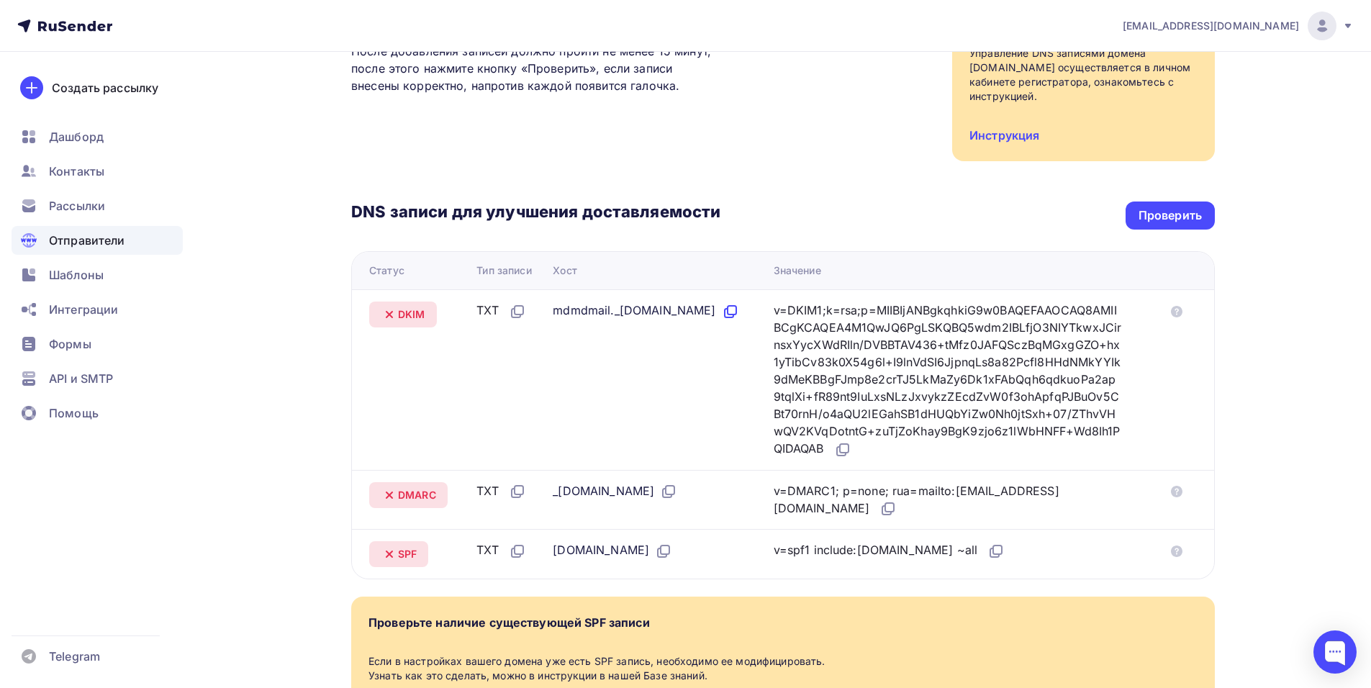
click at [728, 314] on icon at bounding box center [732, 310] width 9 height 9
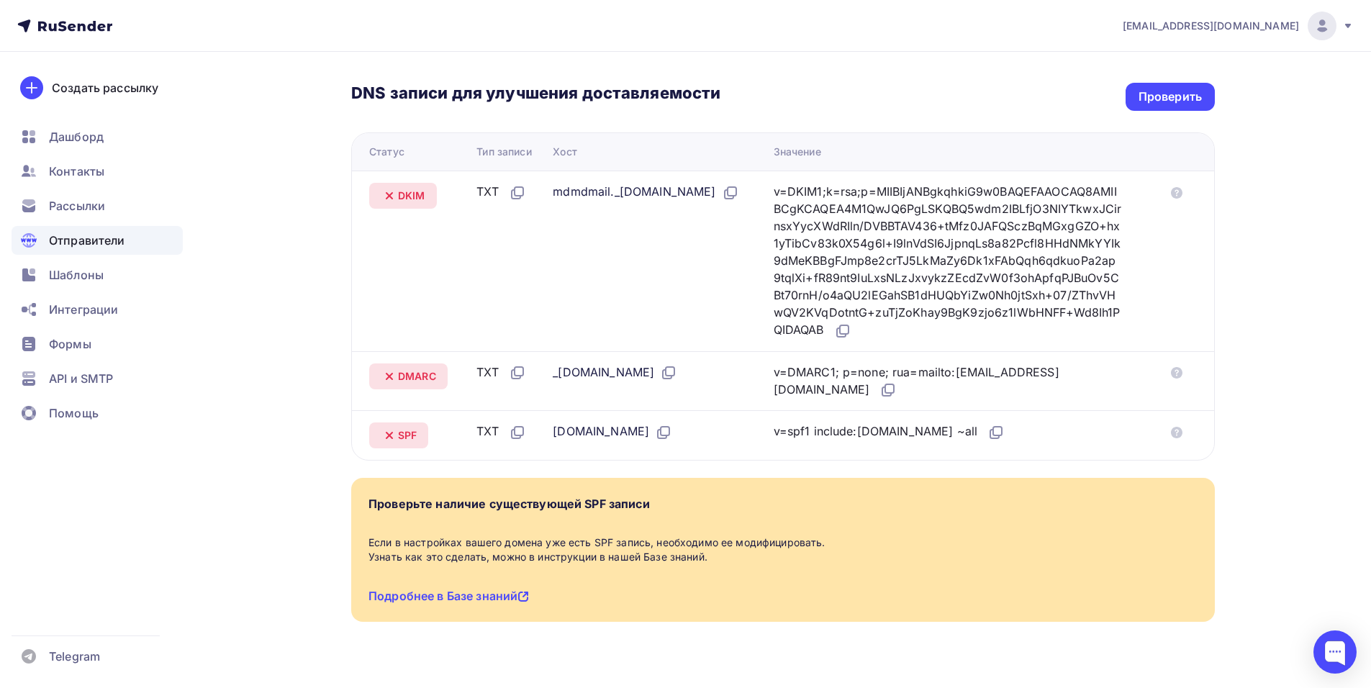
scroll to position [360, 0]
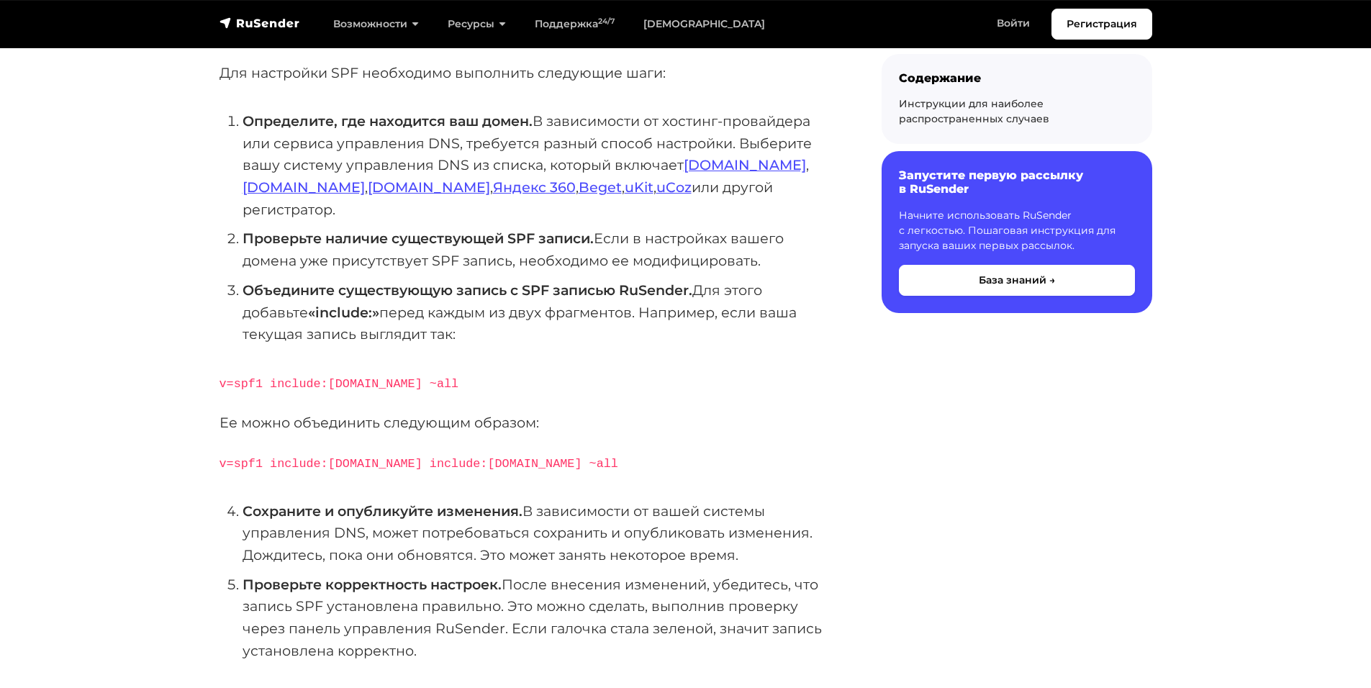
scroll to position [288, 0]
